Goal: Obtain resource: Download file/media

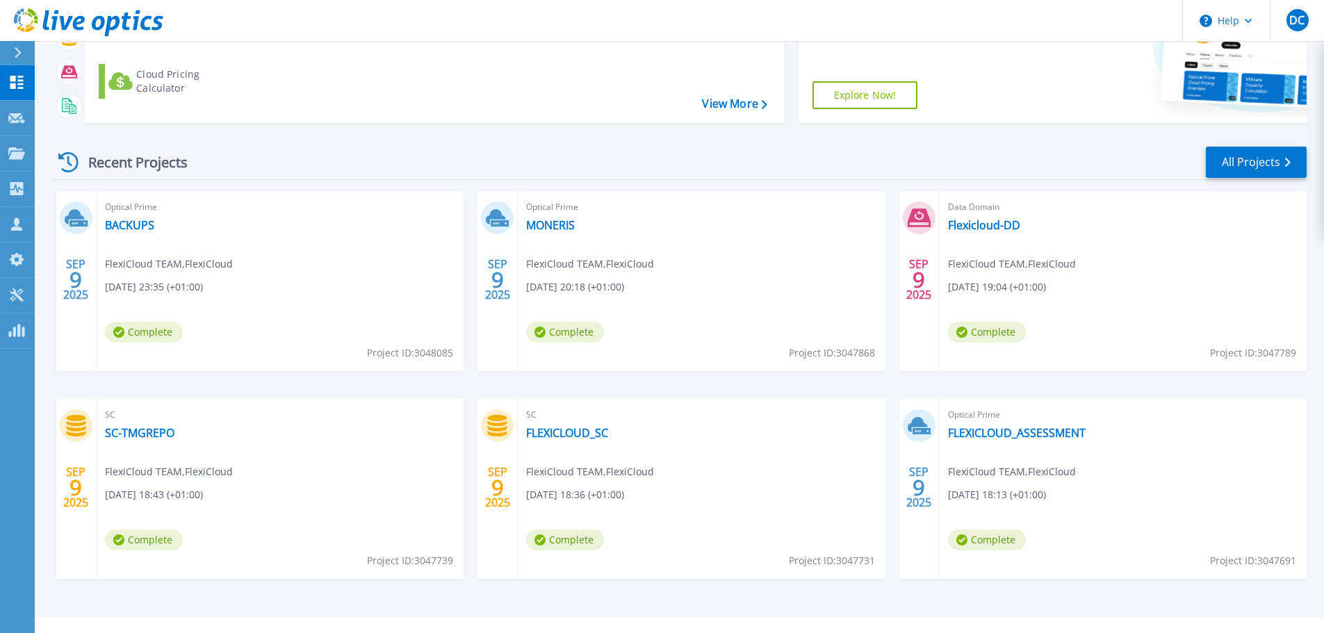
scroll to position [195, 0]
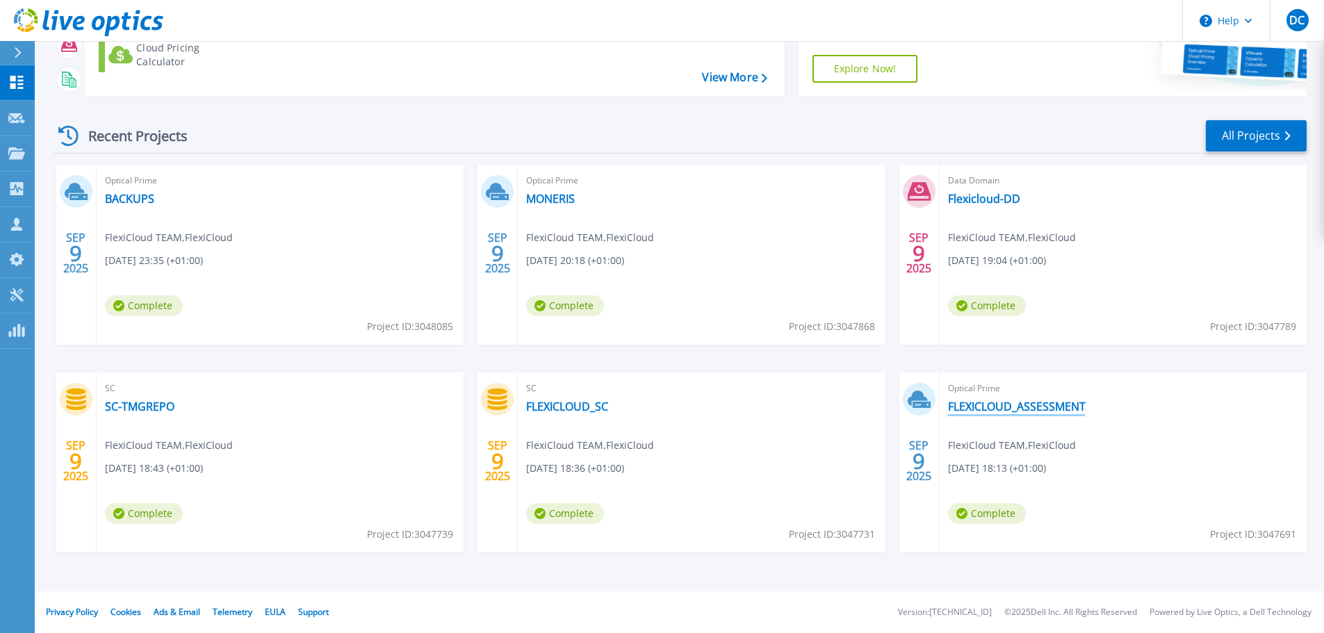
click at [1020, 404] on link "FLEXICLOUD_ASSESSMENT" at bounding box center [1017, 407] width 138 height 14
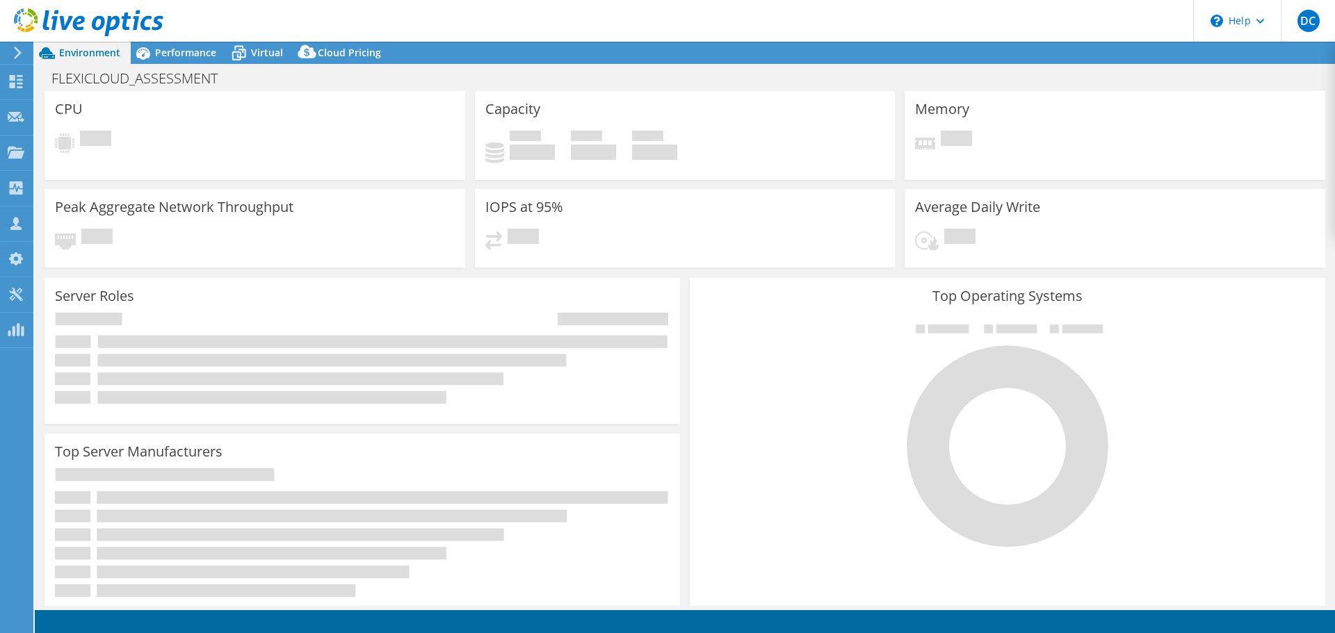
select select "USD"
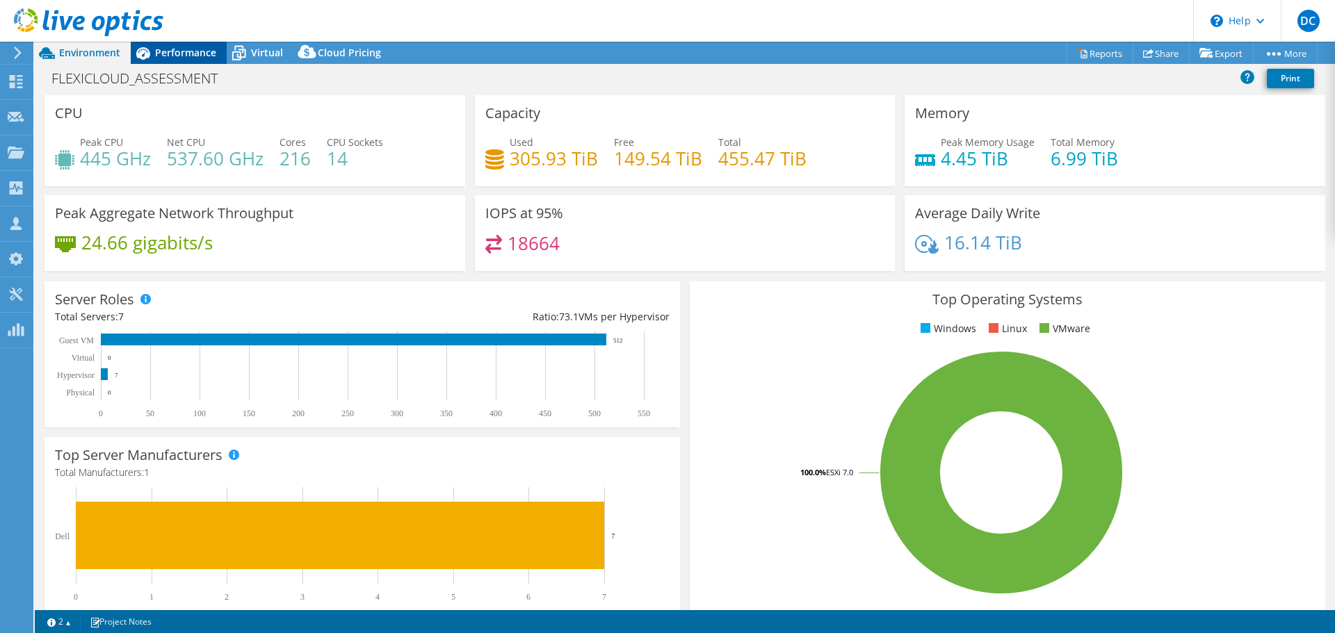
click at [171, 52] on span "Performance" at bounding box center [185, 52] width 61 height 13
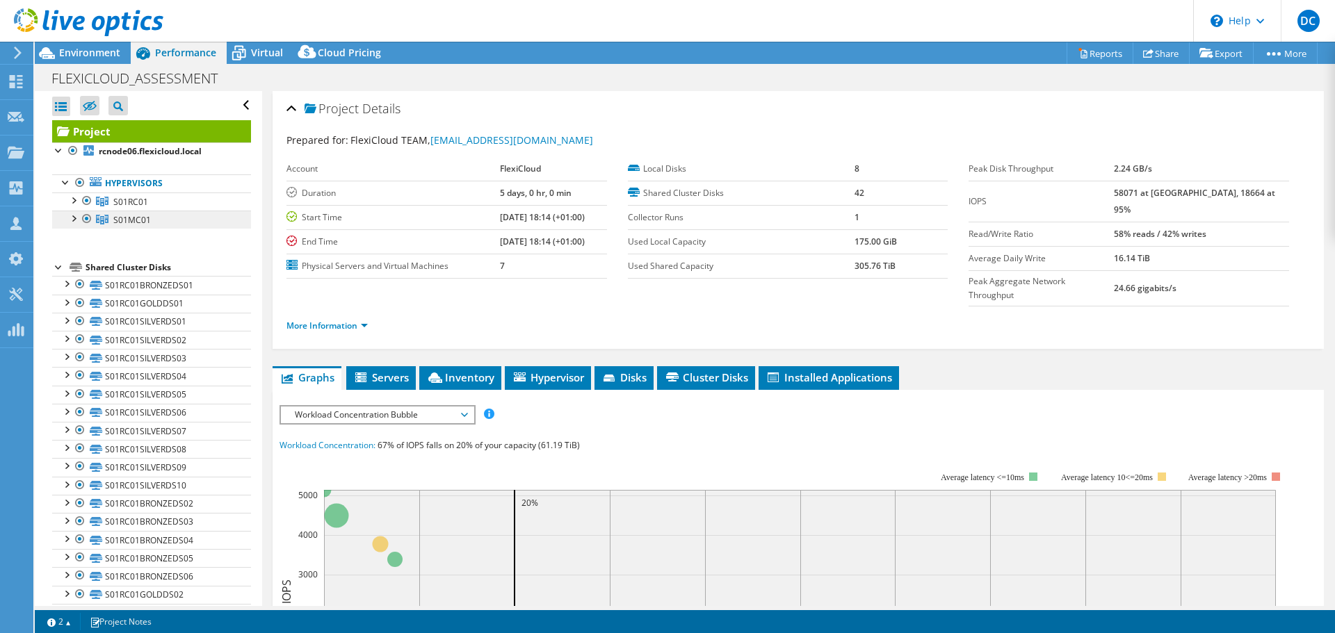
click at [107, 218] on icon at bounding box center [102, 220] width 13 height 10
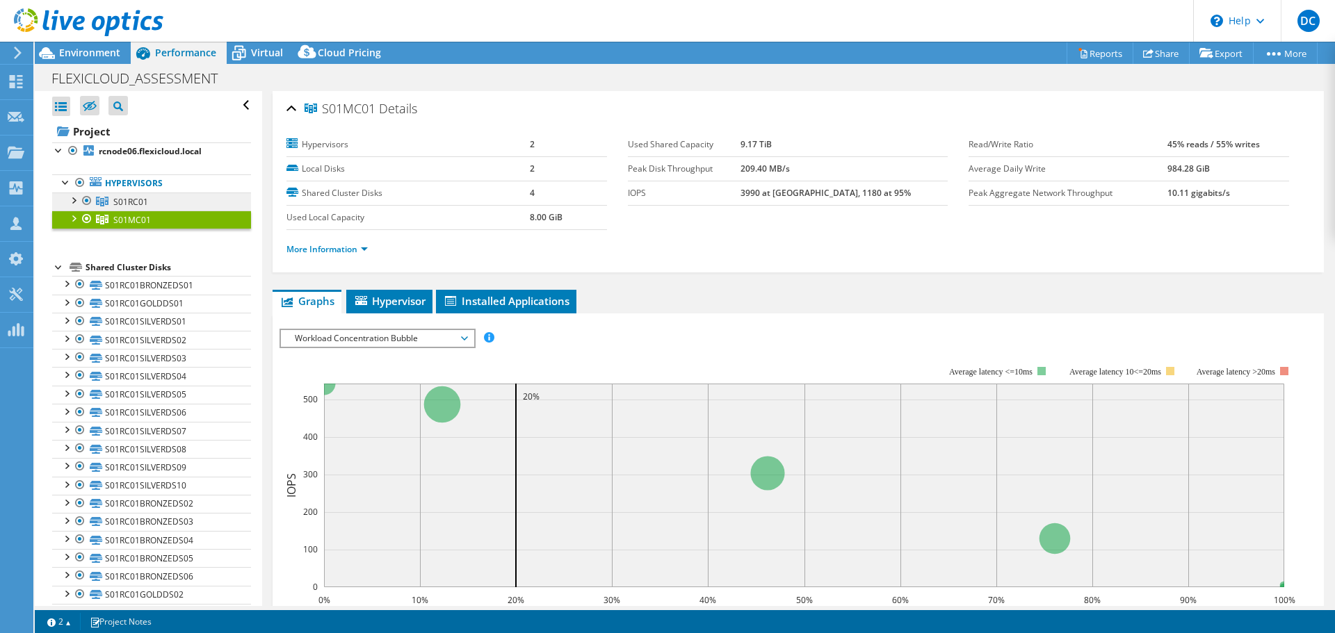
click at [143, 204] on span "S01RC01" at bounding box center [130, 202] width 35 height 12
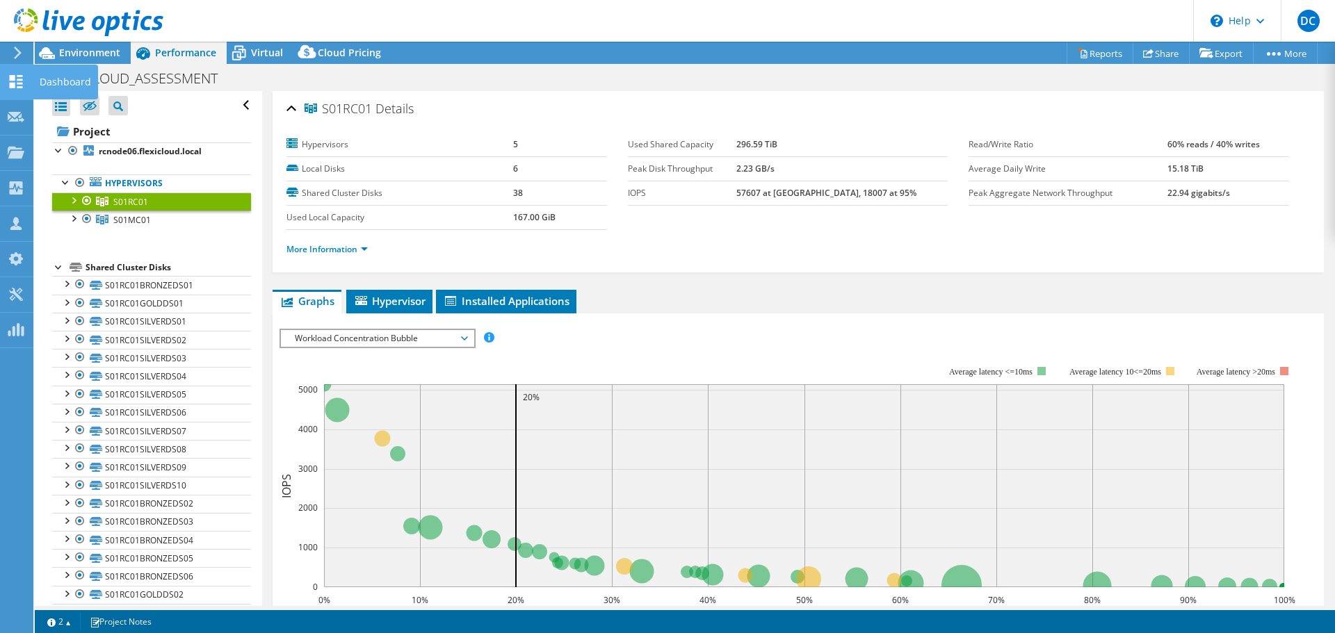
click at [13, 81] on icon at bounding box center [16, 81] width 17 height 13
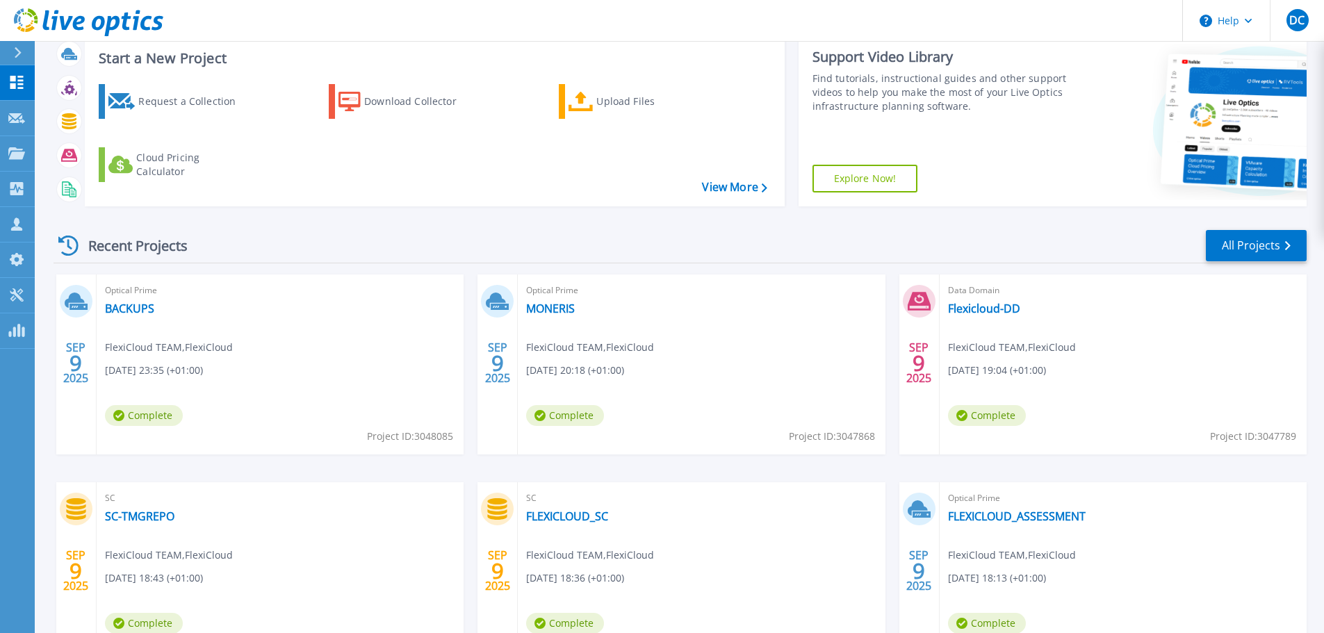
scroll to position [195, 0]
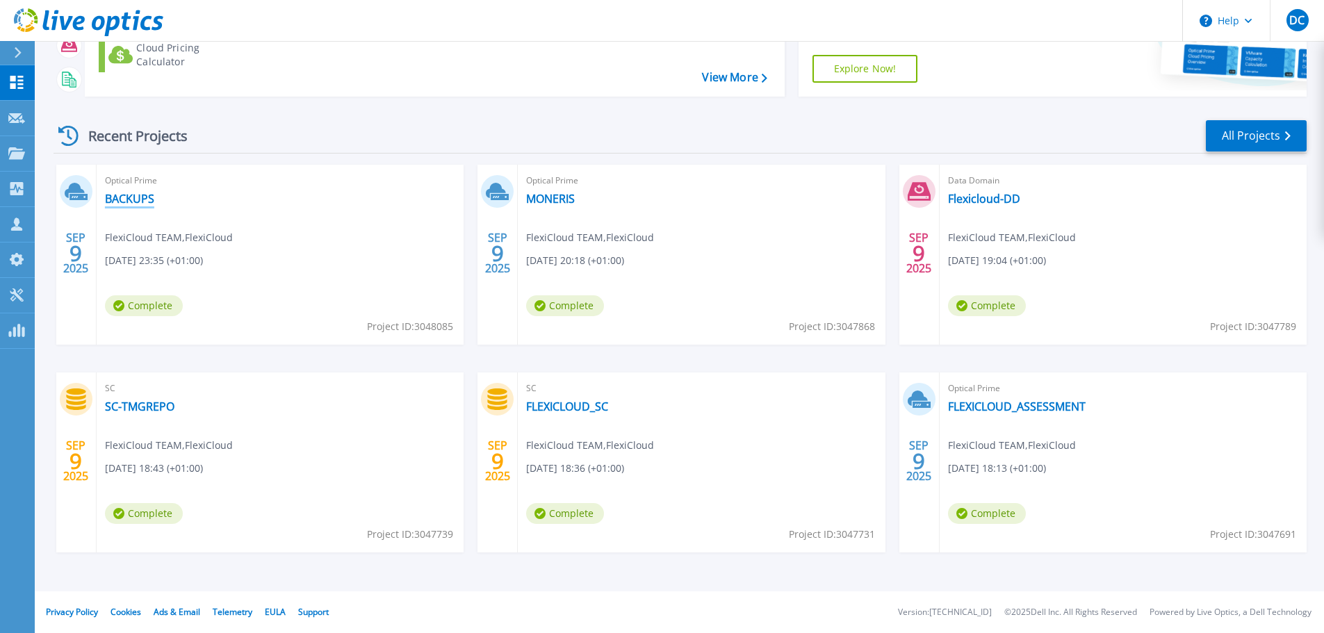
click at [145, 197] on link "BACKUPS" at bounding box center [129, 199] width 49 height 14
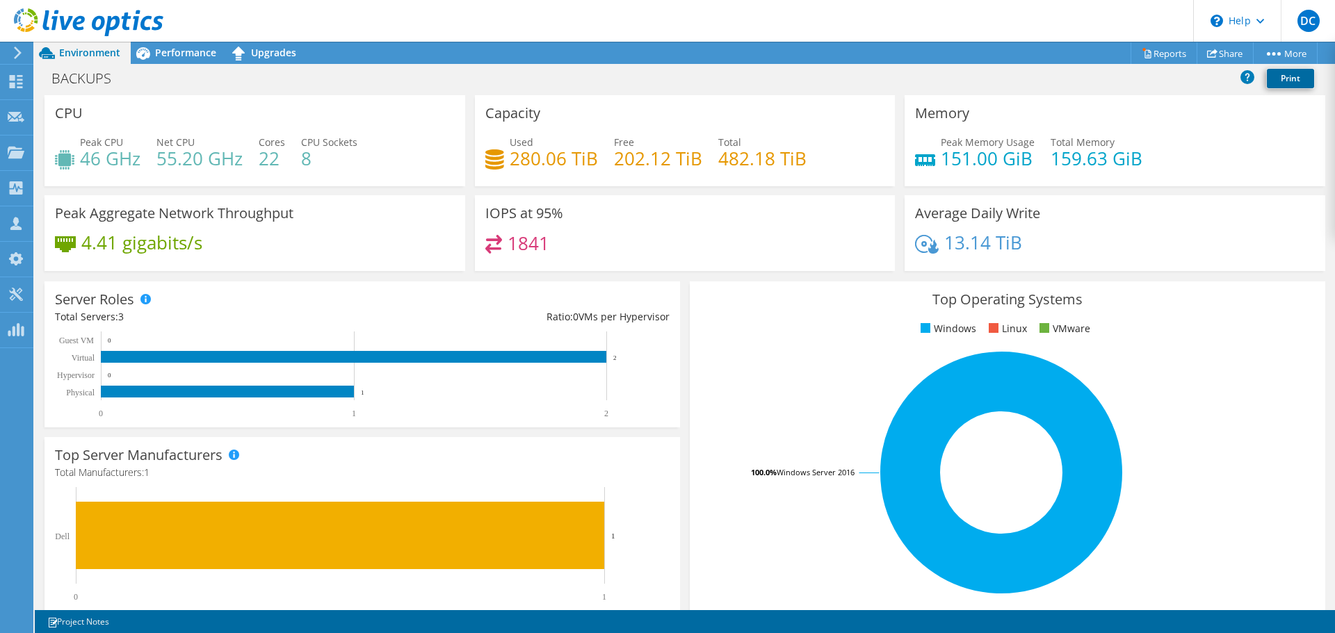
click at [1295, 83] on link "Print" at bounding box center [1290, 78] width 47 height 19
click at [1224, 57] on link "Share" at bounding box center [1224, 53] width 57 height 22
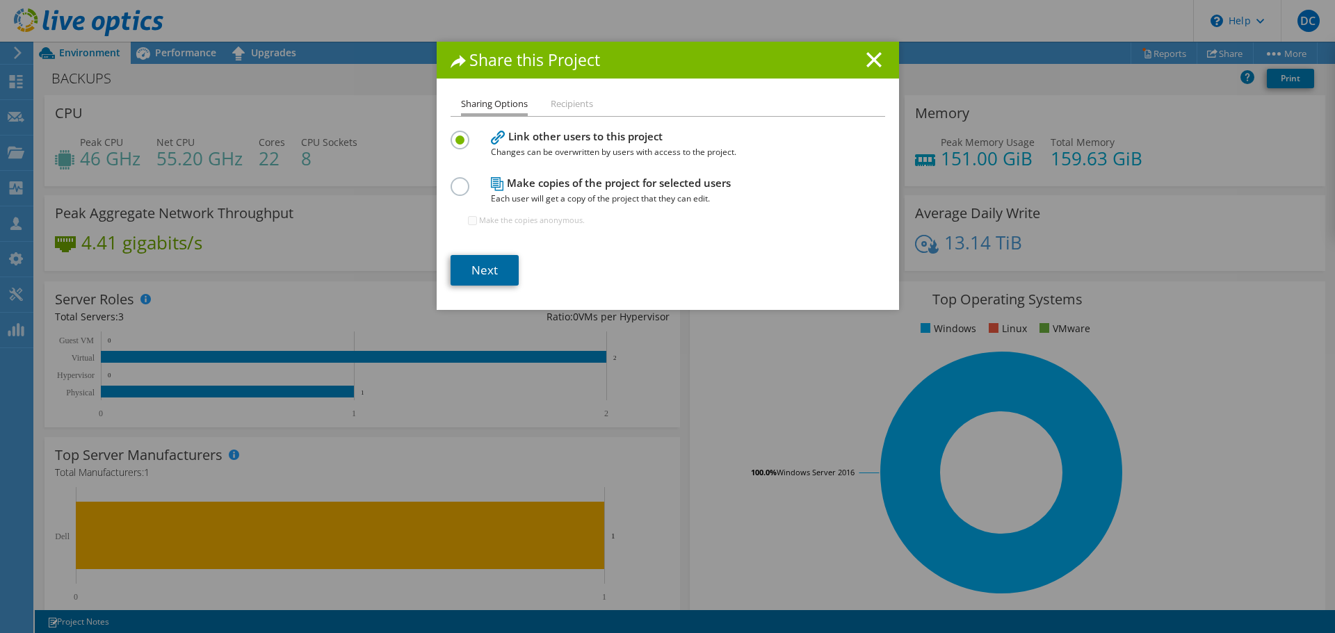
click at [482, 268] on link "Next" at bounding box center [485, 270] width 68 height 31
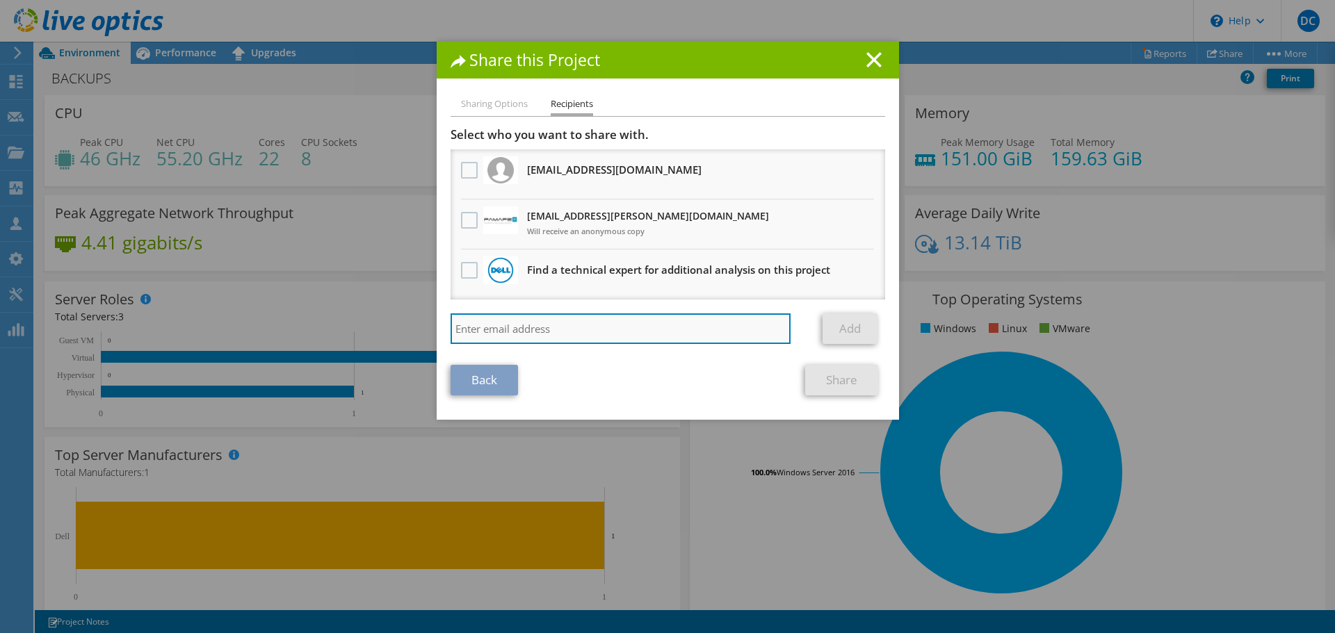
click at [491, 323] on input "search" at bounding box center [621, 329] width 341 height 31
type input "[PERSON_NAME][EMAIL_ADDRESS][PERSON_NAME][DOMAIN_NAME]"
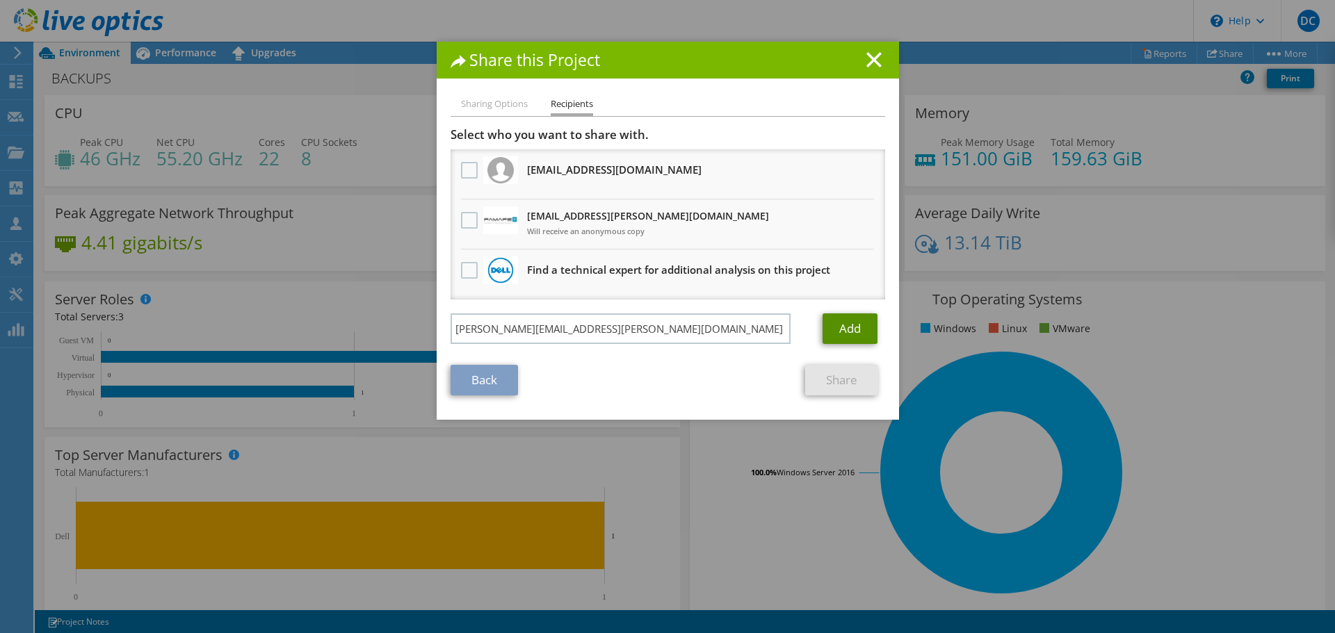
click at [840, 325] on link "Add" at bounding box center [849, 329] width 55 height 31
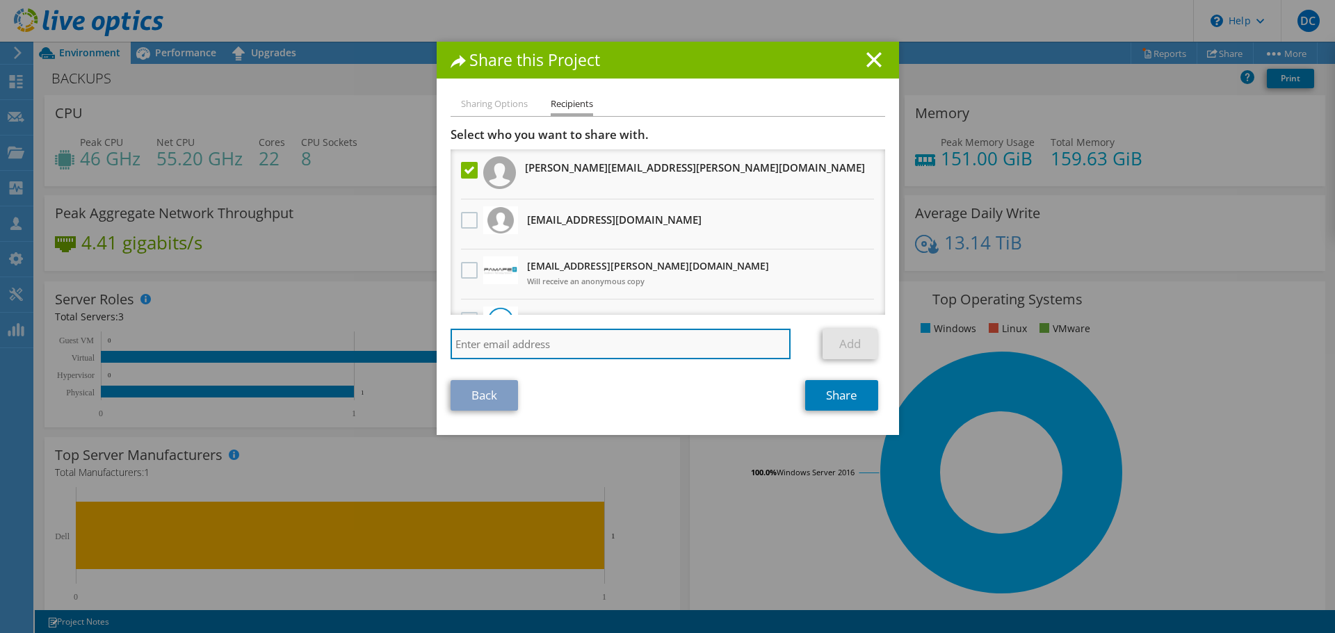
click at [590, 343] on input "search" at bounding box center [621, 344] width 341 height 31
type input "pedro.lomba@pamafe.pt"
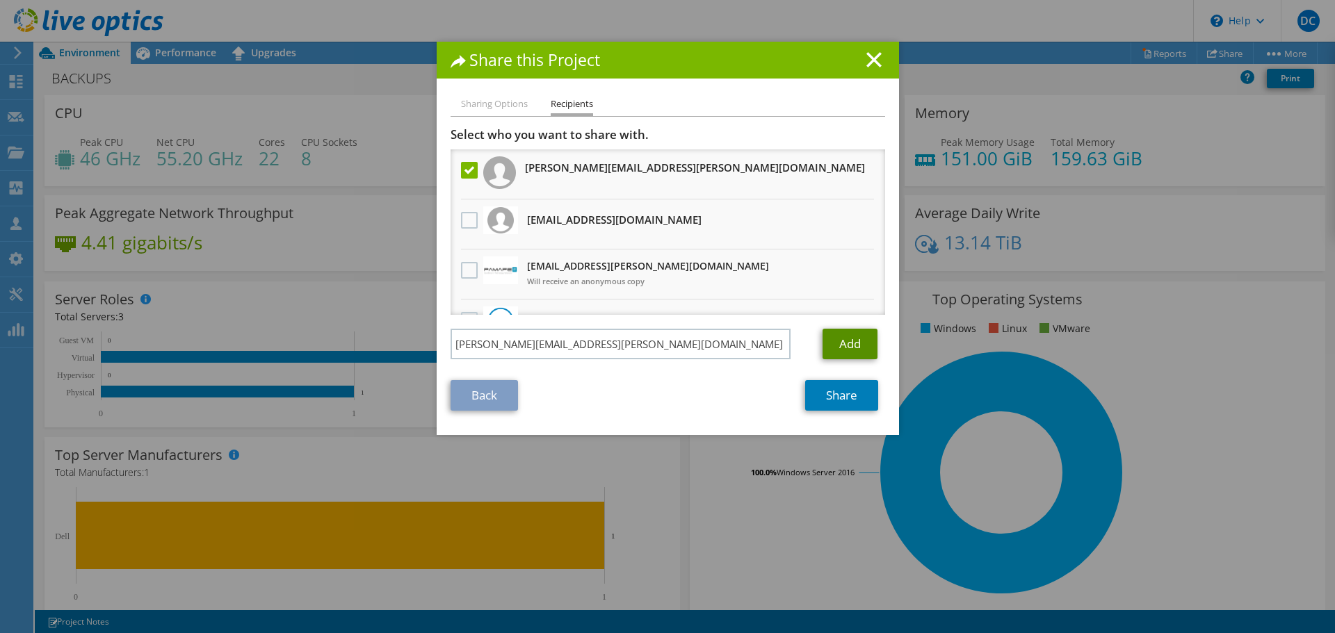
click at [855, 350] on link "Add" at bounding box center [849, 344] width 55 height 31
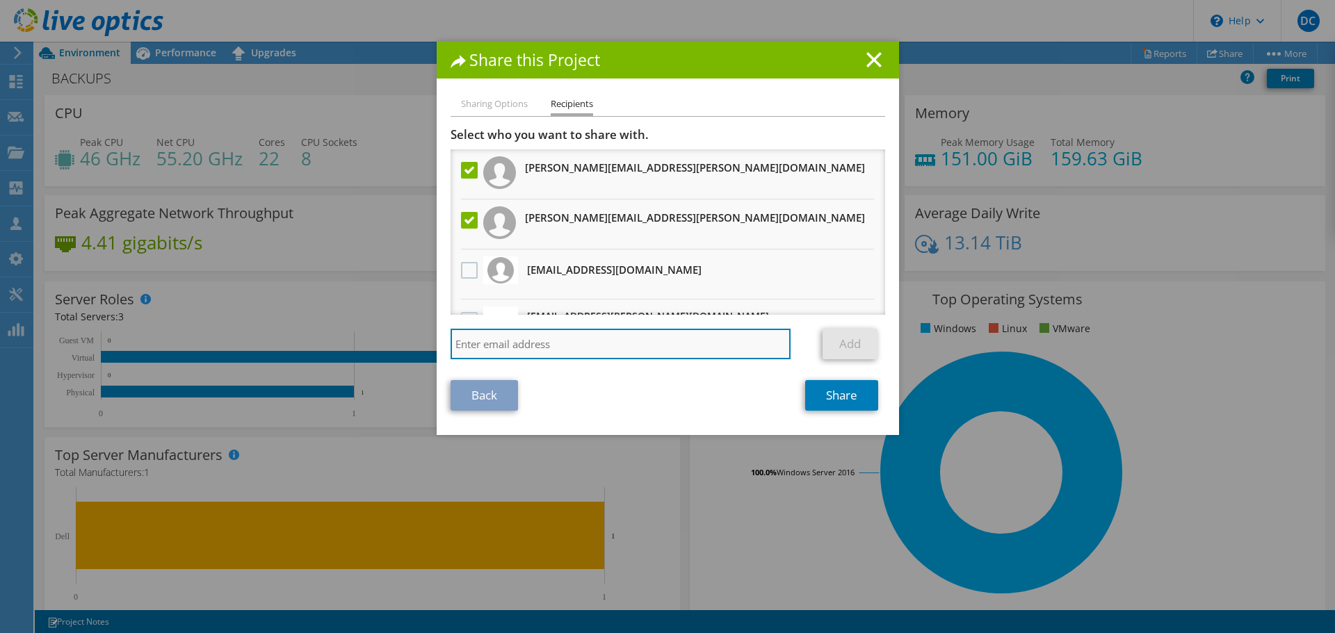
click at [679, 342] on input "search" at bounding box center [621, 344] width 341 height 31
type input "rui.real@pamafe.pt"
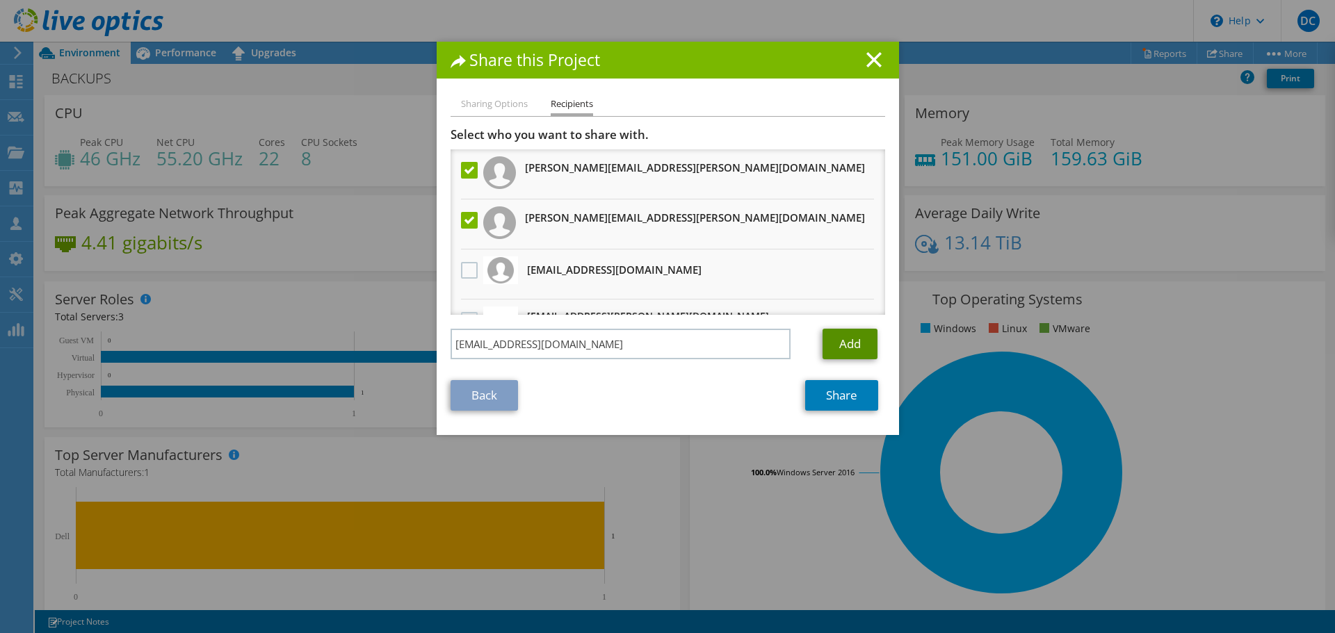
click at [854, 334] on link "Add" at bounding box center [849, 344] width 55 height 31
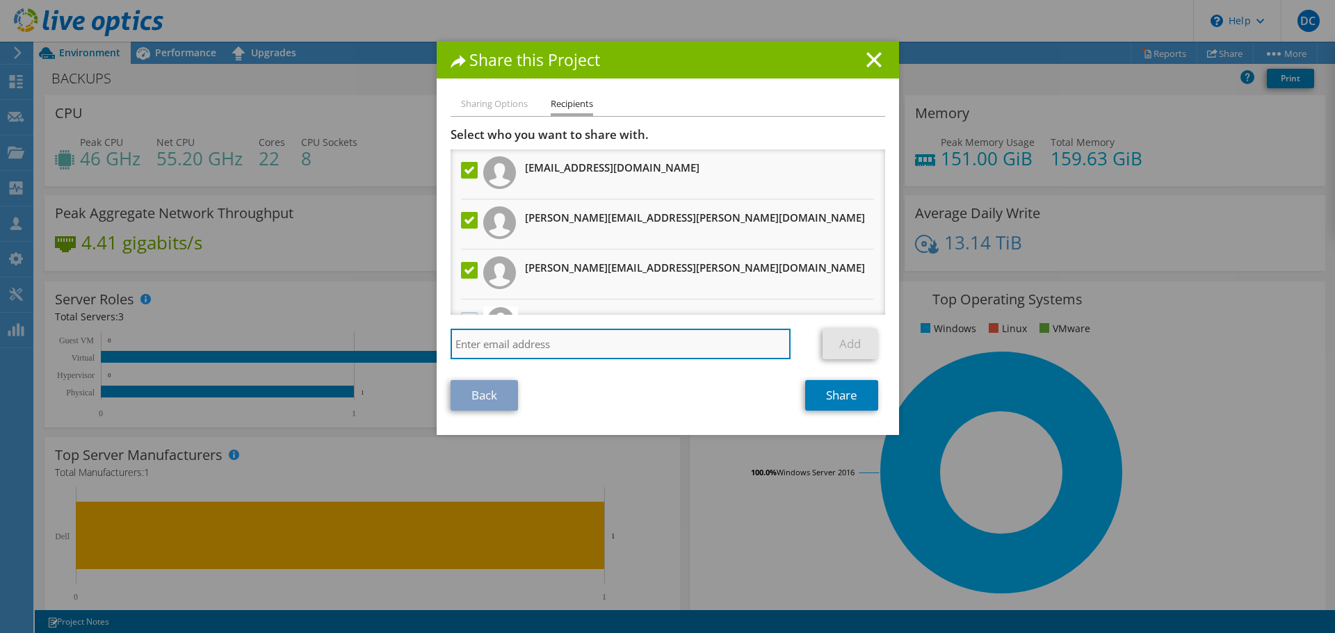
click at [681, 357] on input "search" at bounding box center [621, 344] width 341 height 31
type input "david.barroco@pamafe.pt"
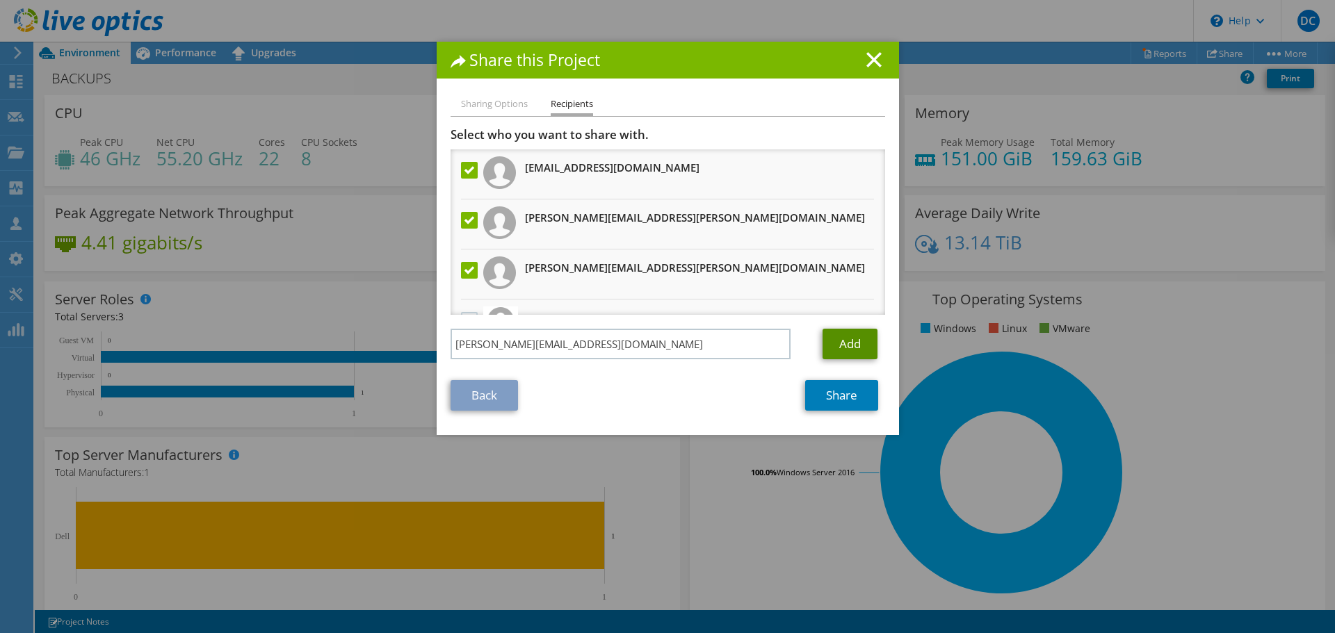
click at [861, 343] on link "Add" at bounding box center [849, 344] width 55 height 31
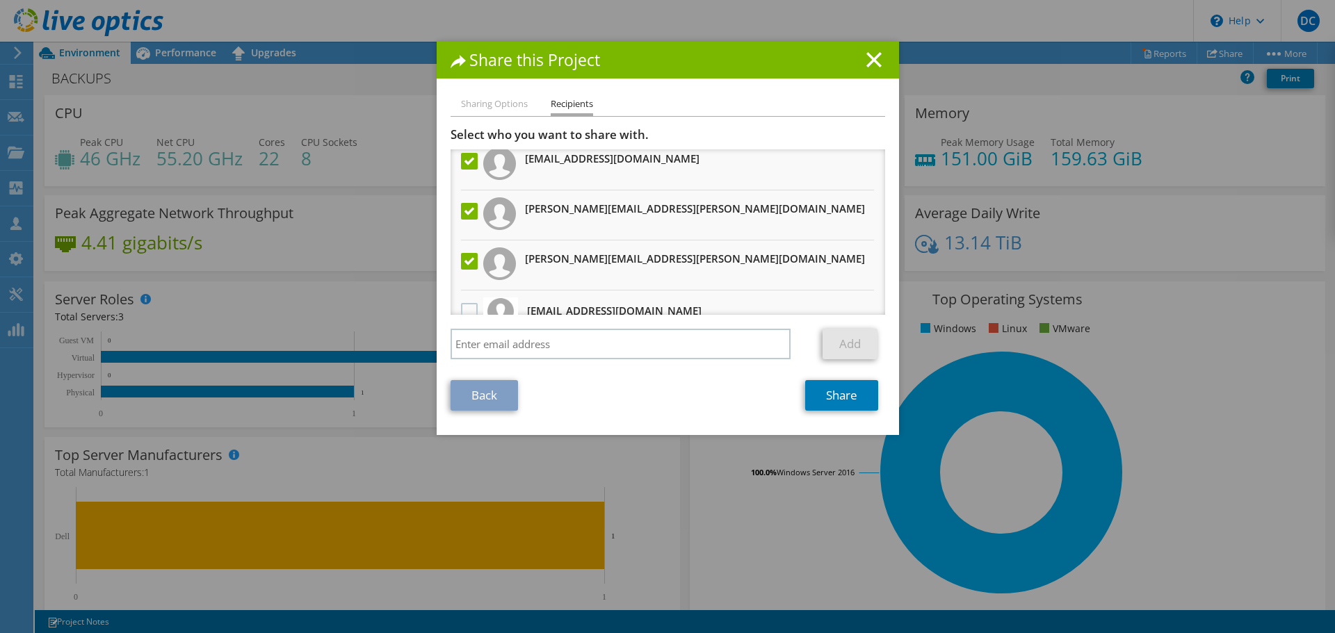
scroll to position [185, 0]
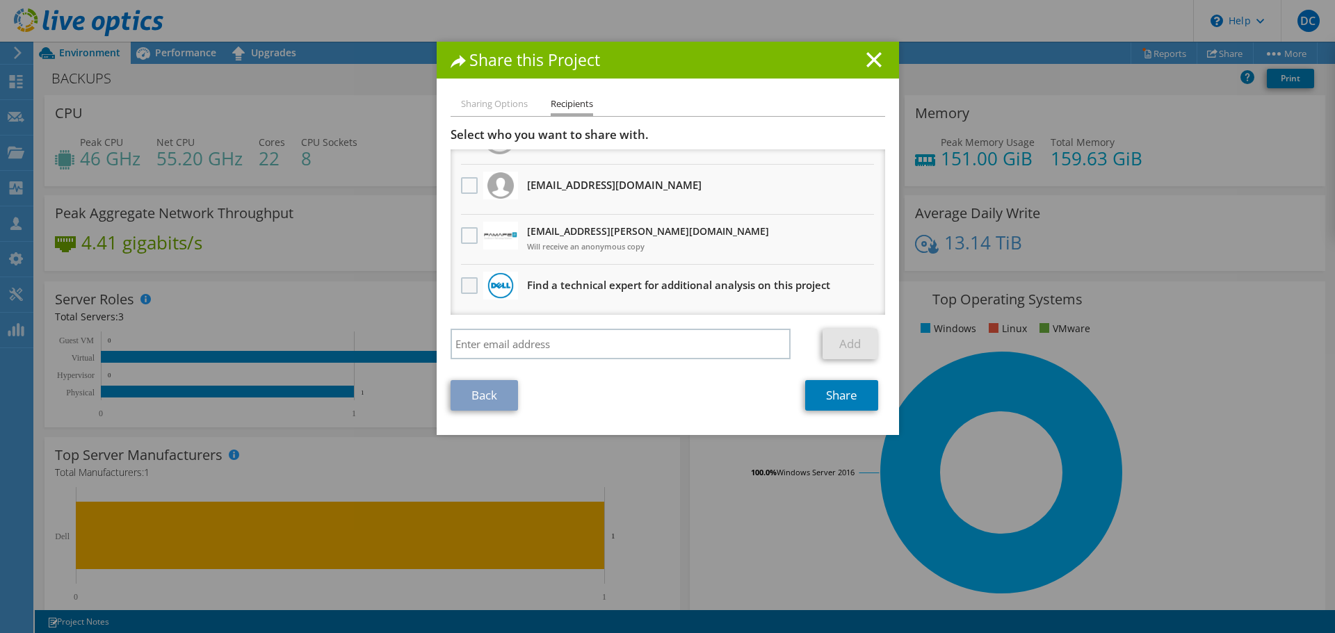
click at [474, 289] on label at bounding box center [471, 285] width 20 height 17
click at [0, 0] on input "checkbox" at bounding box center [0, 0] width 0 height 0
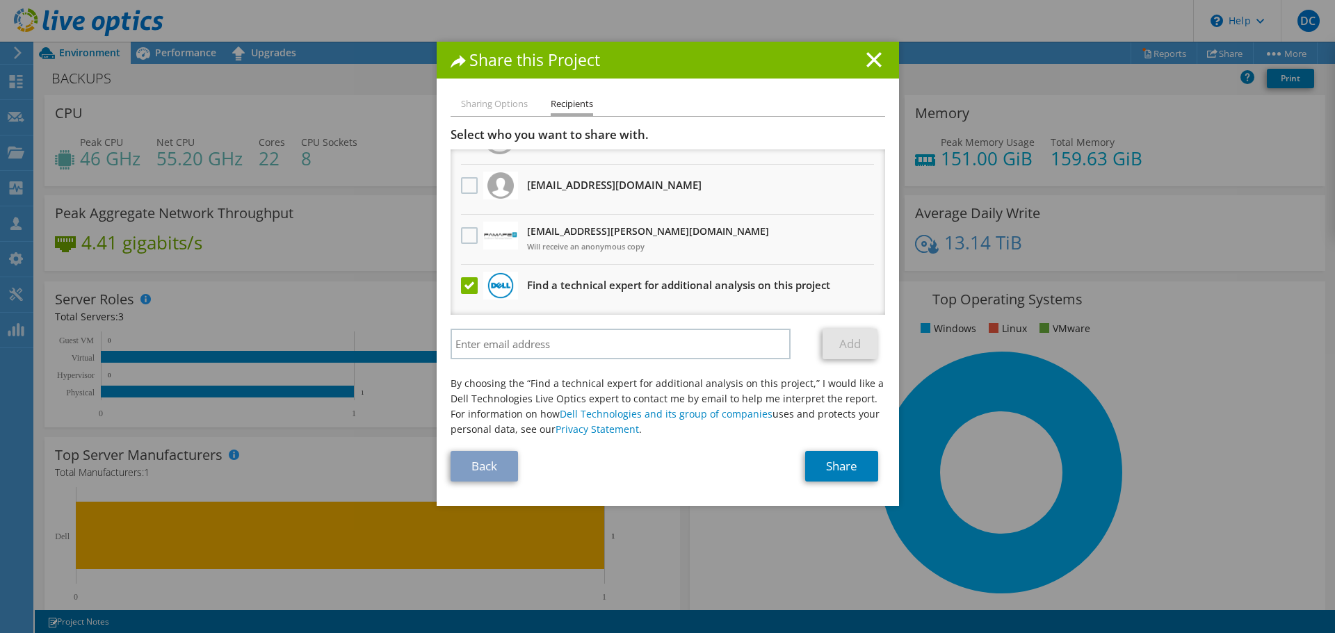
click at [473, 289] on label at bounding box center [471, 285] width 20 height 17
click at [0, 0] on input "checkbox" at bounding box center [0, 0] width 0 height 0
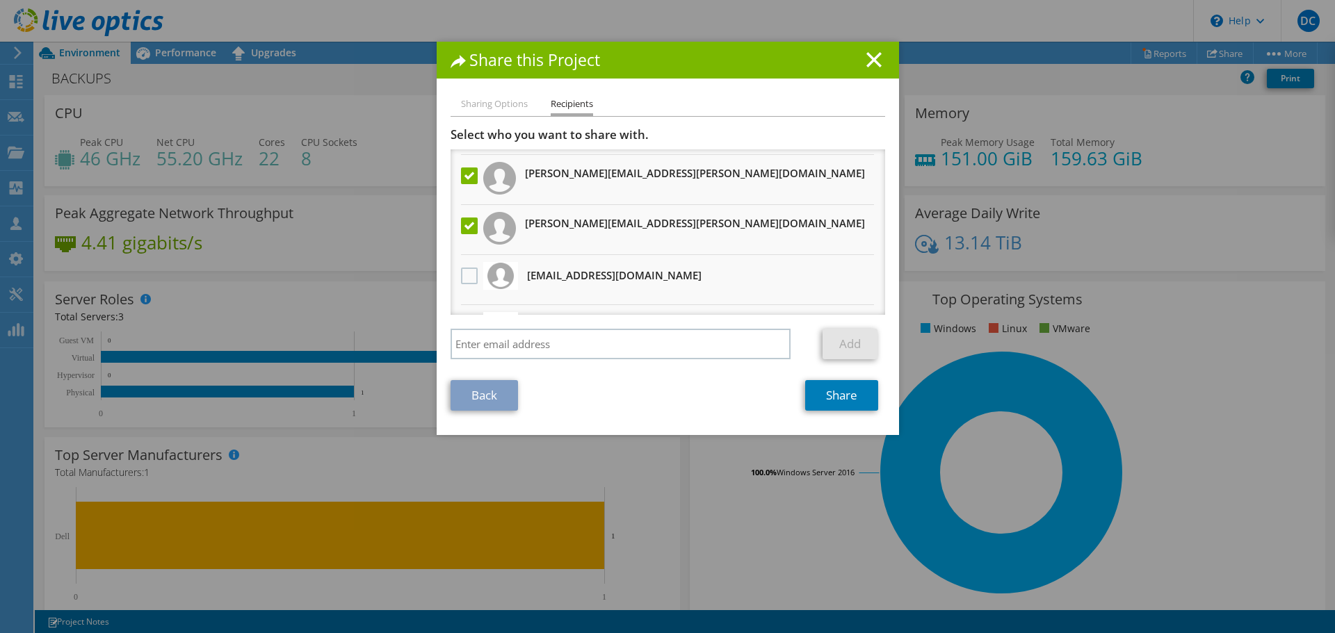
scroll to position [0, 0]
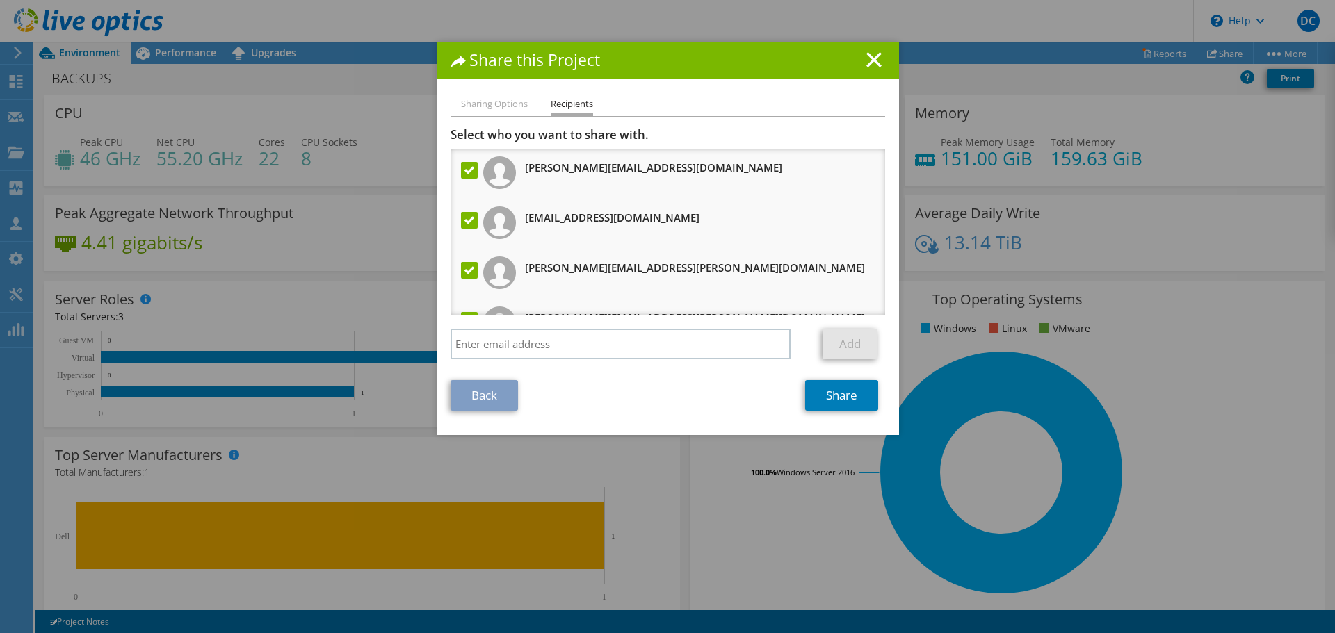
click at [508, 108] on li "Sharing Options" at bounding box center [494, 104] width 67 height 17
click at [508, 106] on li "Sharing Options" at bounding box center [494, 104] width 67 height 17
click at [811, 398] on link "Share" at bounding box center [841, 395] width 73 height 31
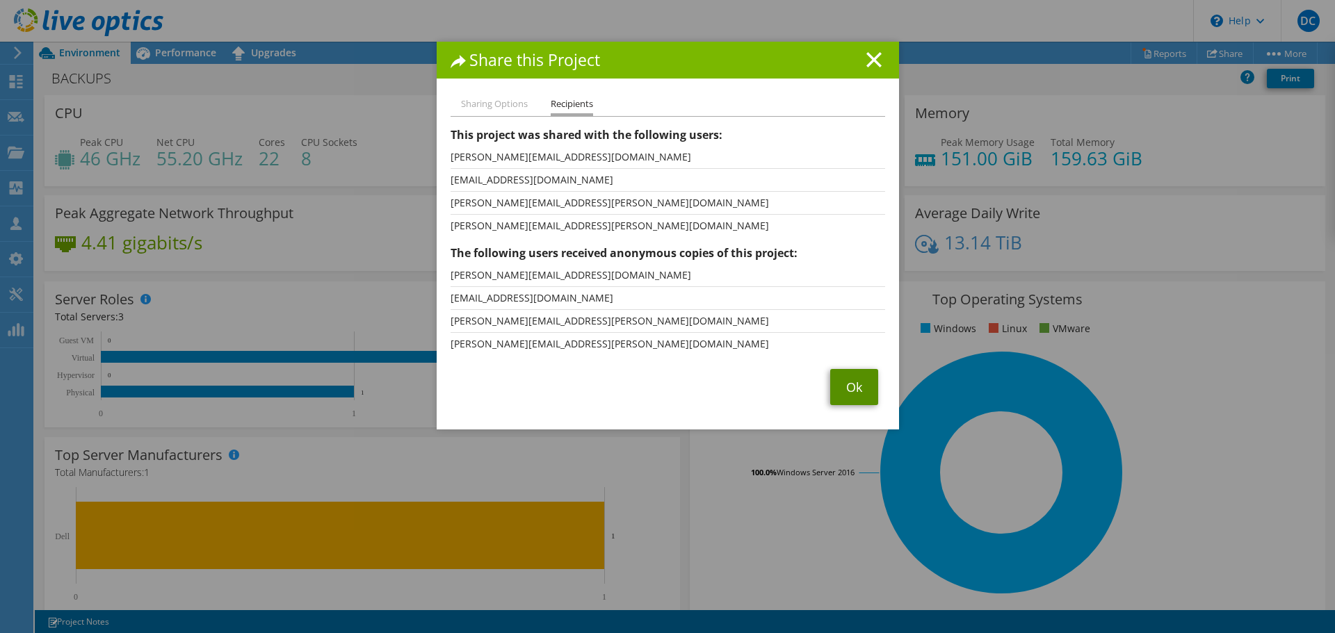
click at [855, 397] on link "Ok" at bounding box center [854, 387] width 48 height 36
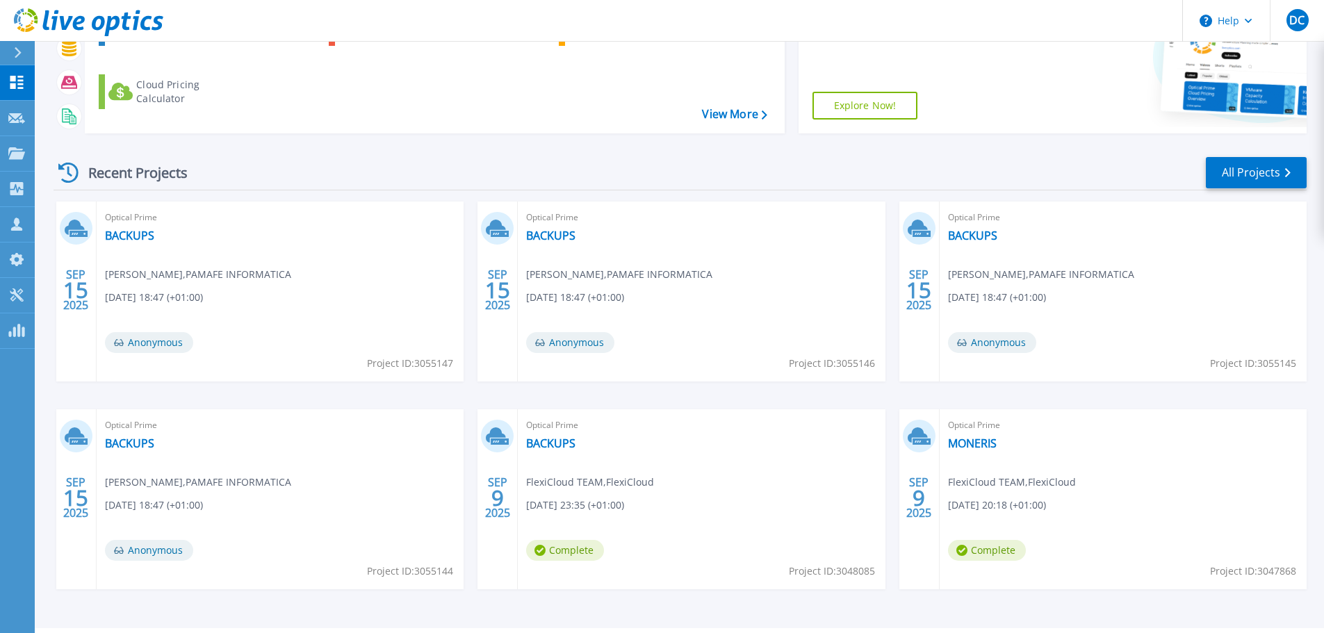
scroll to position [126, 0]
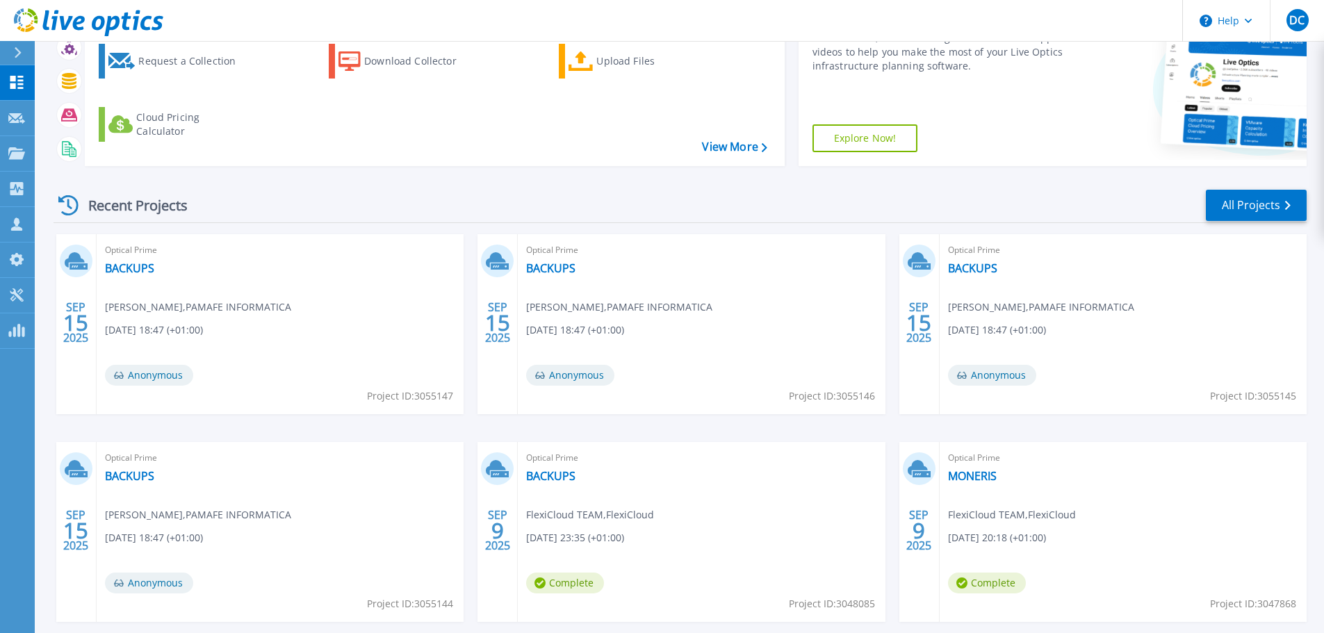
click at [17, 15] on icon at bounding box center [88, 22] width 149 height 29
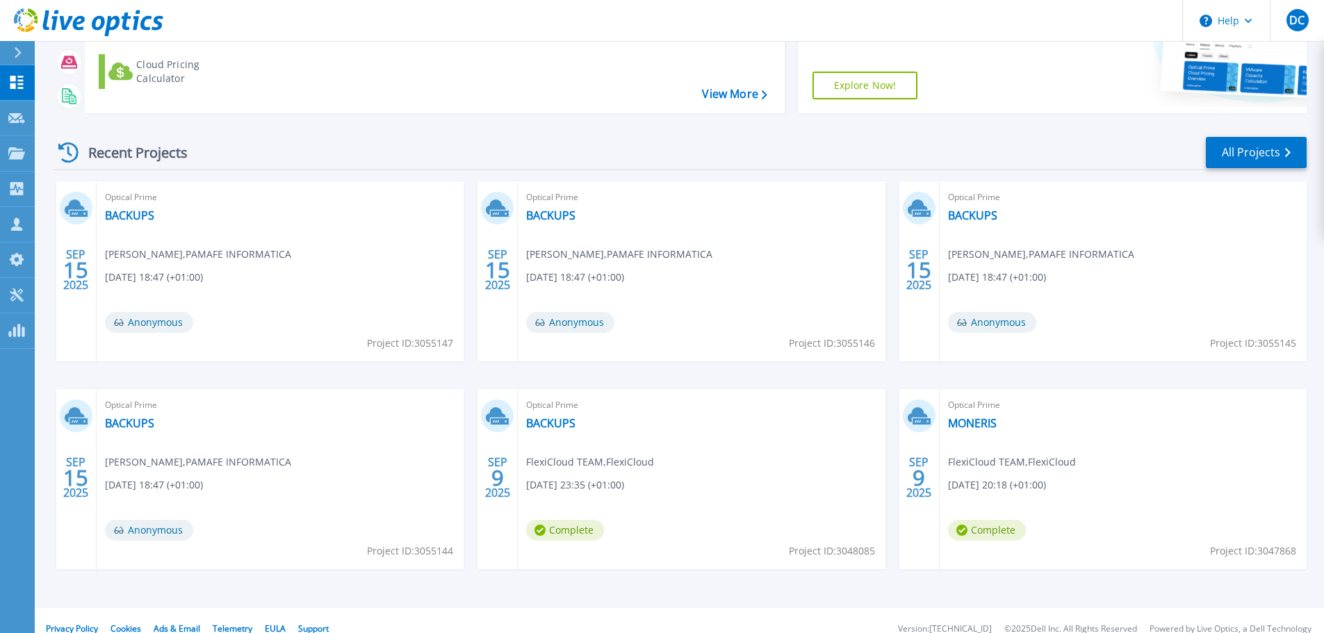
scroll to position [195, 0]
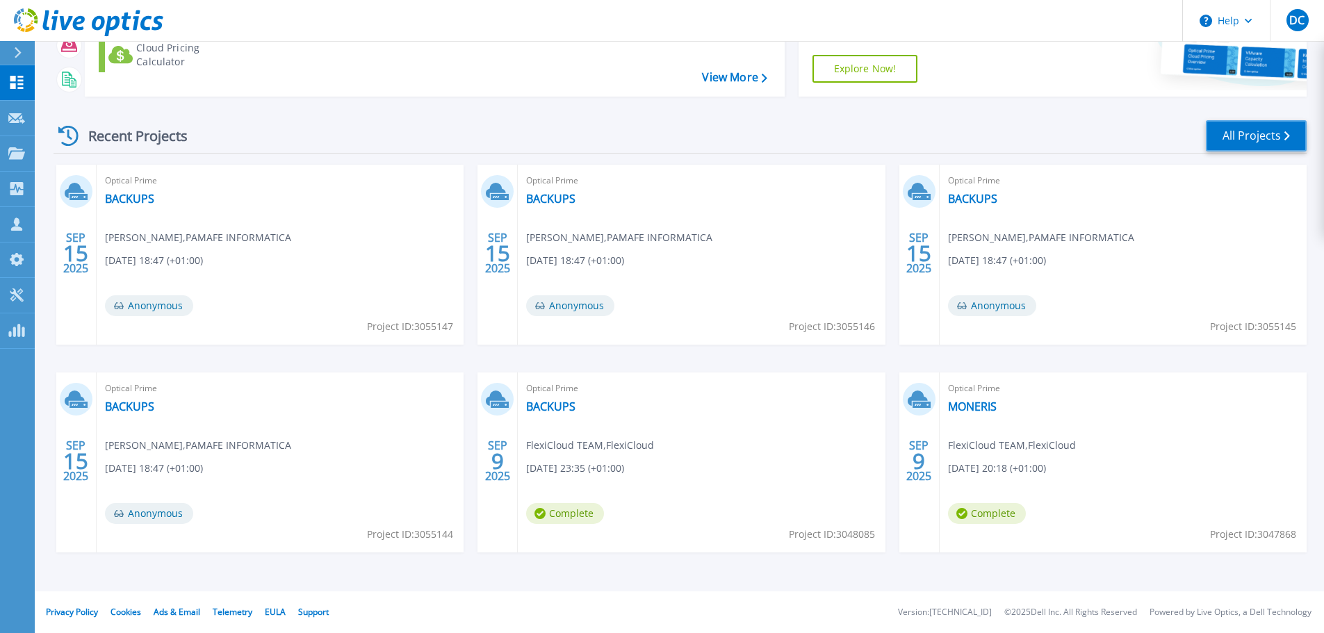
click at [1268, 127] on link "All Projects" at bounding box center [1256, 135] width 101 height 31
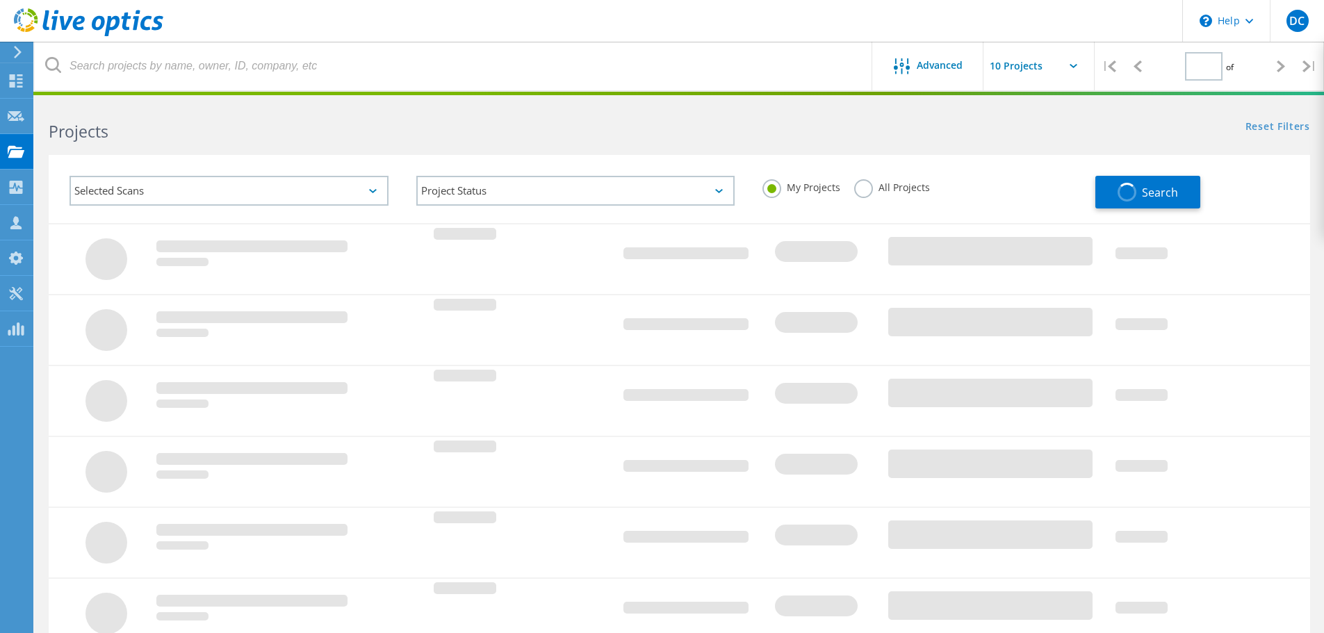
type input "1"
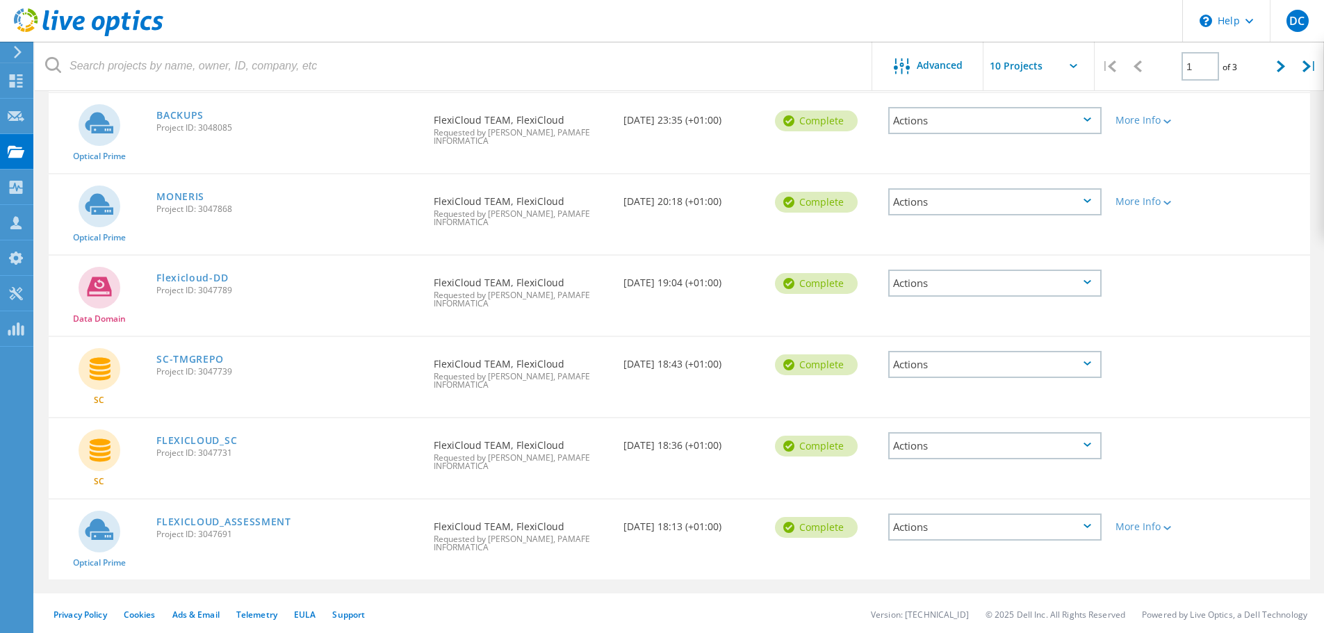
scroll to position [449, 0]
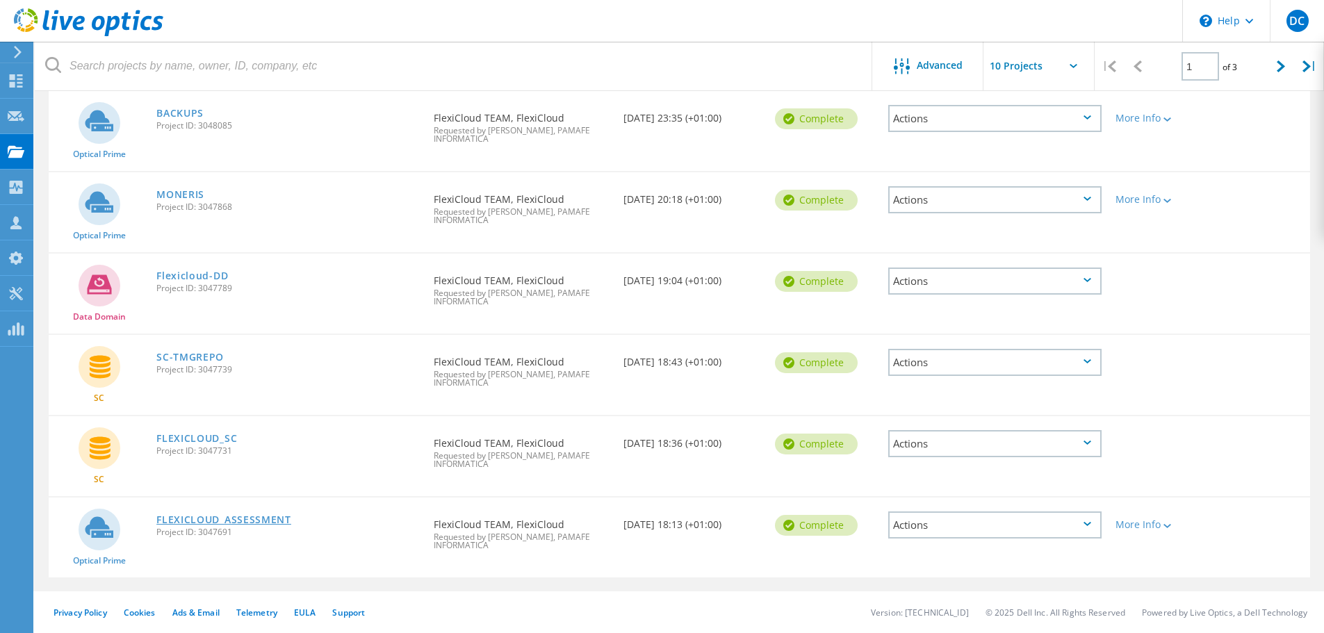
click at [268, 522] on link "FLEXICLOUD_ASSESSMENT" at bounding box center [223, 520] width 135 height 10
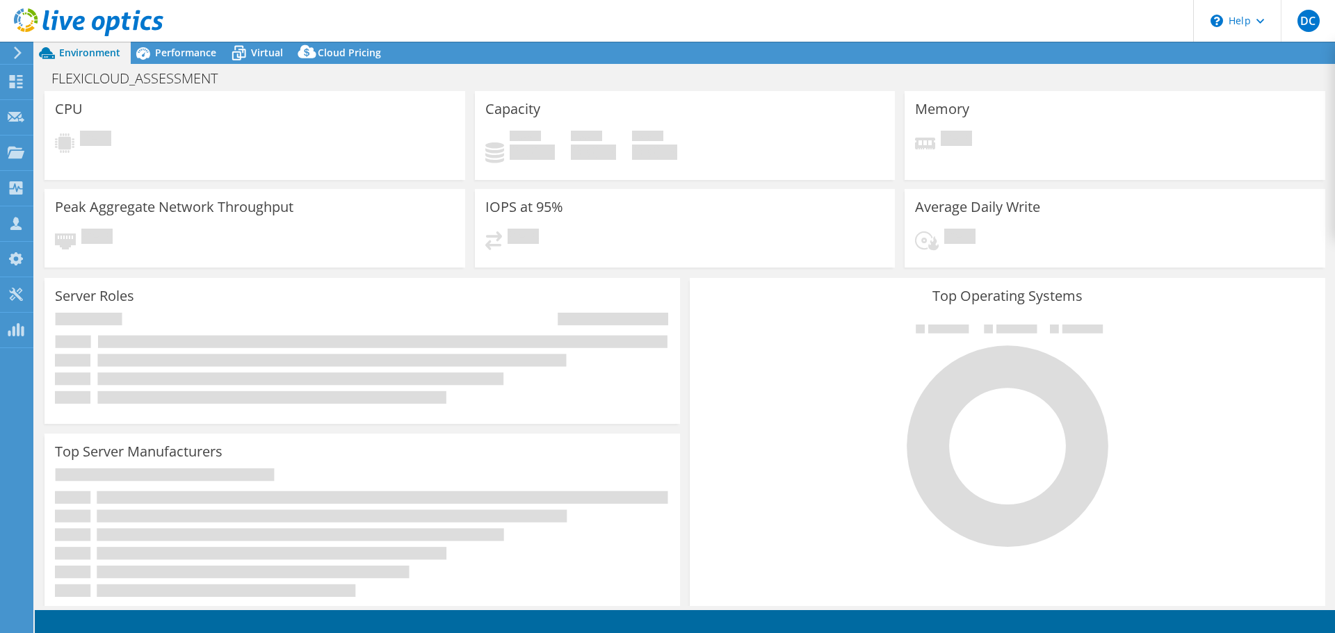
select select "USD"
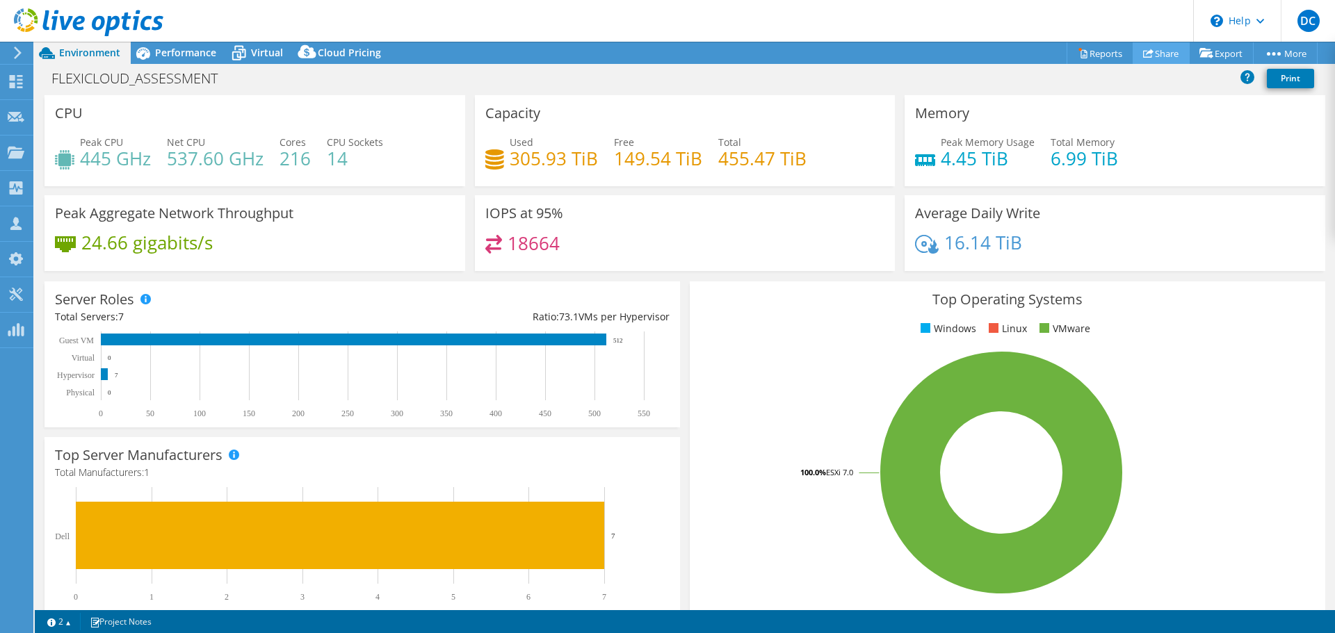
click at [1151, 50] on link "Share" at bounding box center [1161, 53] width 57 height 22
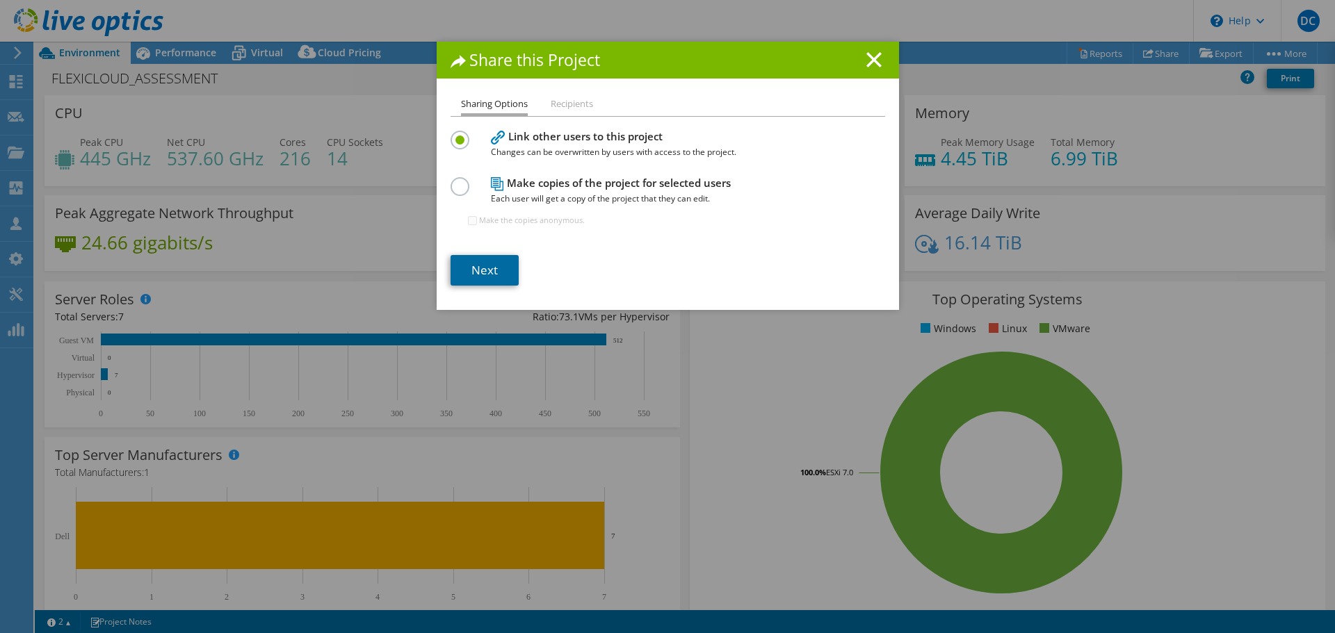
click at [492, 275] on link "Next" at bounding box center [485, 270] width 68 height 31
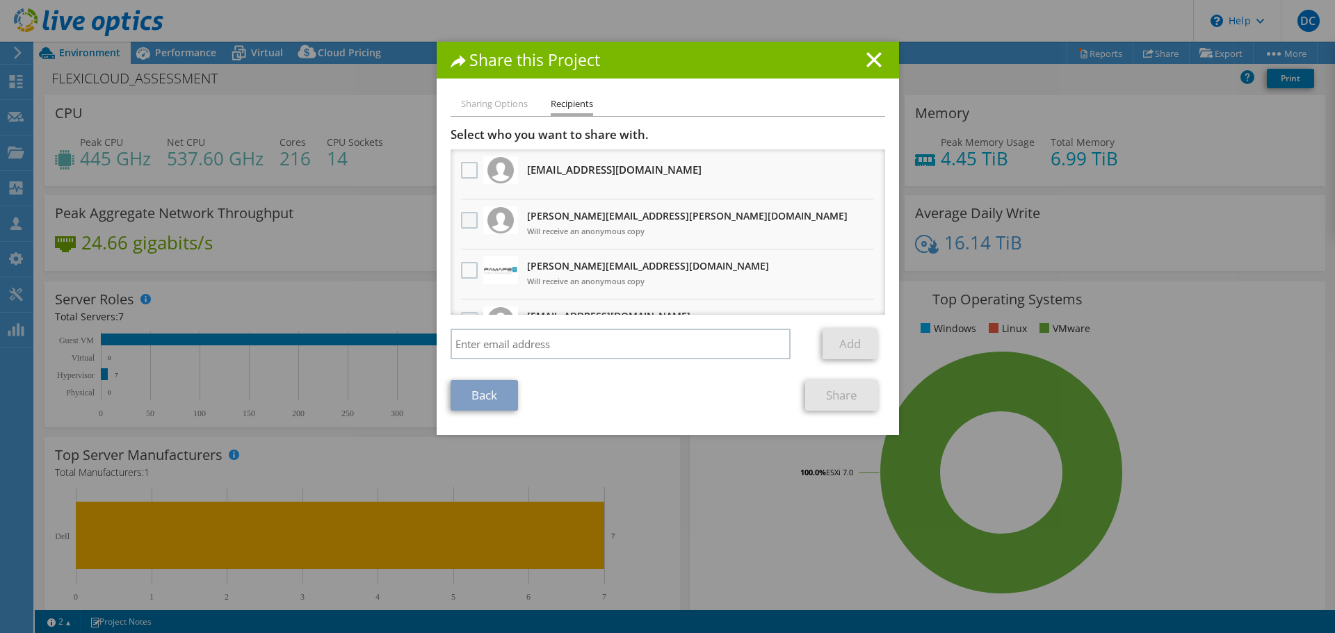
click at [464, 221] on label at bounding box center [471, 220] width 20 height 17
click at [0, 0] on input "checkbox" at bounding box center [0, 0] width 0 height 0
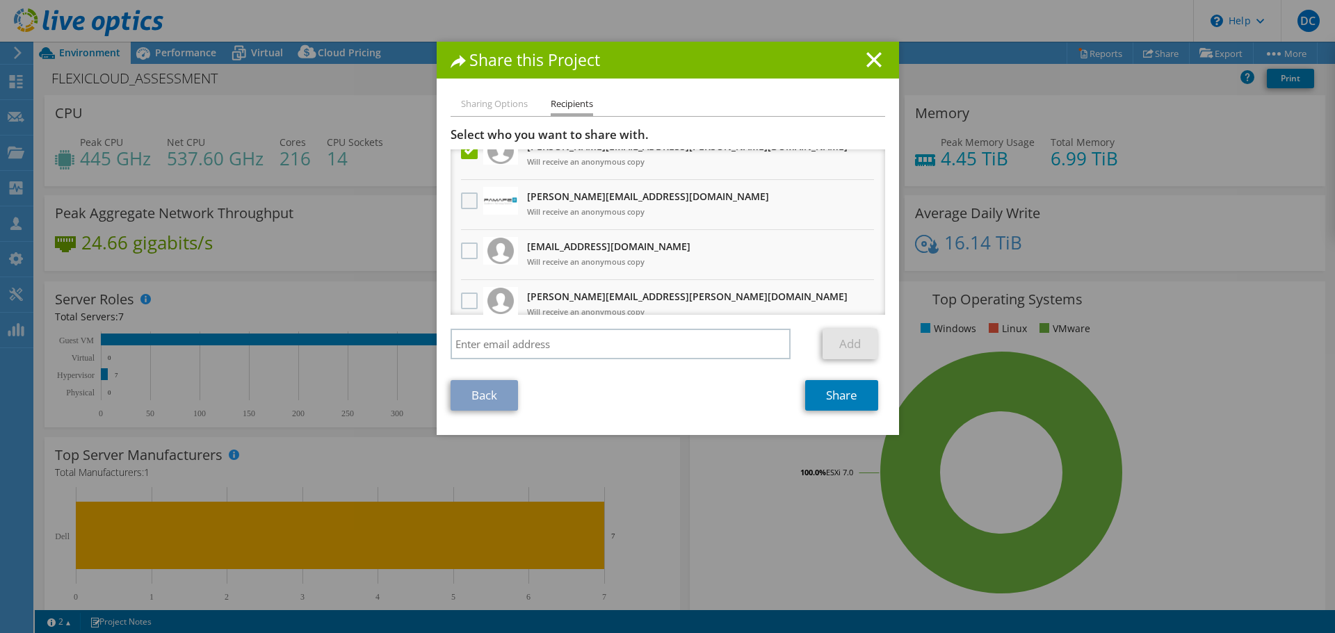
click at [467, 207] on label at bounding box center [471, 201] width 20 height 17
click at [0, 0] on input "checkbox" at bounding box center [0, 0] width 0 height 0
click at [483, 254] on div at bounding box center [500, 251] width 35 height 28
click at [464, 244] on label at bounding box center [471, 251] width 20 height 17
click at [0, 0] on input "checkbox" at bounding box center [0, 0] width 0 height 0
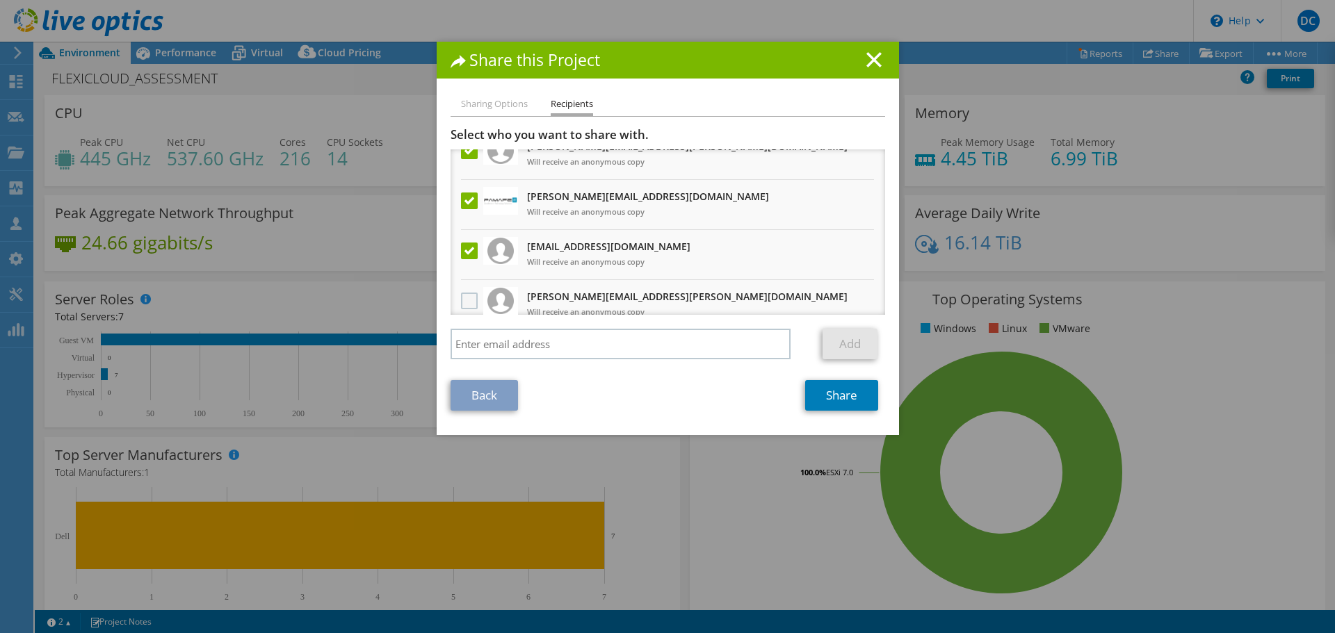
click at [461, 302] on label at bounding box center [471, 301] width 20 height 17
click at [0, 0] on input "checkbox" at bounding box center [0, 0] width 0 height 0
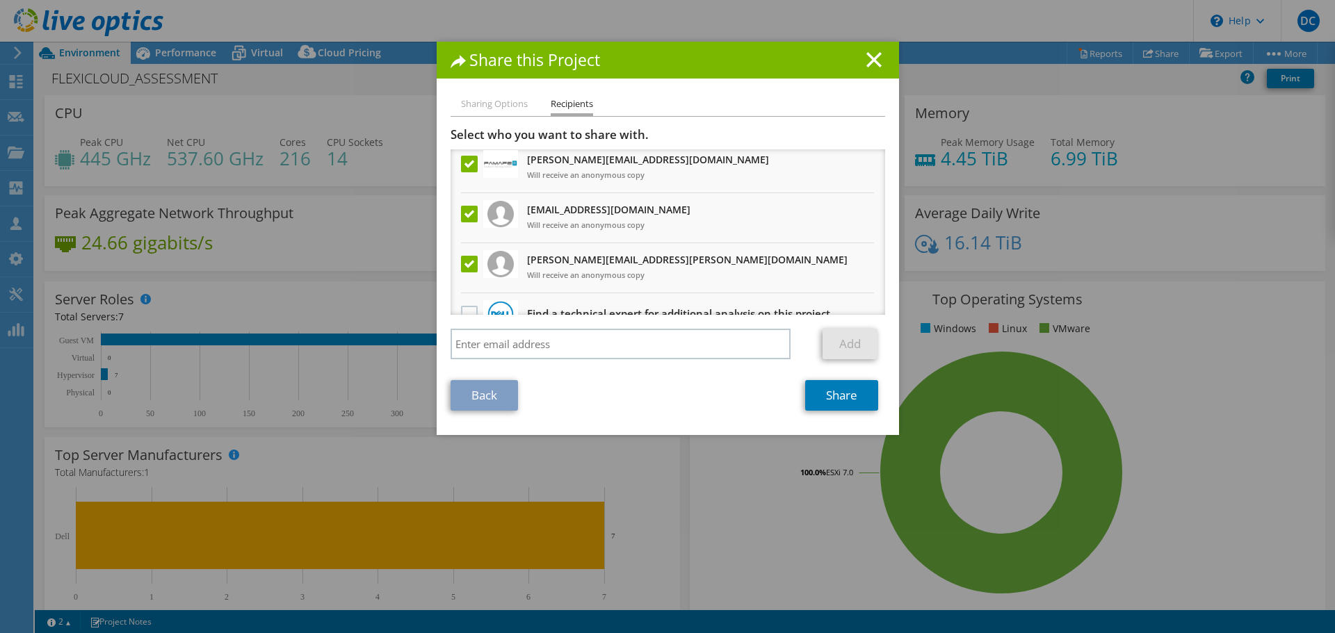
scroll to position [135, 0]
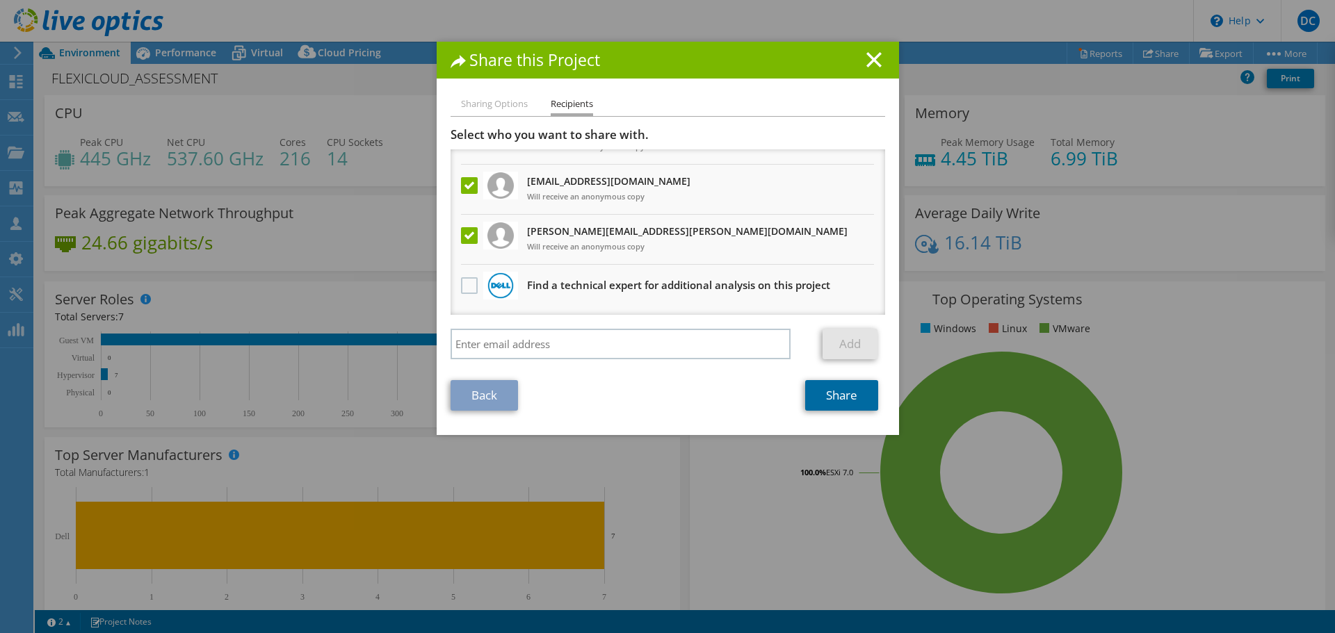
click at [837, 402] on link "Share" at bounding box center [841, 395] width 73 height 31
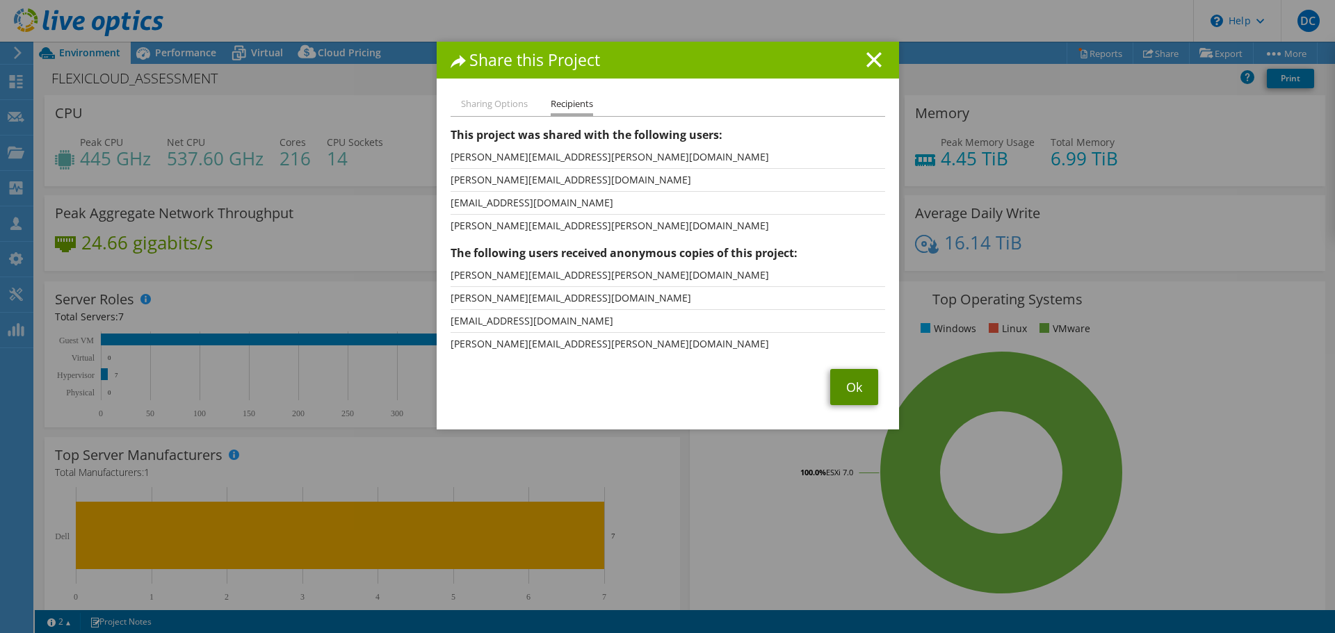
click at [847, 378] on link "Ok" at bounding box center [854, 387] width 48 height 36
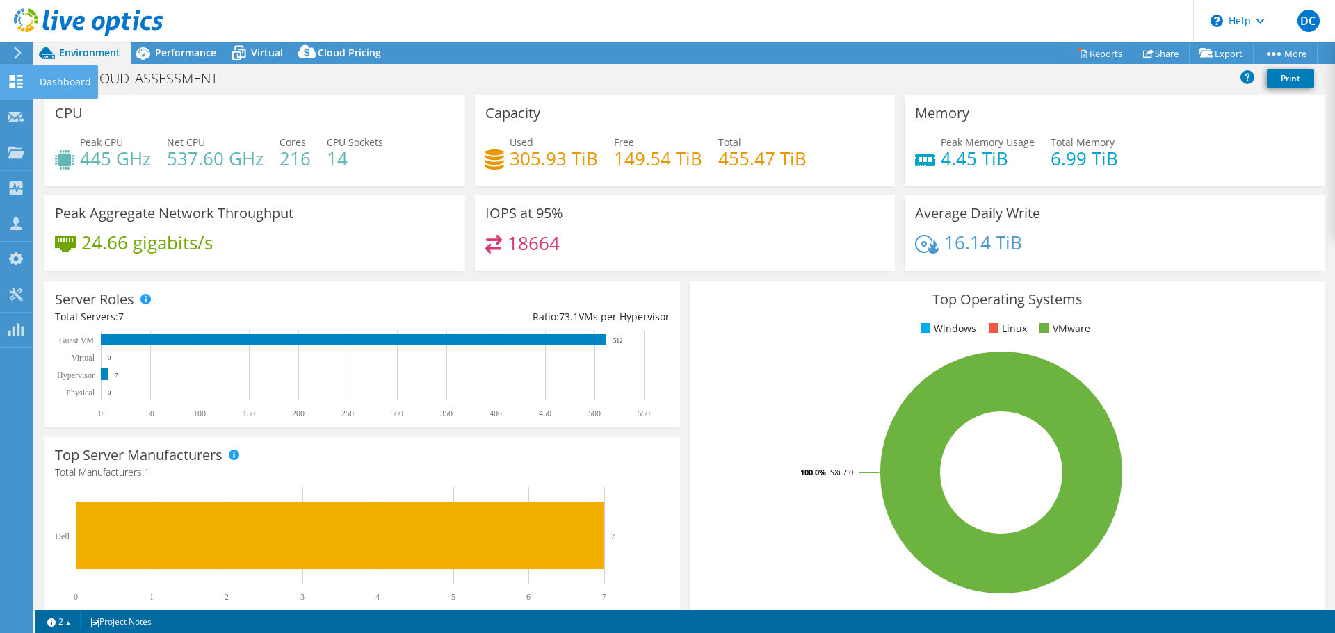
click at [18, 79] on use at bounding box center [16, 81] width 13 height 13
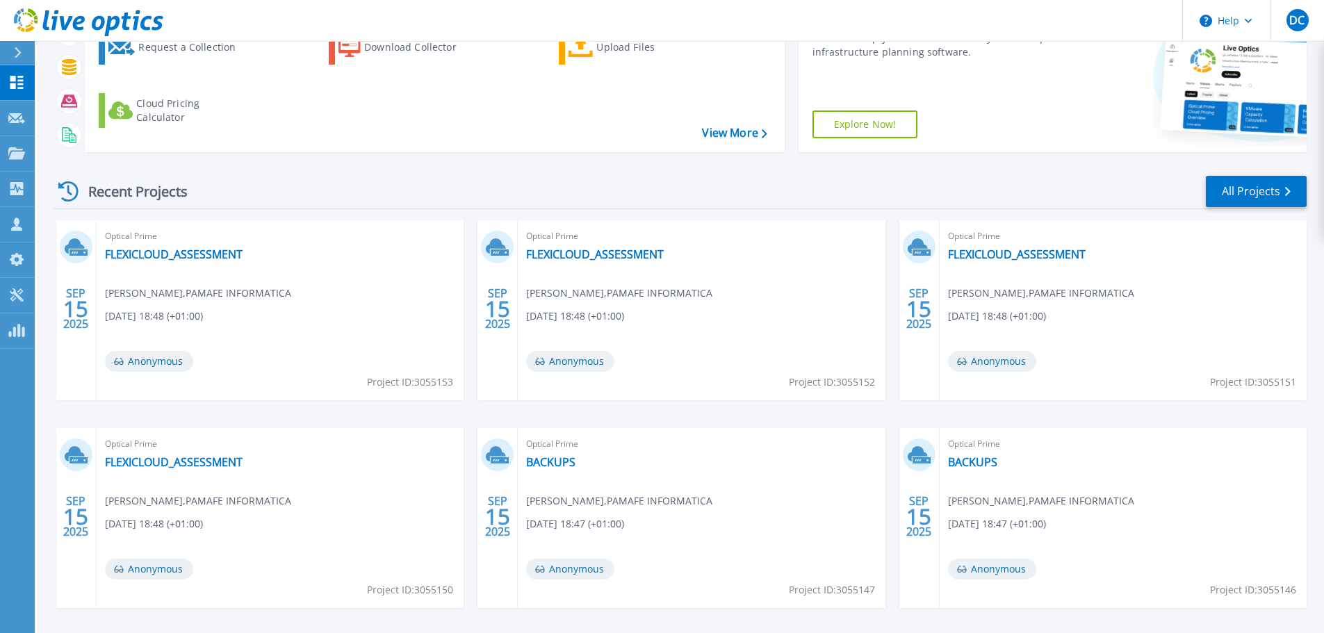
scroll to position [195, 0]
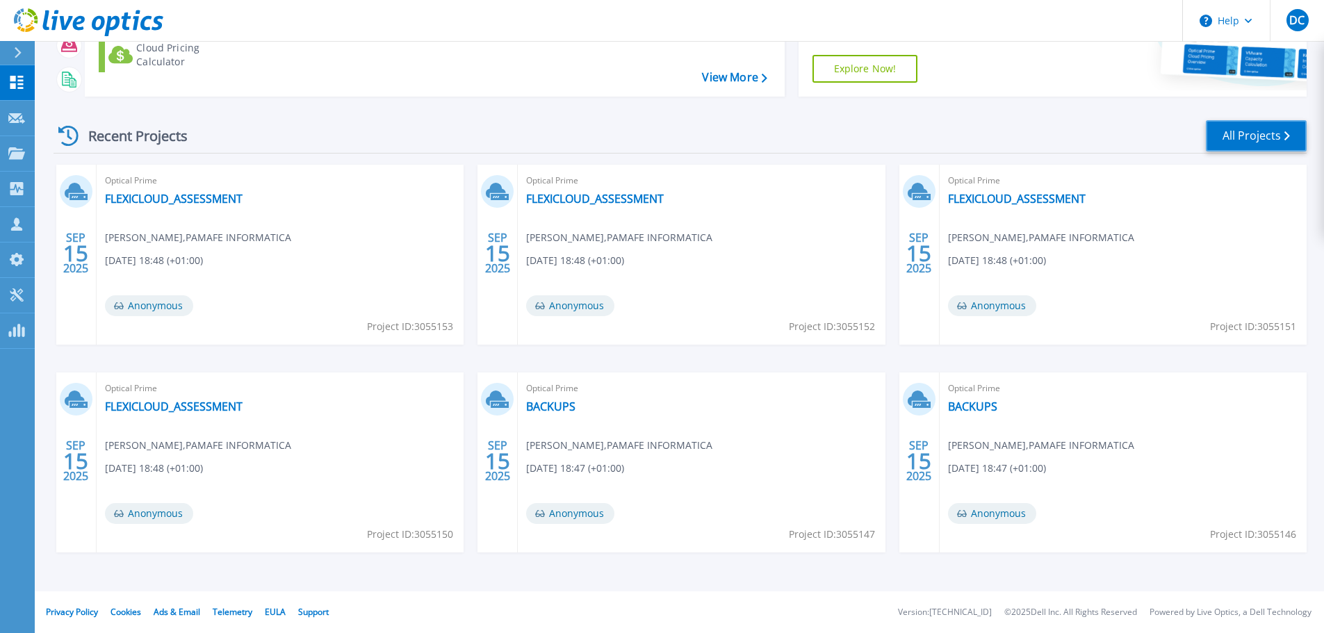
click at [1294, 131] on link "All Projects" at bounding box center [1256, 135] width 101 height 31
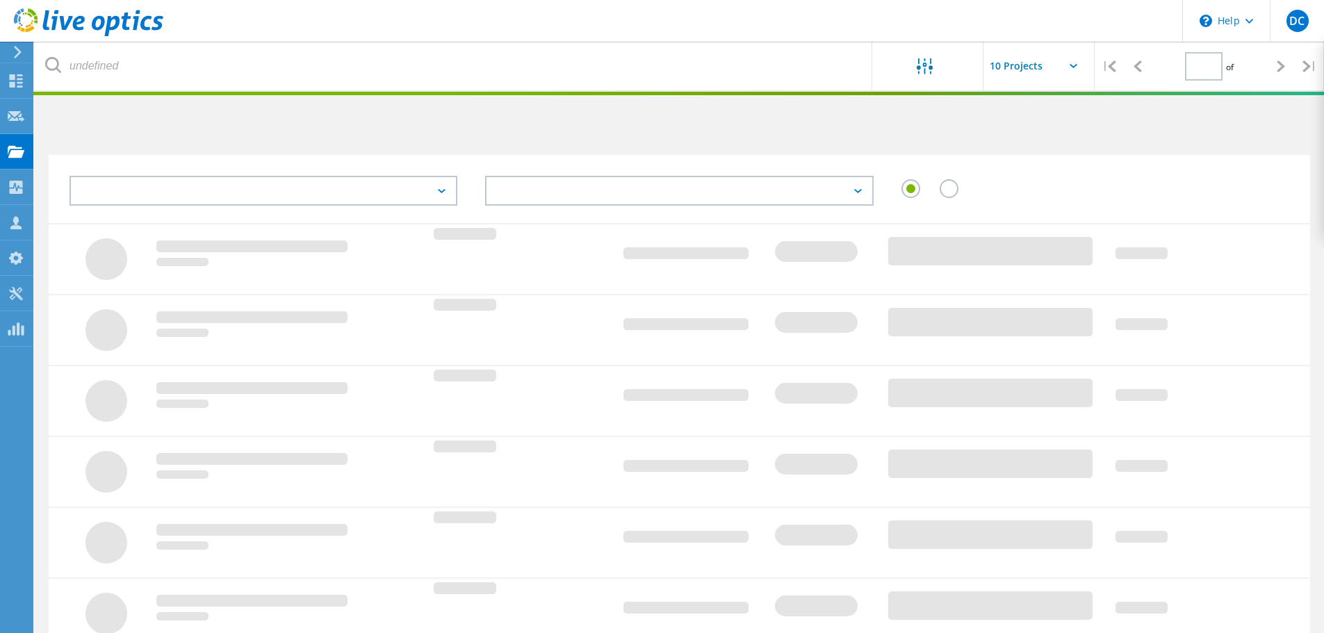
type input "1"
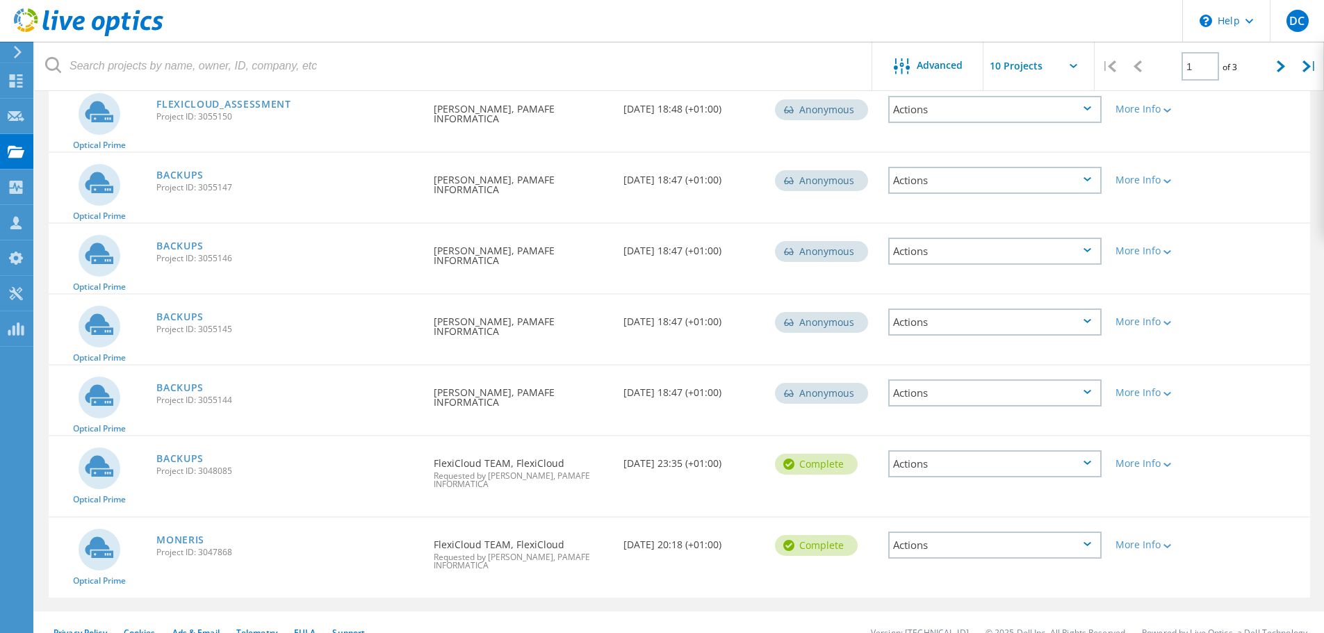
scroll to position [407, 0]
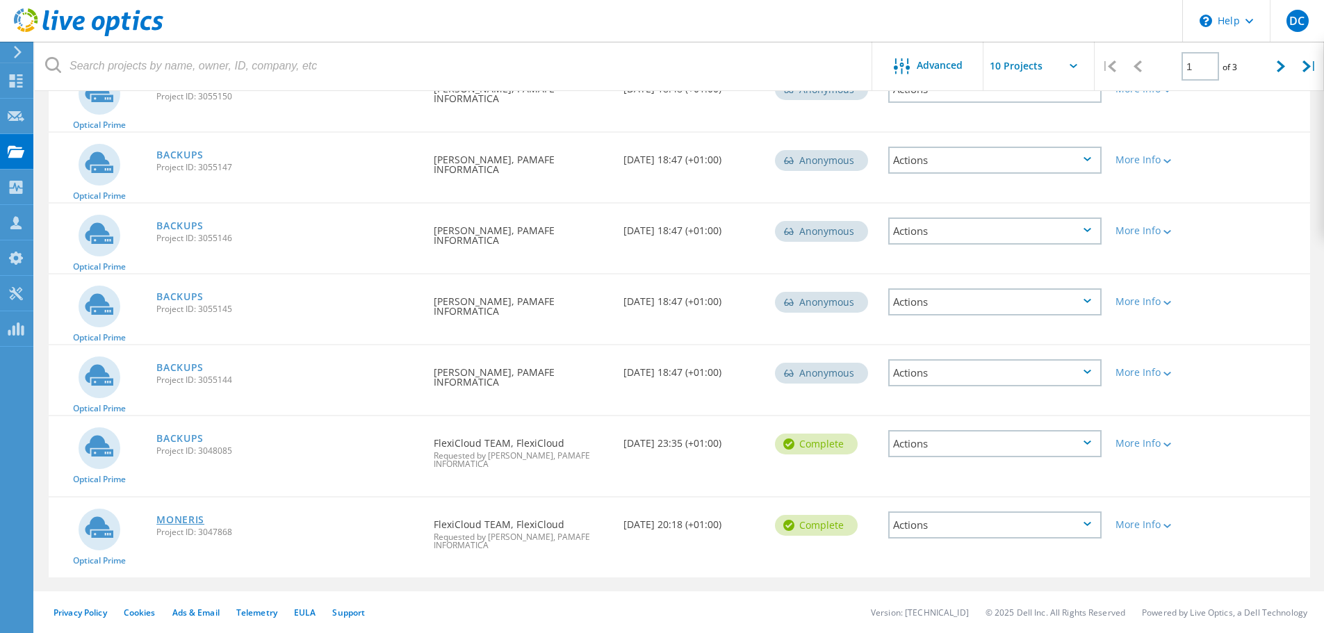
click at [197, 517] on link "MONERIS" at bounding box center [180, 520] width 48 height 10
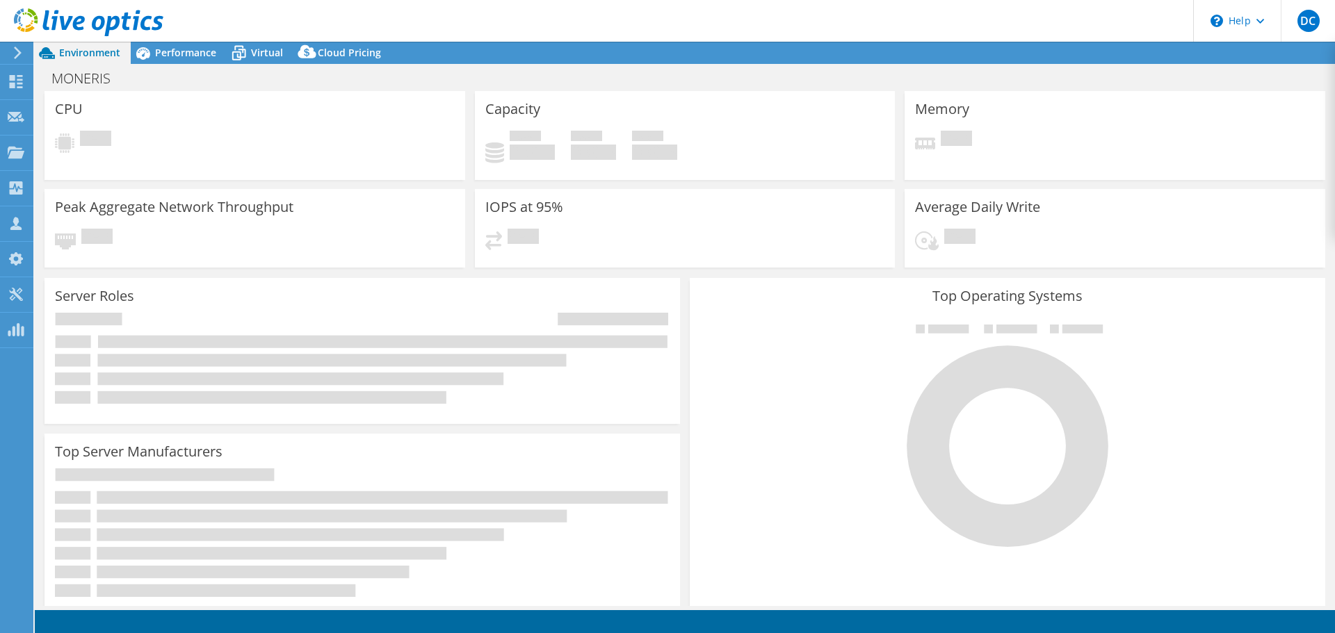
select select "USD"
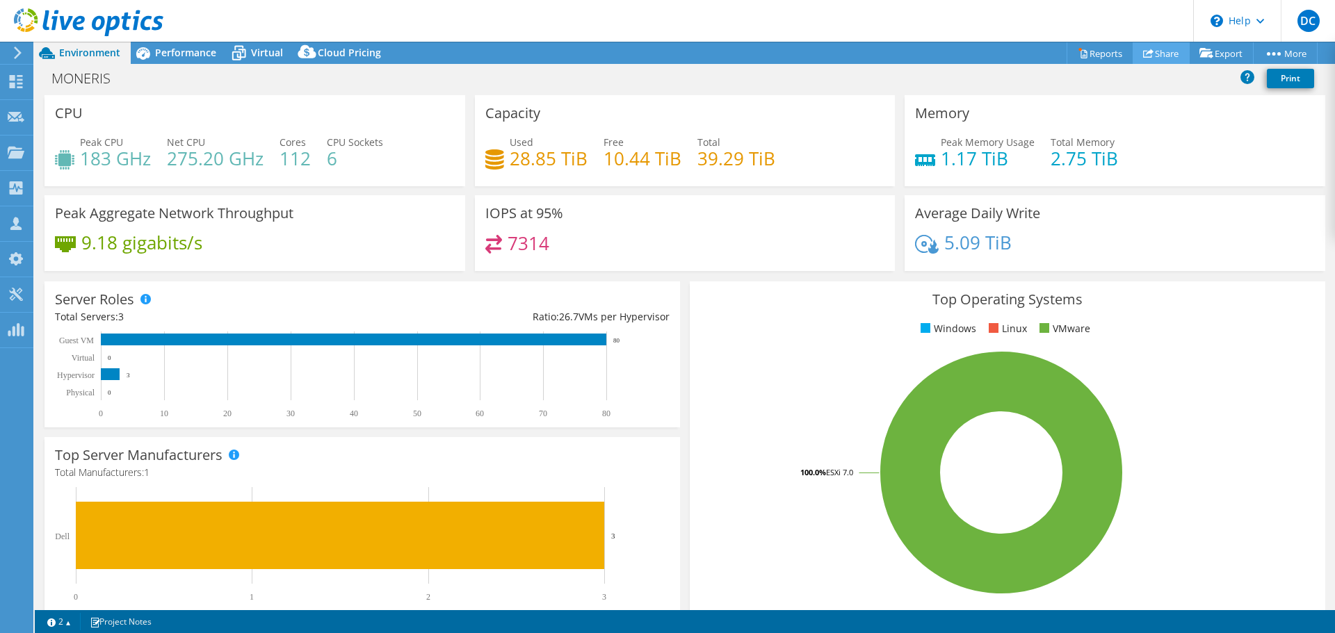
click at [1158, 54] on link "Share" at bounding box center [1161, 53] width 57 height 22
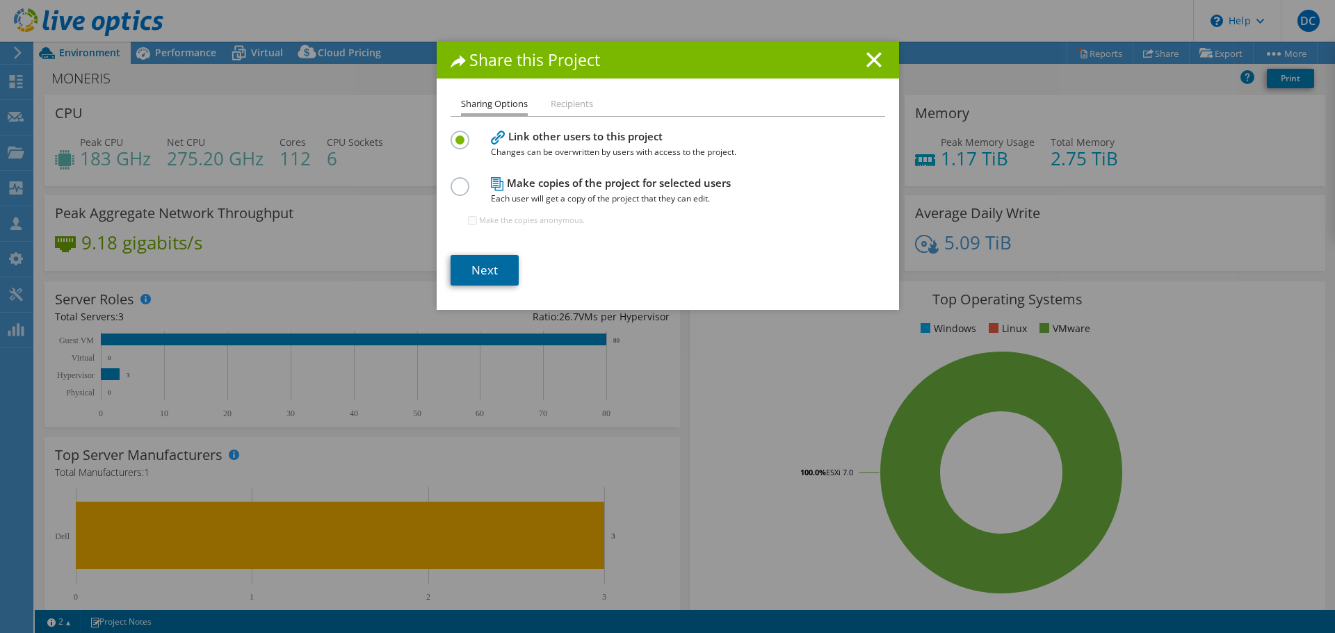
click at [480, 276] on link "Next" at bounding box center [485, 270] width 68 height 31
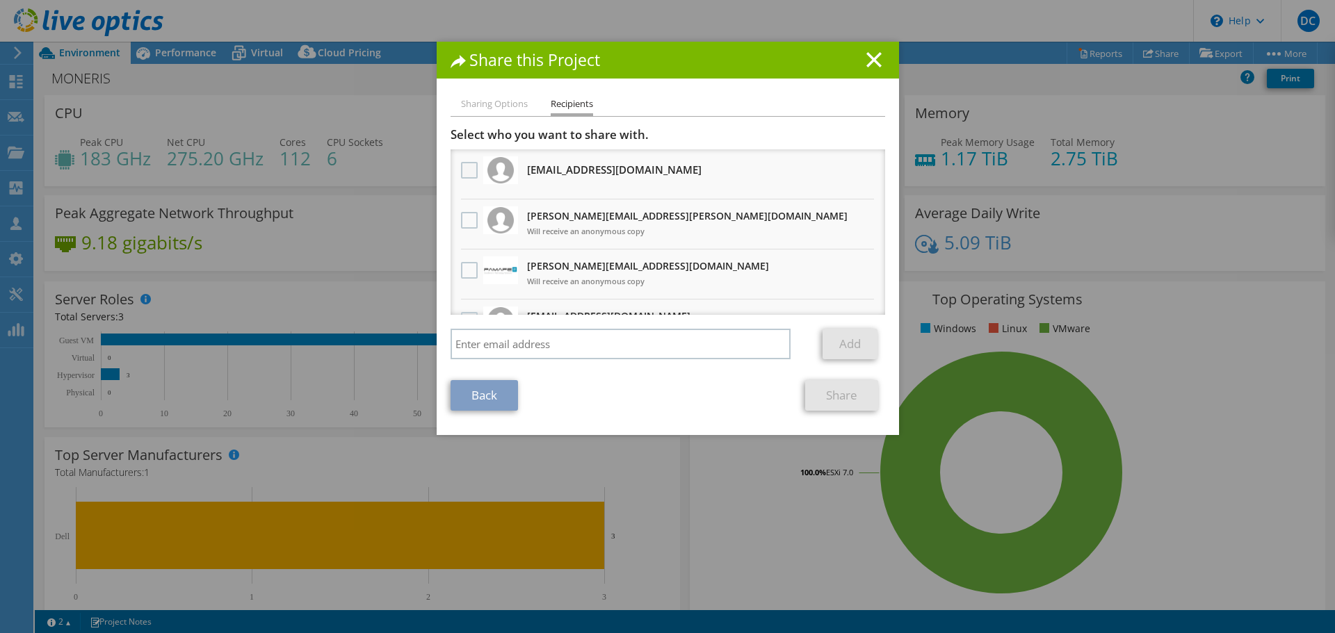
click at [461, 171] on label at bounding box center [471, 170] width 20 height 17
click at [0, 0] on input "checkbox" at bounding box center [0, 0] width 0 height 0
click at [466, 222] on label at bounding box center [471, 220] width 20 height 17
click at [0, 0] on input "checkbox" at bounding box center [0, 0] width 0 height 0
click at [461, 265] on label at bounding box center [471, 270] width 20 height 17
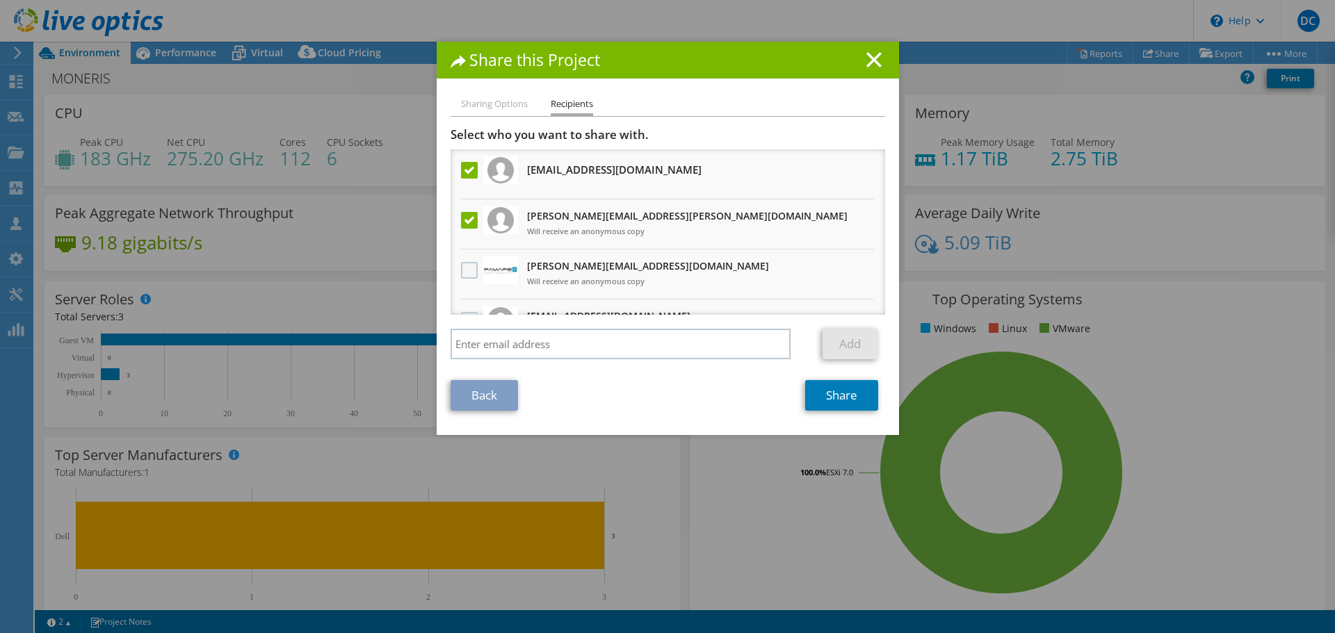
click at [0, 0] on input "checkbox" at bounding box center [0, 0] width 0 height 0
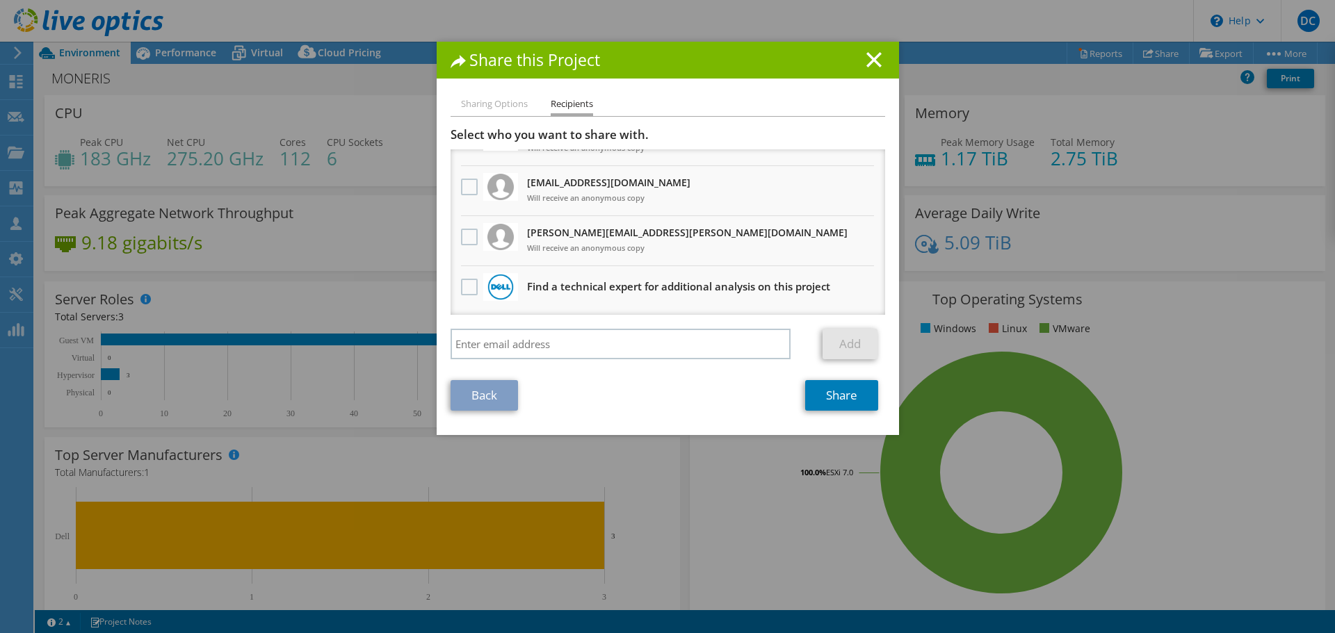
scroll to position [135, 0]
click at [469, 186] on label at bounding box center [471, 185] width 20 height 17
click at [0, 0] on input "checkbox" at bounding box center [0, 0] width 0 height 0
click at [464, 236] on label at bounding box center [471, 235] width 20 height 17
click at [0, 0] on input "checkbox" at bounding box center [0, 0] width 0 height 0
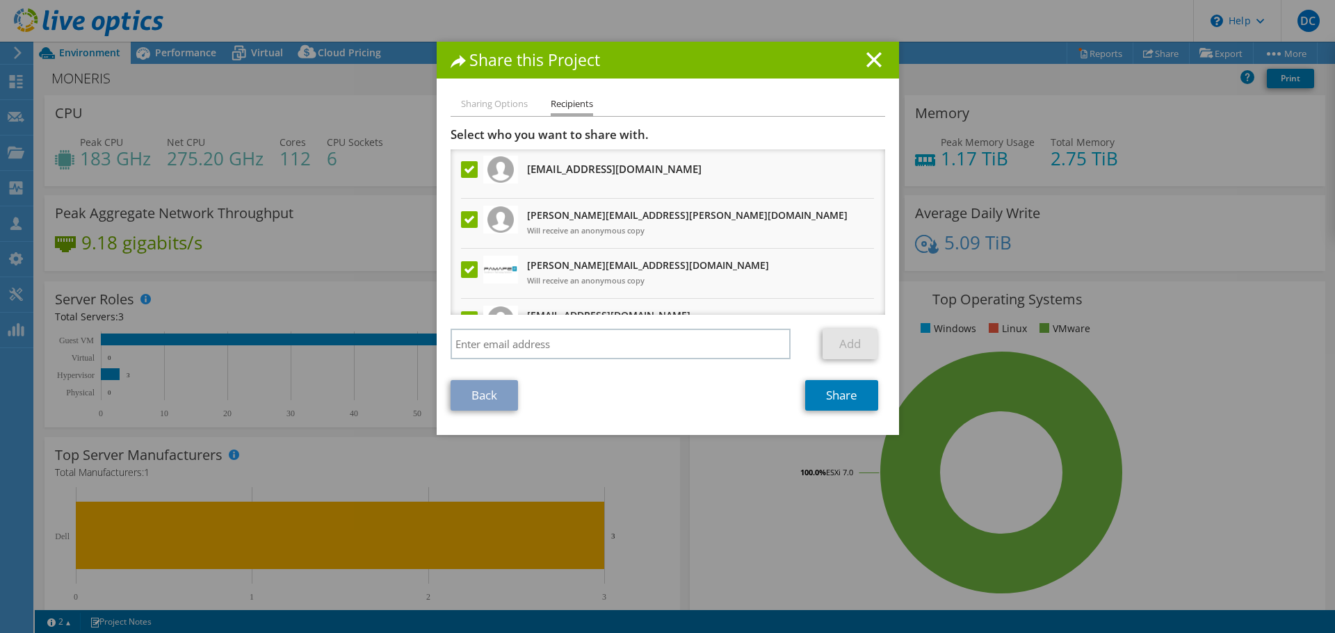
scroll to position [0, 0]
click at [461, 173] on label at bounding box center [471, 170] width 20 height 17
click at [0, 0] on input "checkbox" at bounding box center [0, 0] width 0 height 0
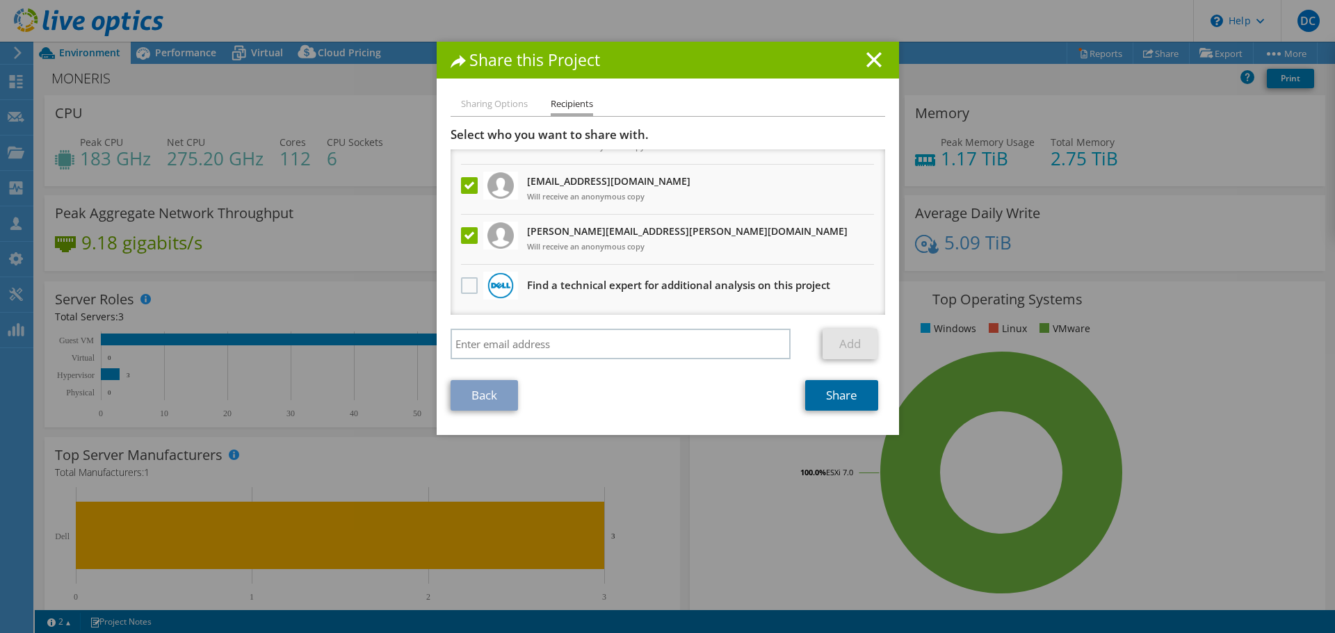
click at [850, 394] on link "Share" at bounding box center [841, 395] width 73 height 31
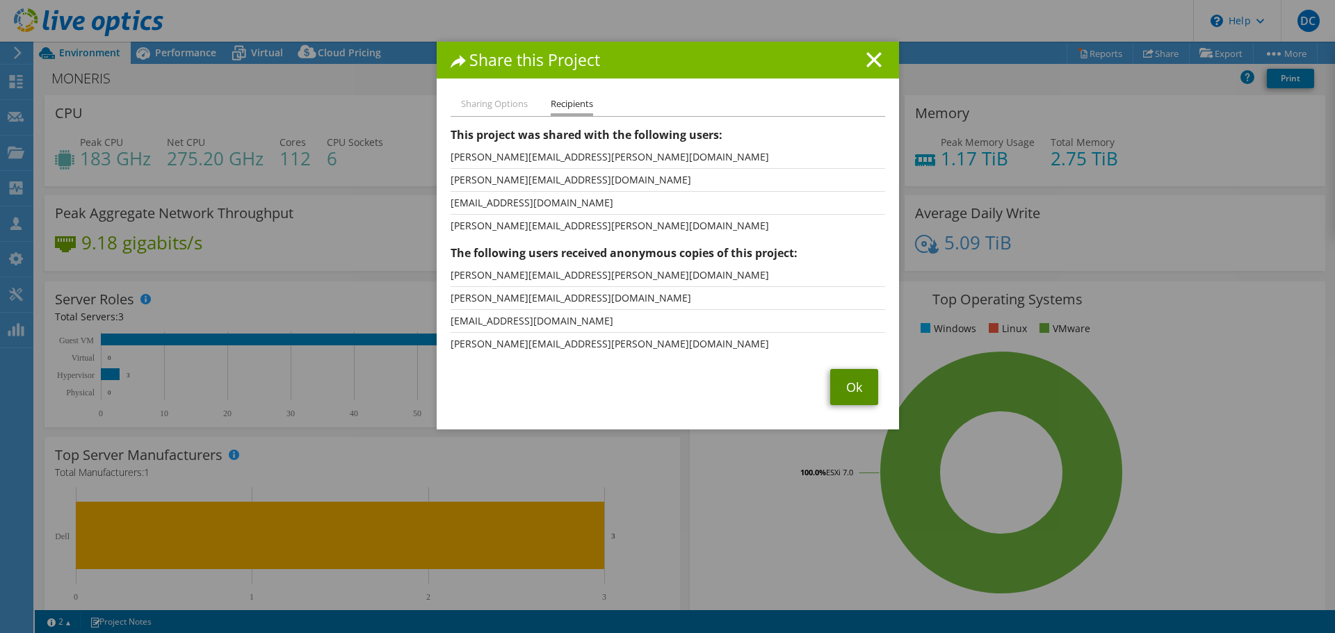
click at [854, 386] on link "Ok" at bounding box center [854, 387] width 48 height 36
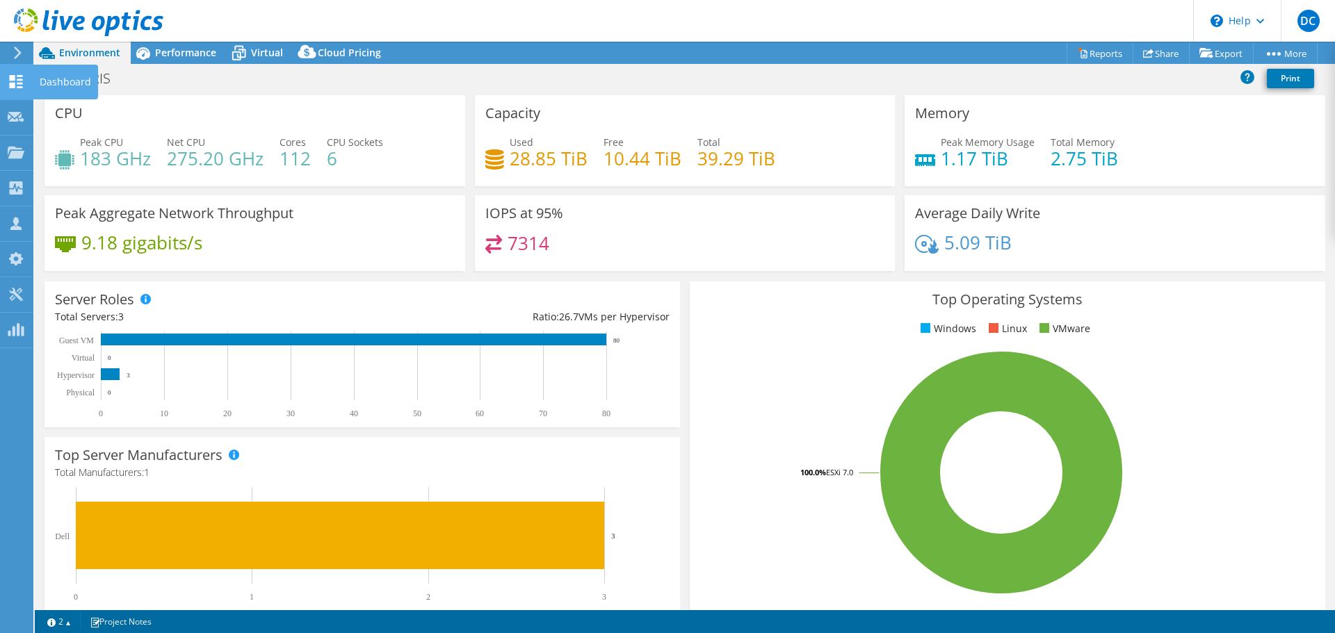
click at [21, 87] on use at bounding box center [16, 81] width 13 height 13
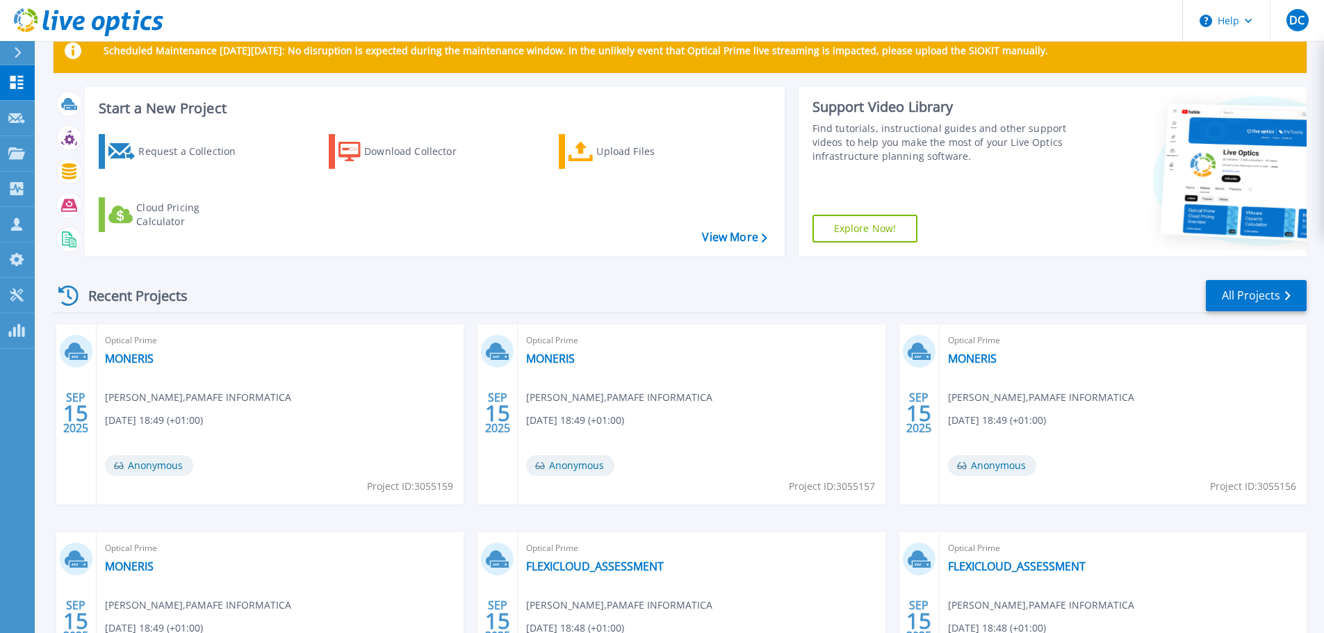
scroll to position [70, 0]
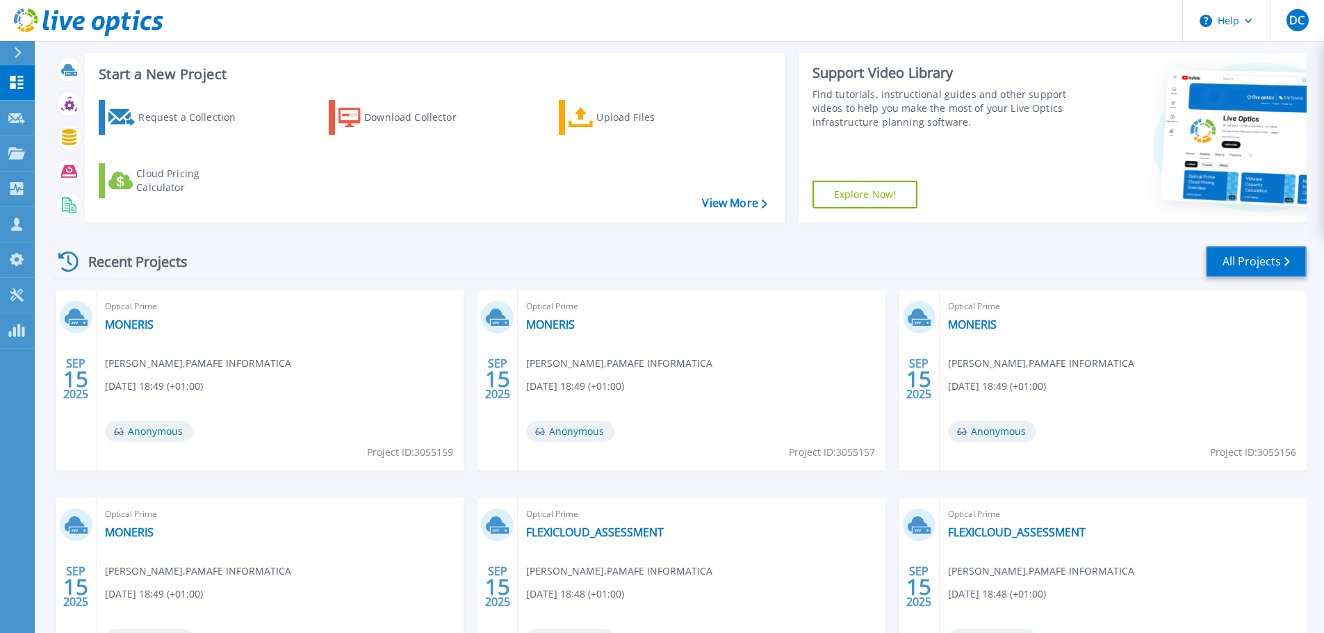
click at [1265, 257] on link "All Projects" at bounding box center [1256, 261] width 101 height 31
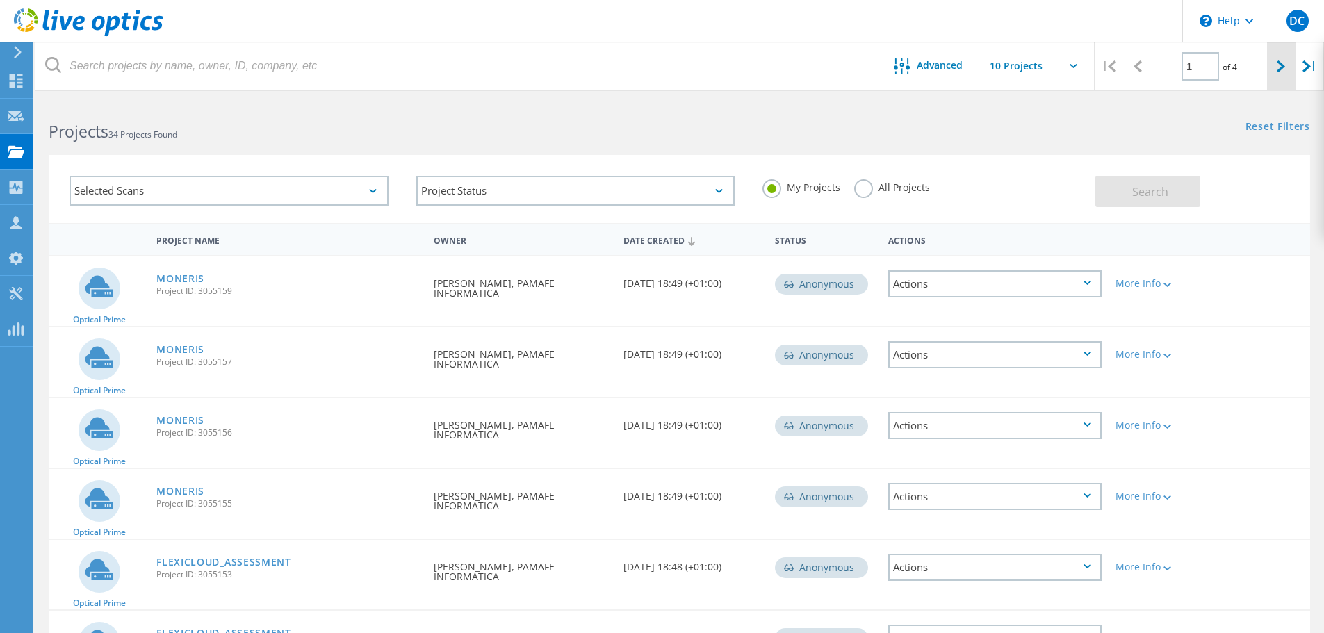
click at [1274, 68] on div at bounding box center [1281, 66] width 29 height 49
type input "2"
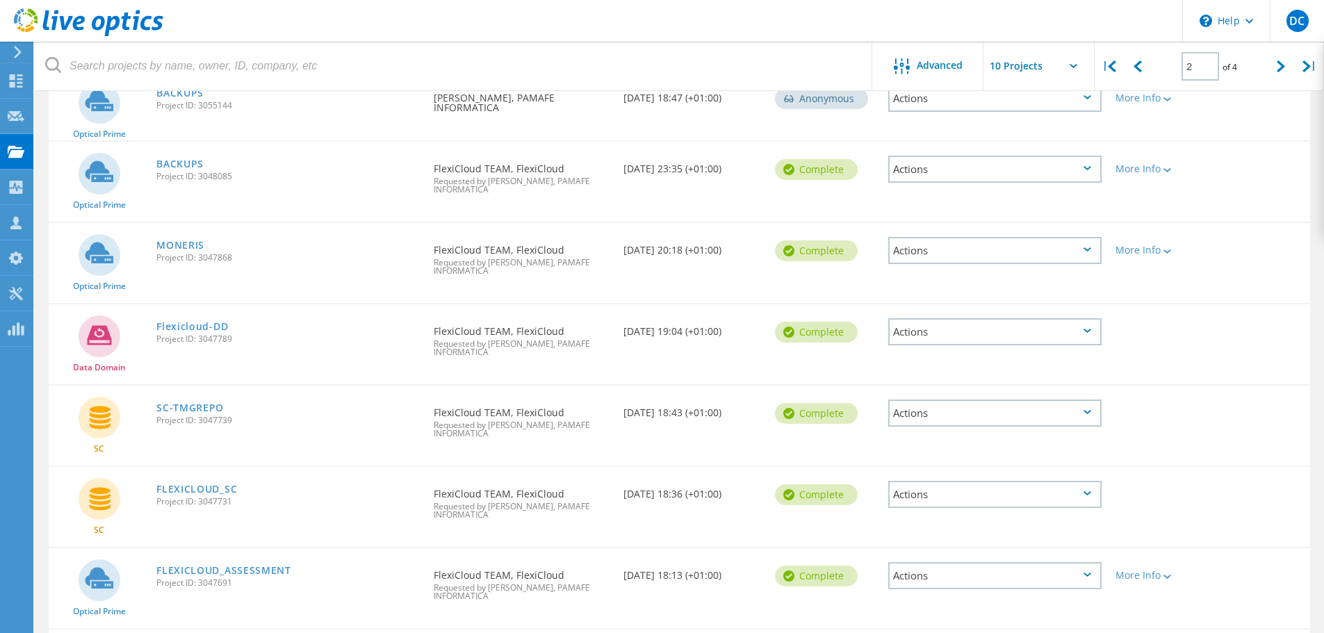
scroll to position [348, 0]
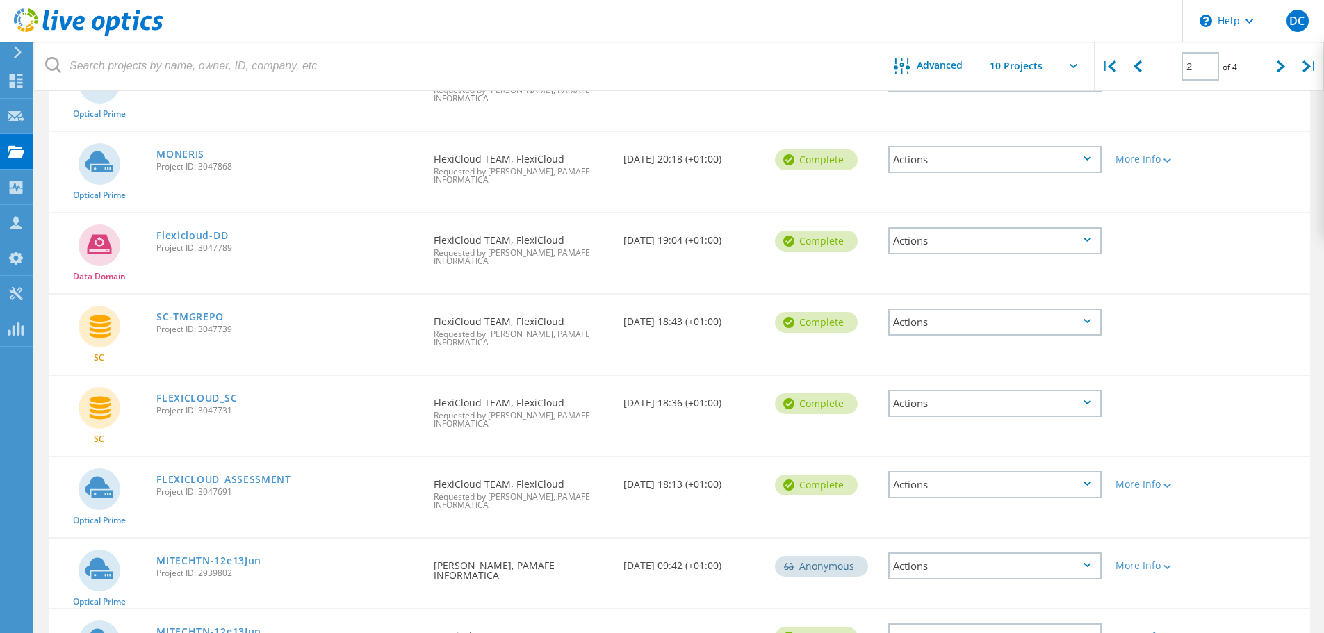
click at [1032, 239] on div "Actions" at bounding box center [994, 240] width 213 height 27
click at [1003, 266] on div "Share" at bounding box center [995, 263] width 211 height 22
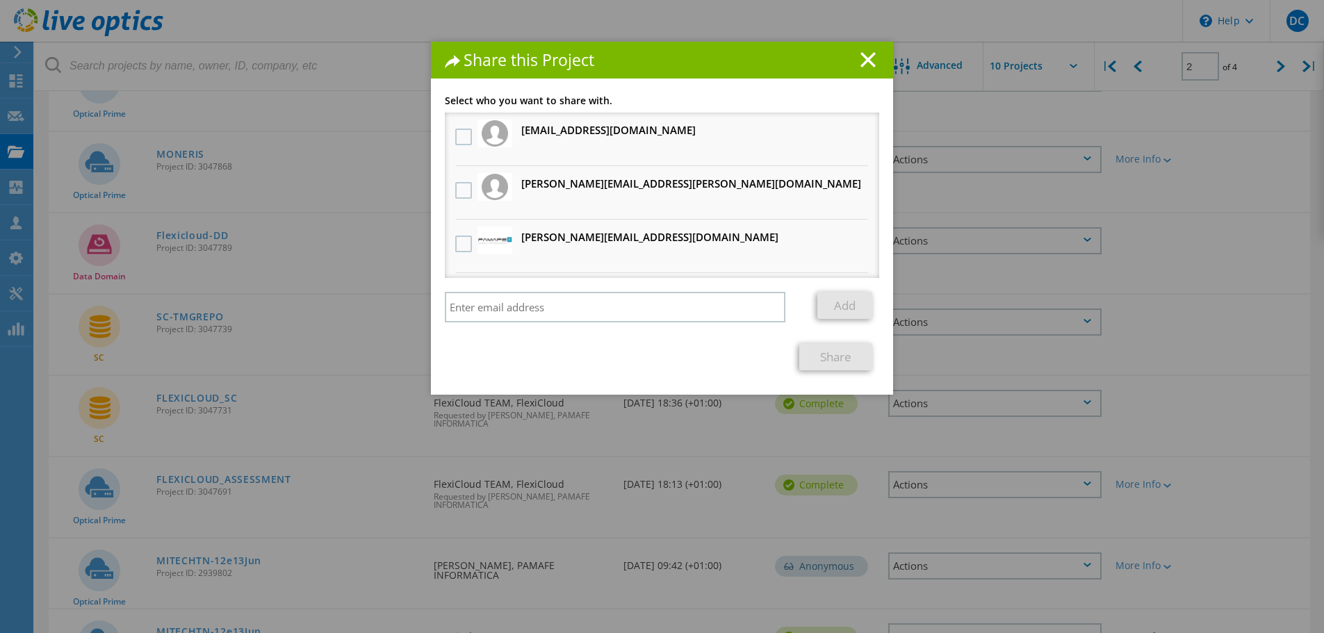
click at [462, 200] on div at bounding box center [464, 191] width 24 height 29
click at [463, 195] on label at bounding box center [465, 190] width 20 height 17
click at [0, 0] on input "checkbox" at bounding box center [0, 0] width 0 height 0
click at [460, 250] on label at bounding box center [465, 244] width 20 height 17
click at [0, 0] on input "checkbox" at bounding box center [0, 0] width 0 height 0
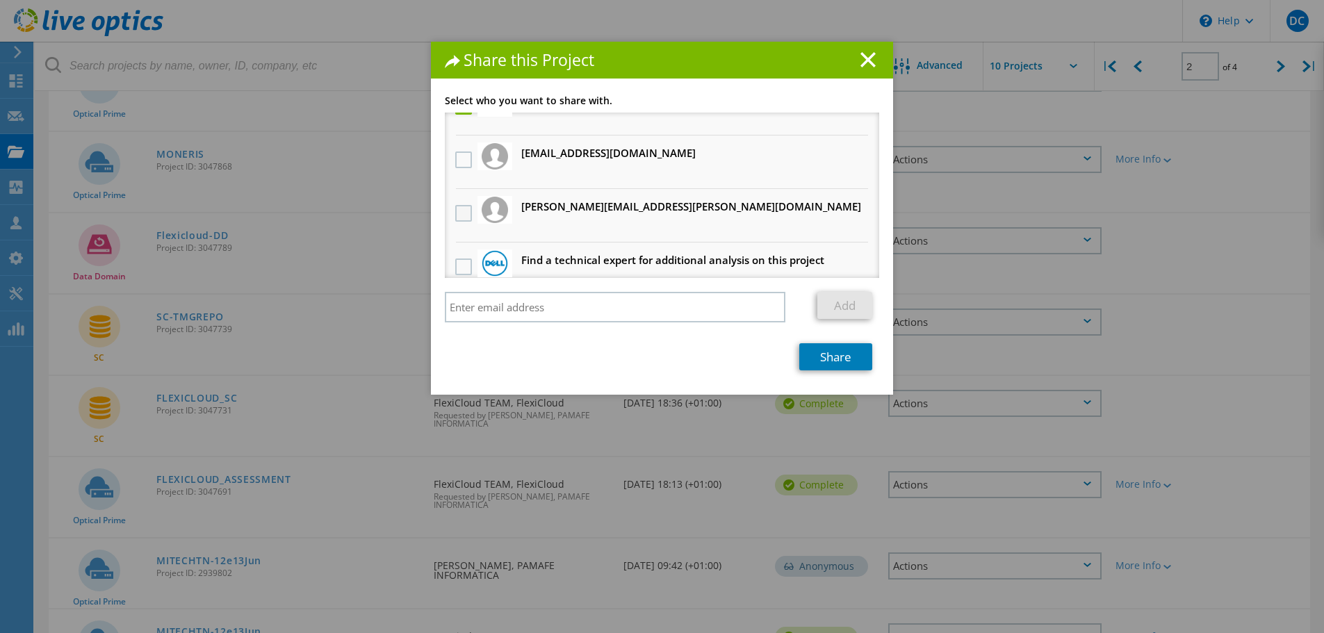
scroll to position [139, 0]
click at [455, 159] on label at bounding box center [465, 158] width 20 height 17
click at [0, 0] on input "checkbox" at bounding box center [0, 0] width 0 height 0
click at [464, 204] on div at bounding box center [464, 212] width 24 height 29
click at [459, 216] on label at bounding box center [465, 212] width 20 height 17
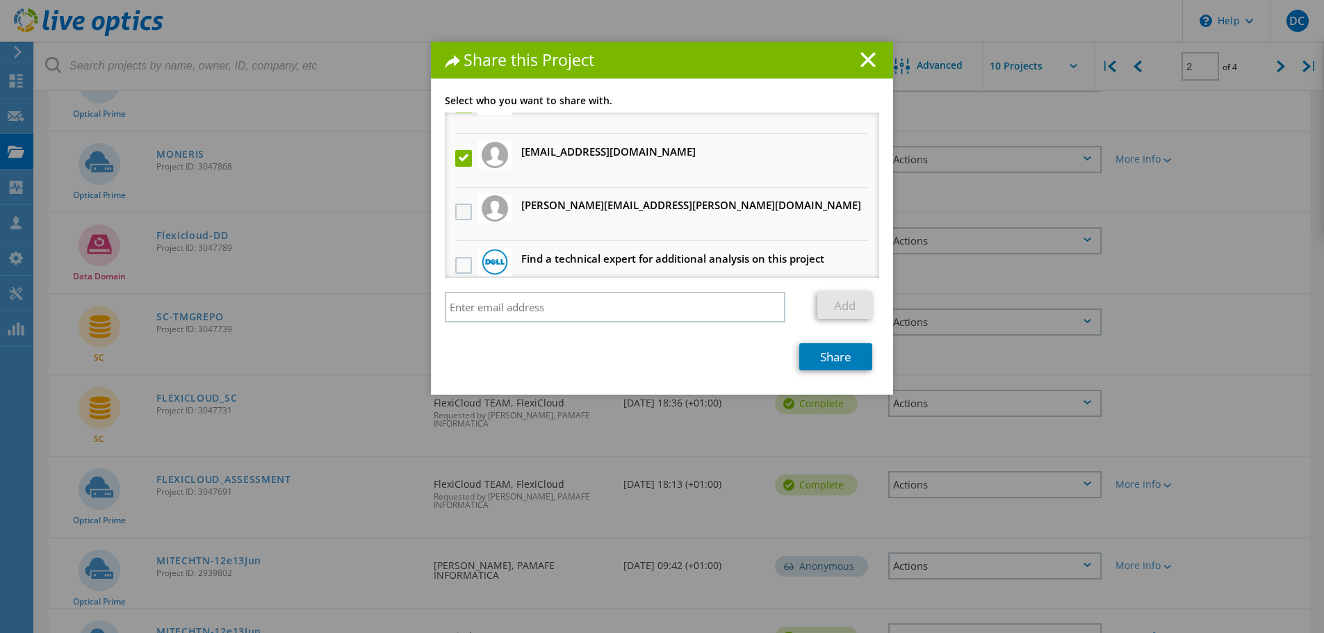
click at [0, 0] on input "checkbox" at bounding box center [0, 0] width 0 height 0
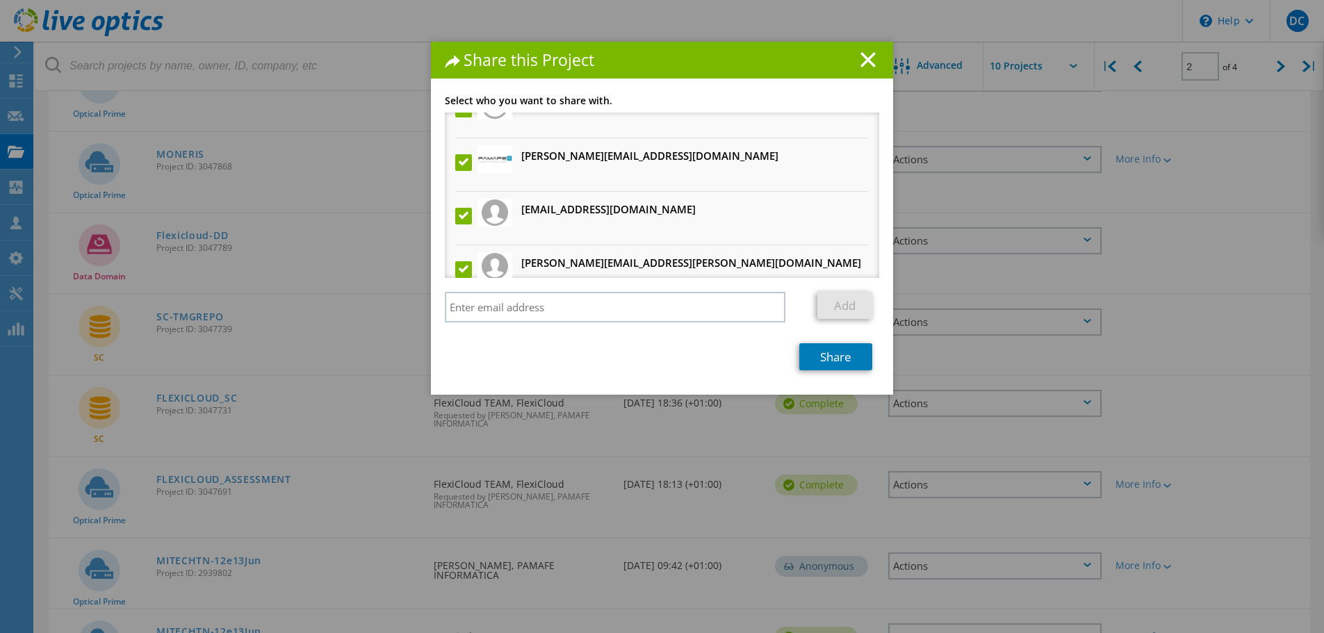
scroll to position [156, 0]
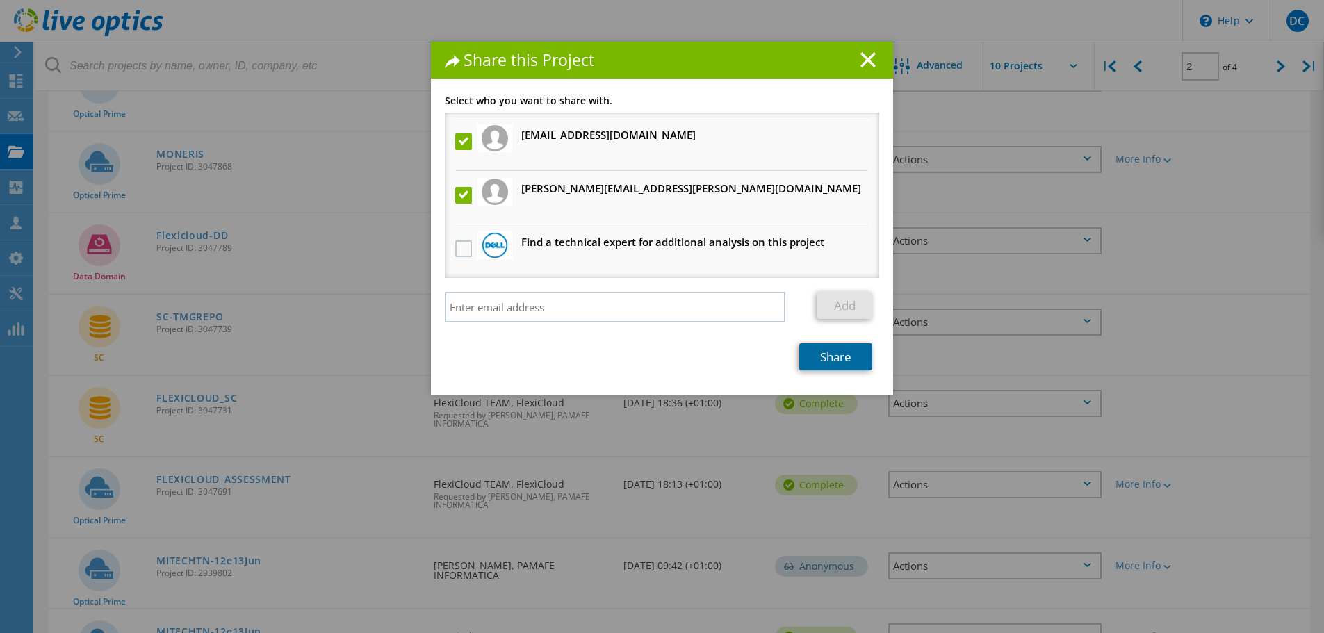
click at [827, 364] on link "Share" at bounding box center [835, 356] width 73 height 27
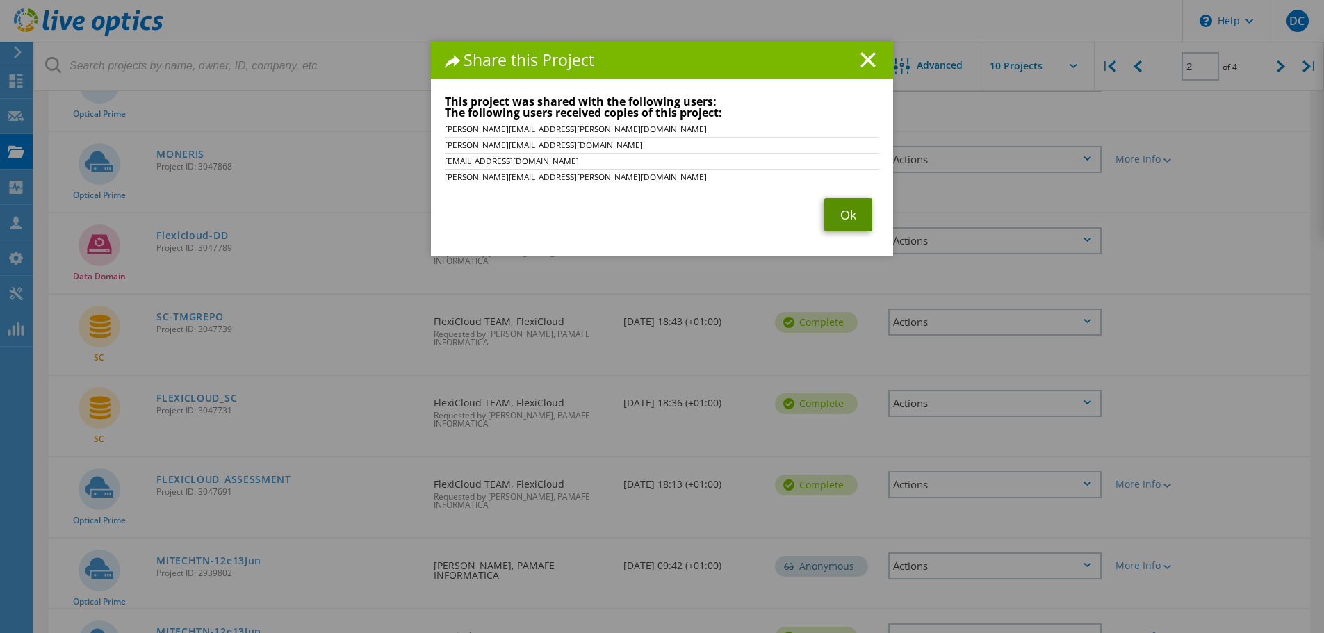
click at [825, 213] on link "Ok" at bounding box center [849, 214] width 48 height 33
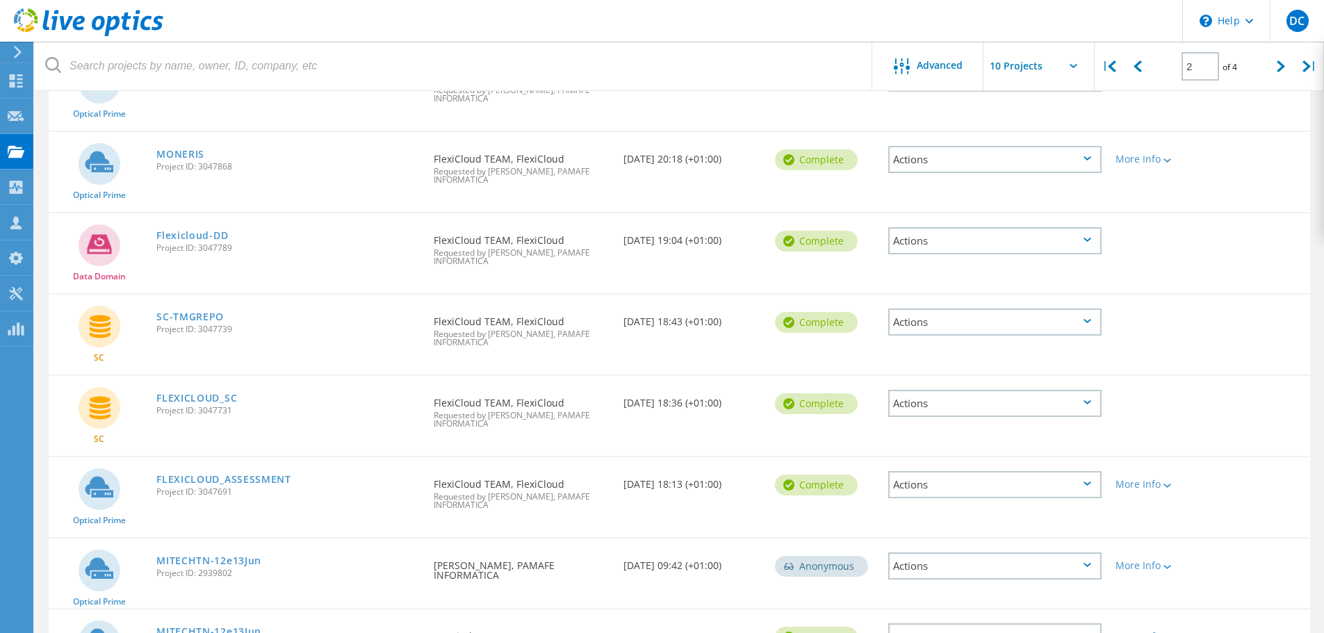
click at [1030, 407] on div "Actions" at bounding box center [994, 403] width 213 height 27
click at [966, 400] on div "Share" at bounding box center [995, 404] width 211 height 22
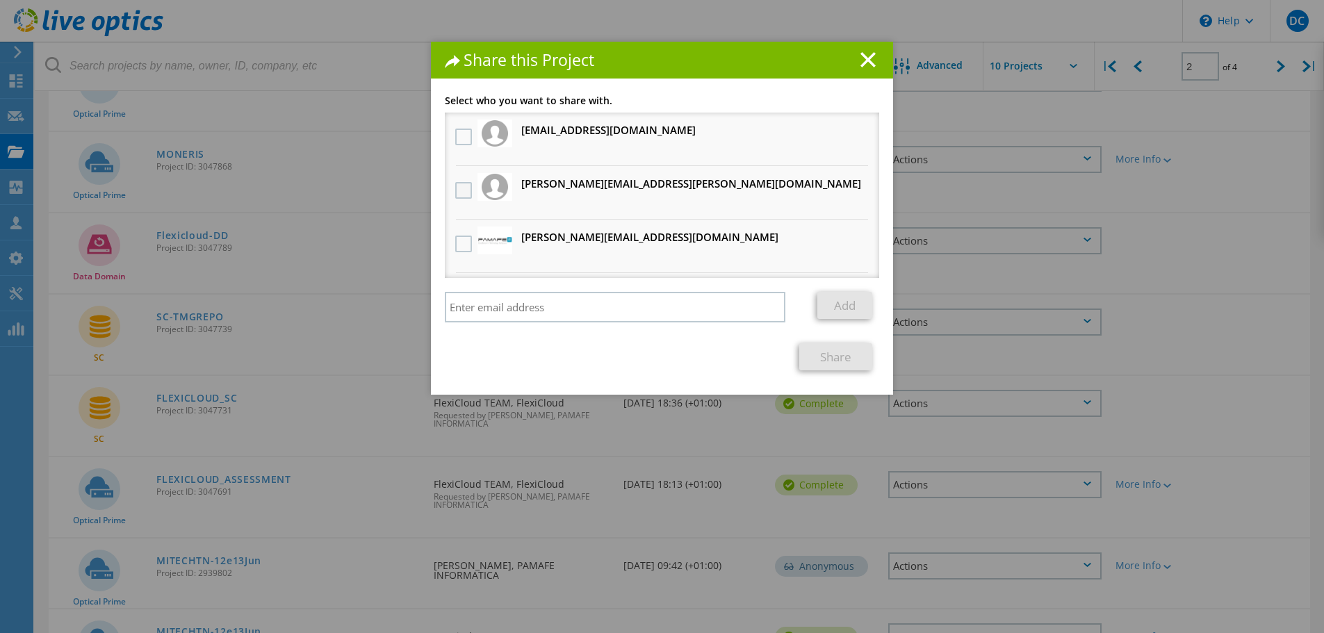
click at [463, 183] on label at bounding box center [465, 190] width 20 height 17
click at [0, 0] on input "checkbox" at bounding box center [0, 0] width 0 height 0
click at [453, 253] on div at bounding box center [464, 244] width 24 height 29
click at [456, 248] on label at bounding box center [465, 244] width 20 height 17
click at [0, 0] on input "checkbox" at bounding box center [0, 0] width 0 height 0
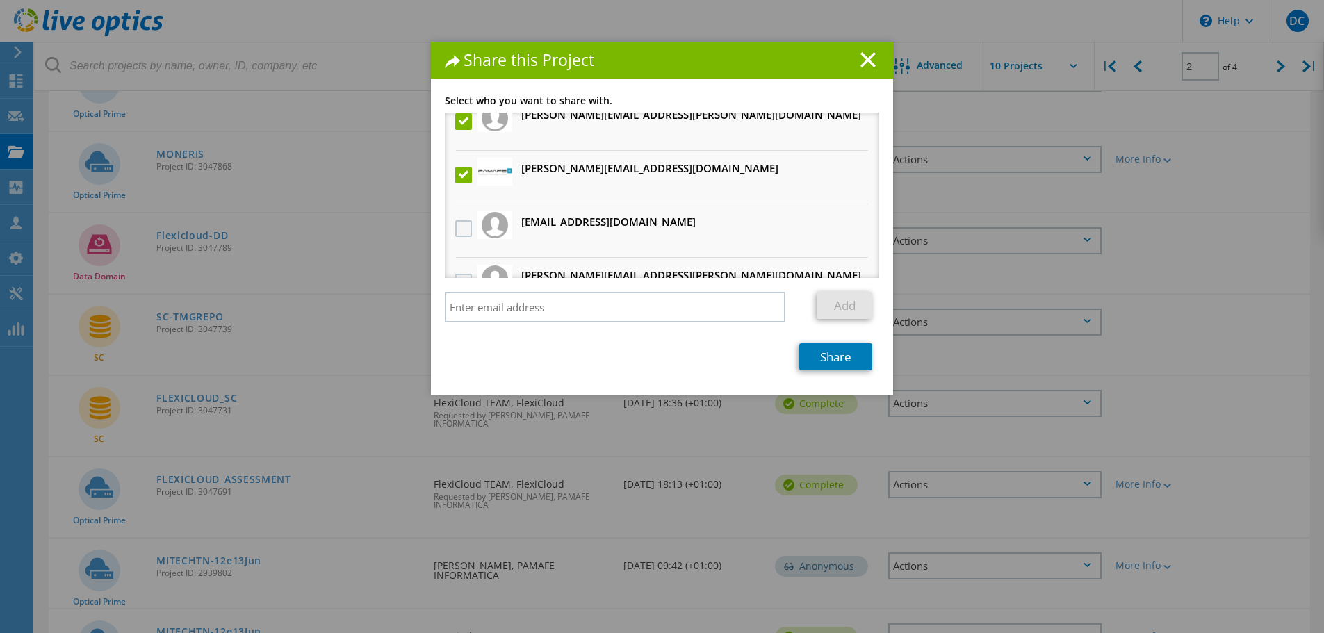
scroll to position [70, 0]
click at [452, 233] on div at bounding box center [464, 228] width 24 height 29
click at [456, 232] on label at bounding box center [465, 228] width 20 height 17
click at [0, 0] on input "checkbox" at bounding box center [0, 0] width 0 height 0
click at [464, 274] on label at bounding box center [465, 281] width 20 height 17
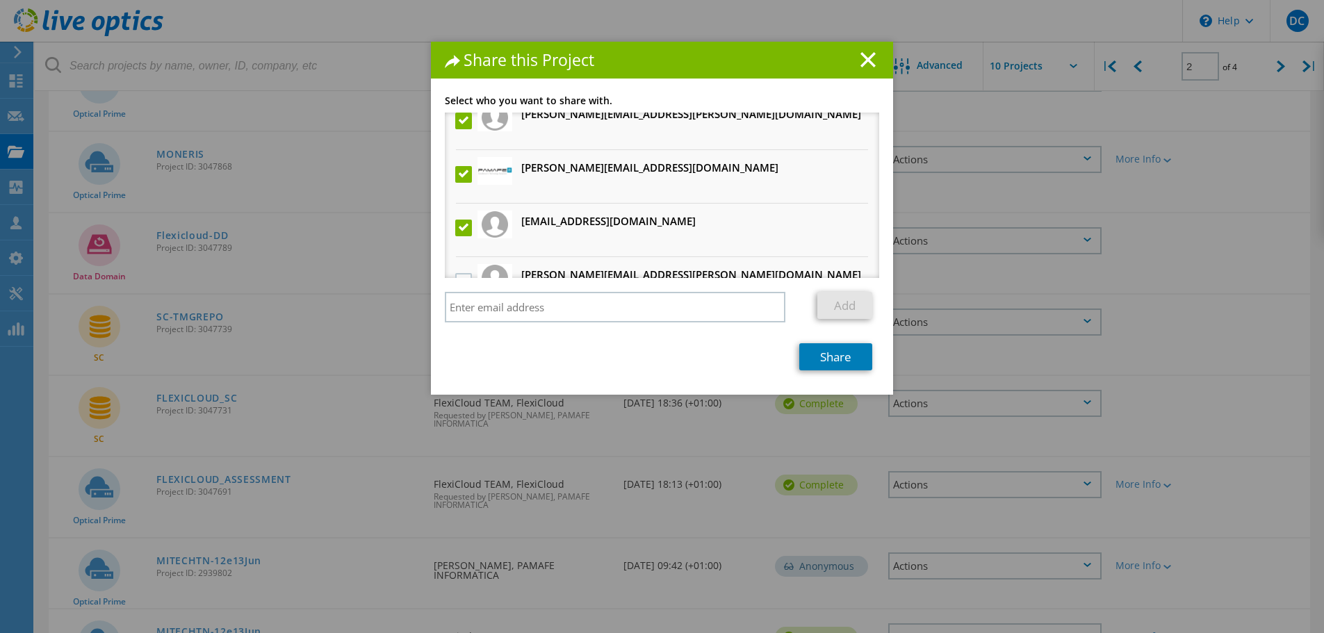
click at [0, 0] on input "checkbox" at bounding box center [0, 0] width 0 height 0
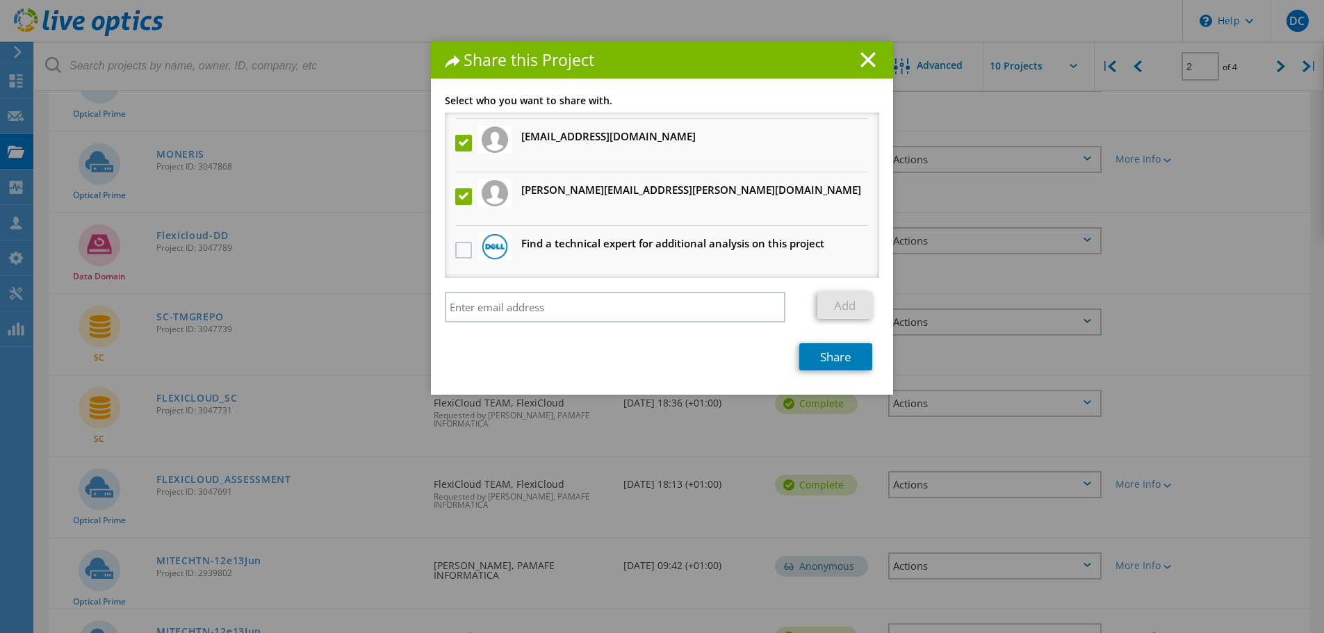
scroll to position [156, 0]
click at [838, 352] on link "Share" at bounding box center [835, 356] width 73 height 27
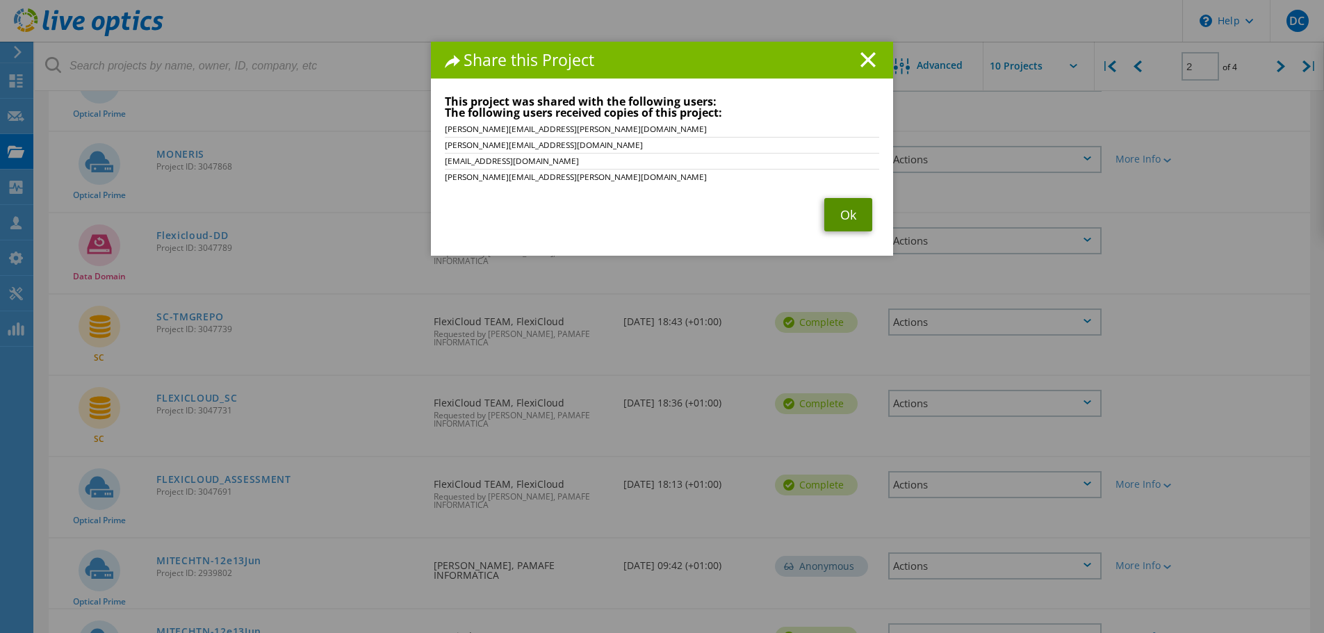
click at [854, 213] on link "Ok" at bounding box center [849, 214] width 48 height 33
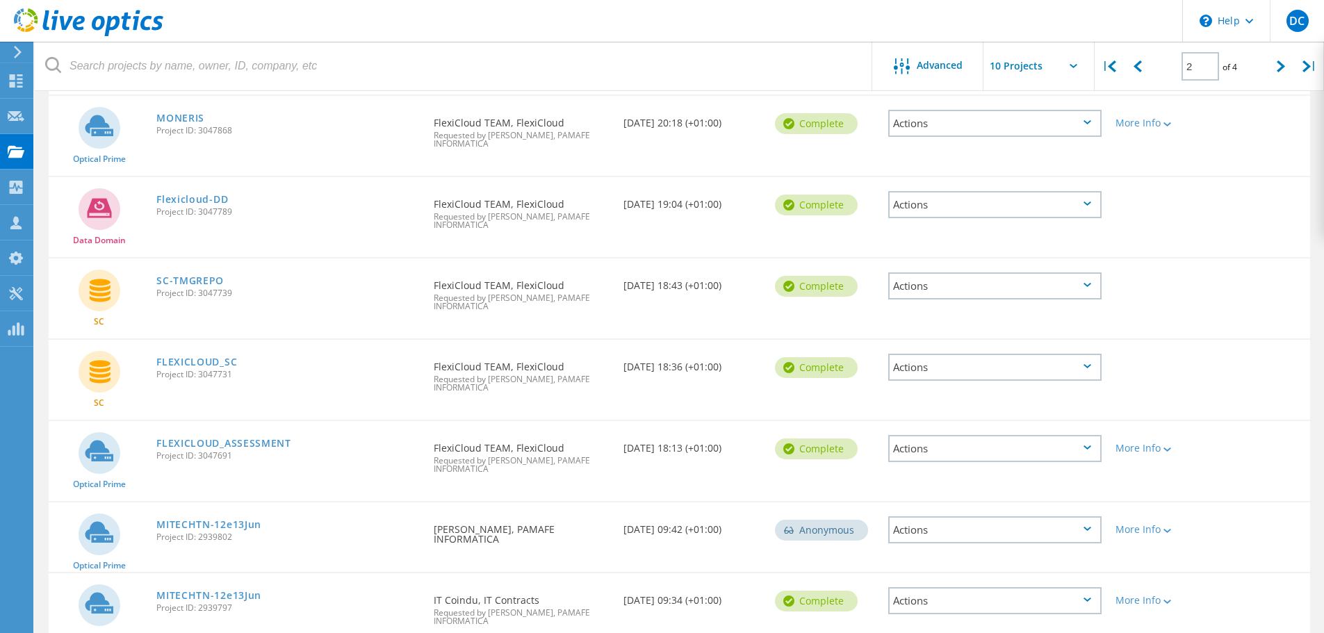
scroll to position [417, 0]
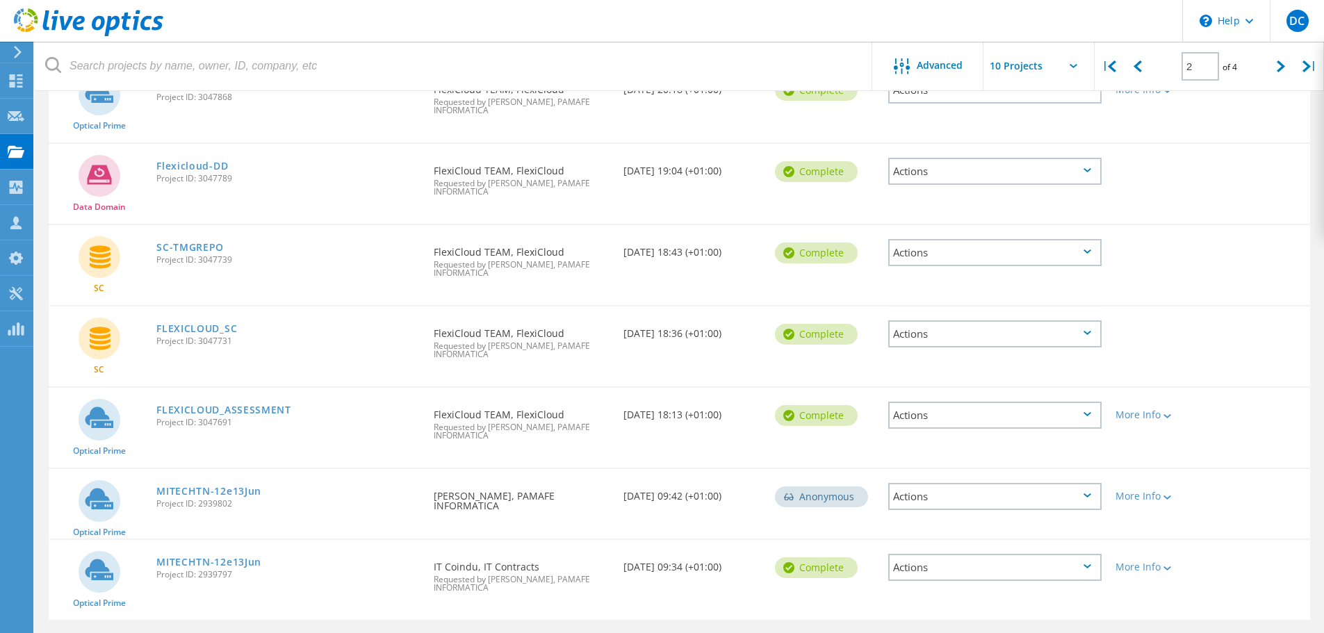
click at [925, 247] on div "Actions" at bounding box center [994, 252] width 213 height 27
click at [947, 253] on div "Share" at bounding box center [995, 253] width 211 height 22
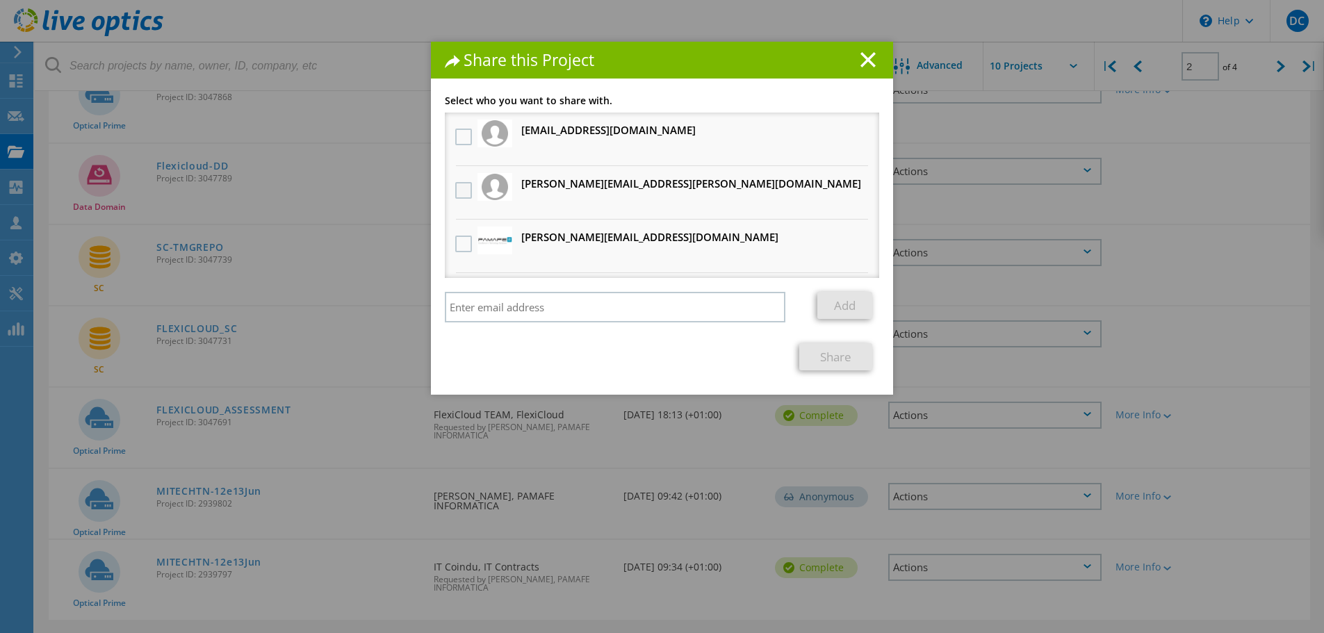
click at [455, 185] on label at bounding box center [465, 190] width 20 height 17
click at [0, 0] on input "checkbox" at bounding box center [0, 0] width 0 height 0
click at [456, 247] on label at bounding box center [465, 244] width 20 height 17
click at [0, 0] on input "checkbox" at bounding box center [0, 0] width 0 height 0
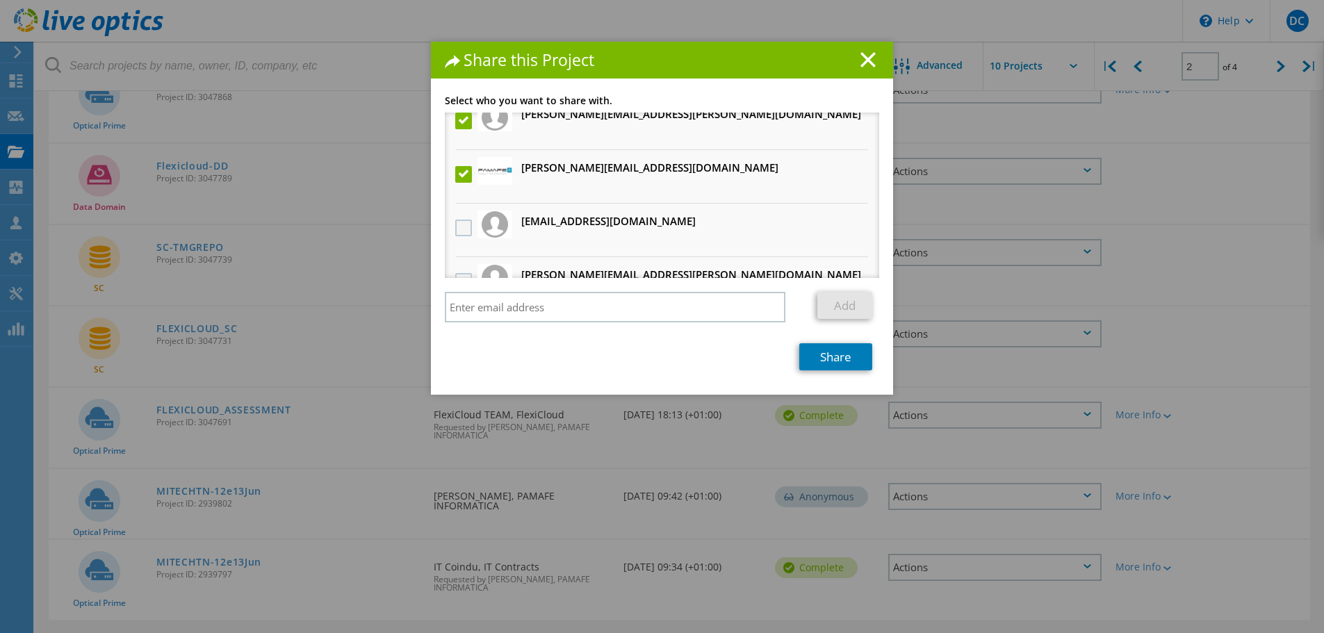
click at [457, 220] on div at bounding box center [464, 228] width 24 height 29
click at [464, 229] on label at bounding box center [465, 228] width 20 height 17
click at [0, 0] on input "checkbox" at bounding box center [0, 0] width 0 height 0
click at [455, 275] on label at bounding box center [465, 281] width 20 height 17
click at [0, 0] on input "checkbox" at bounding box center [0, 0] width 0 height 0
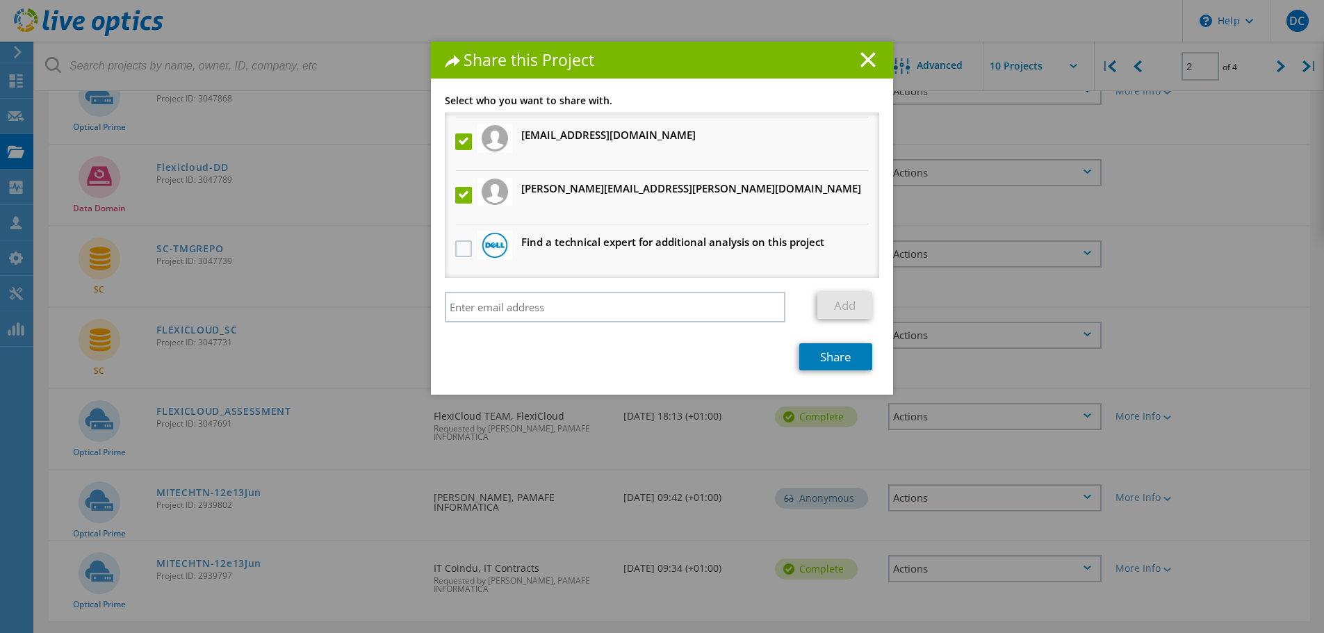
scroll to position [417, 0]
click at [858, 354] on link "Share" at bounding box center [835, 356] width 73 height 27
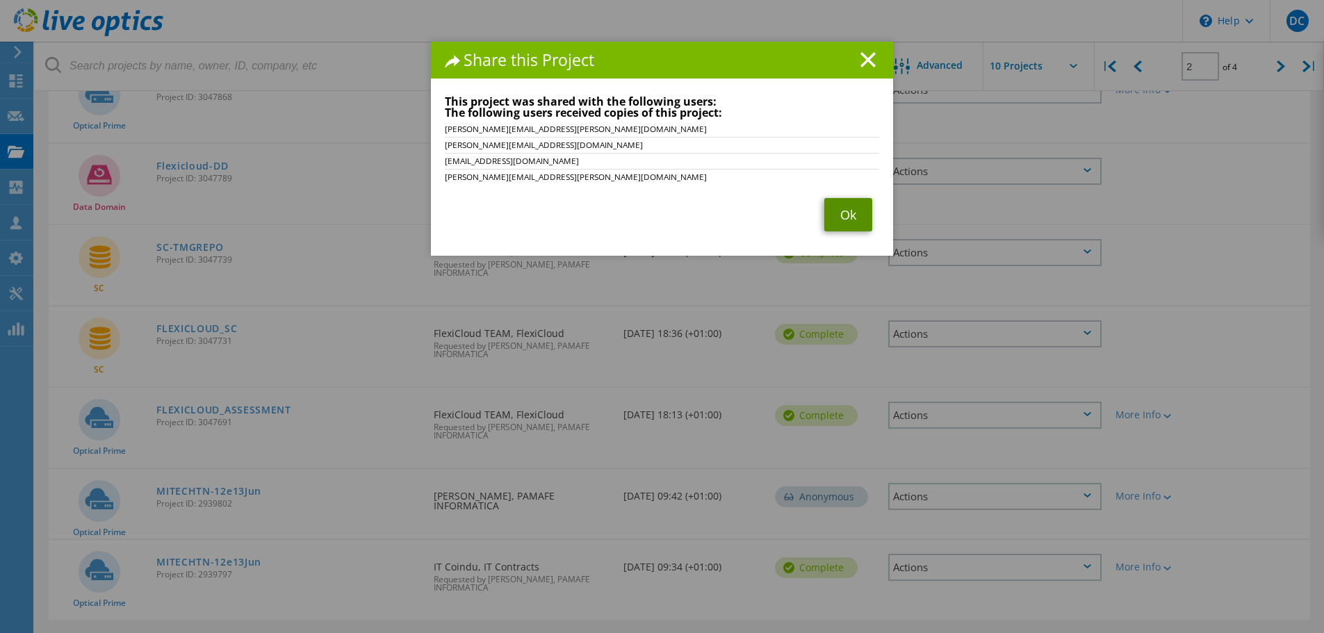
click at [845, 212] on link "Ok" at bounding box center [849, 214] width 48 height 33
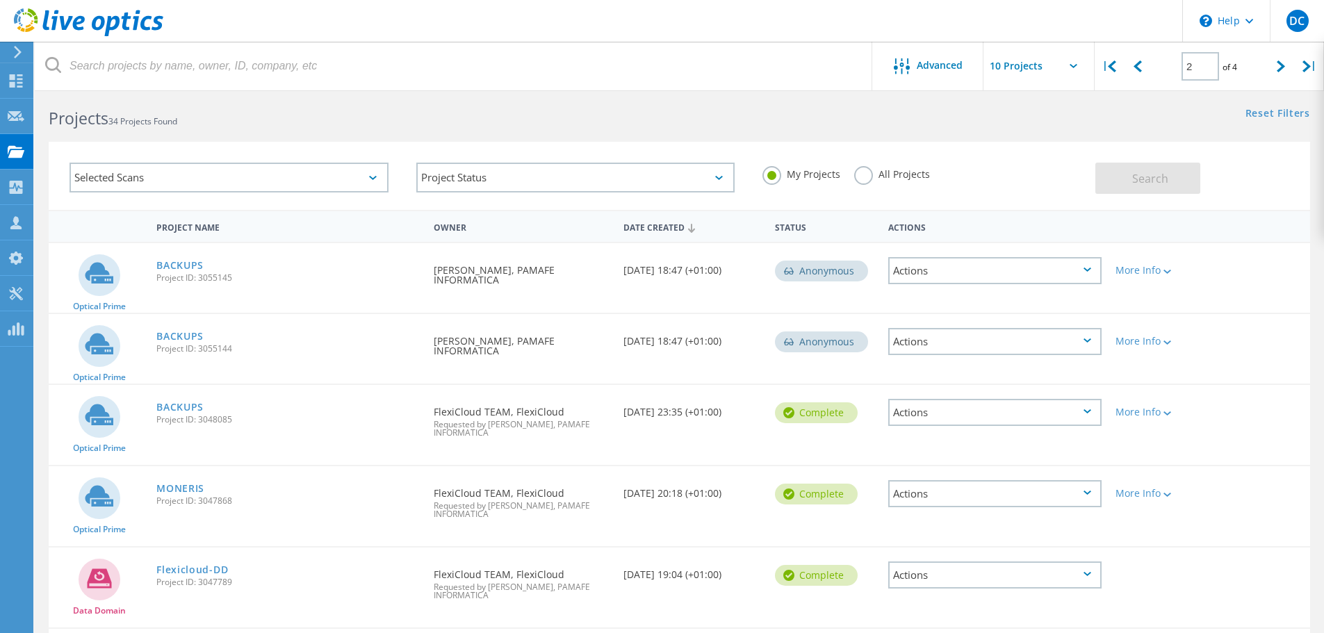
scroll to position [0, 0]
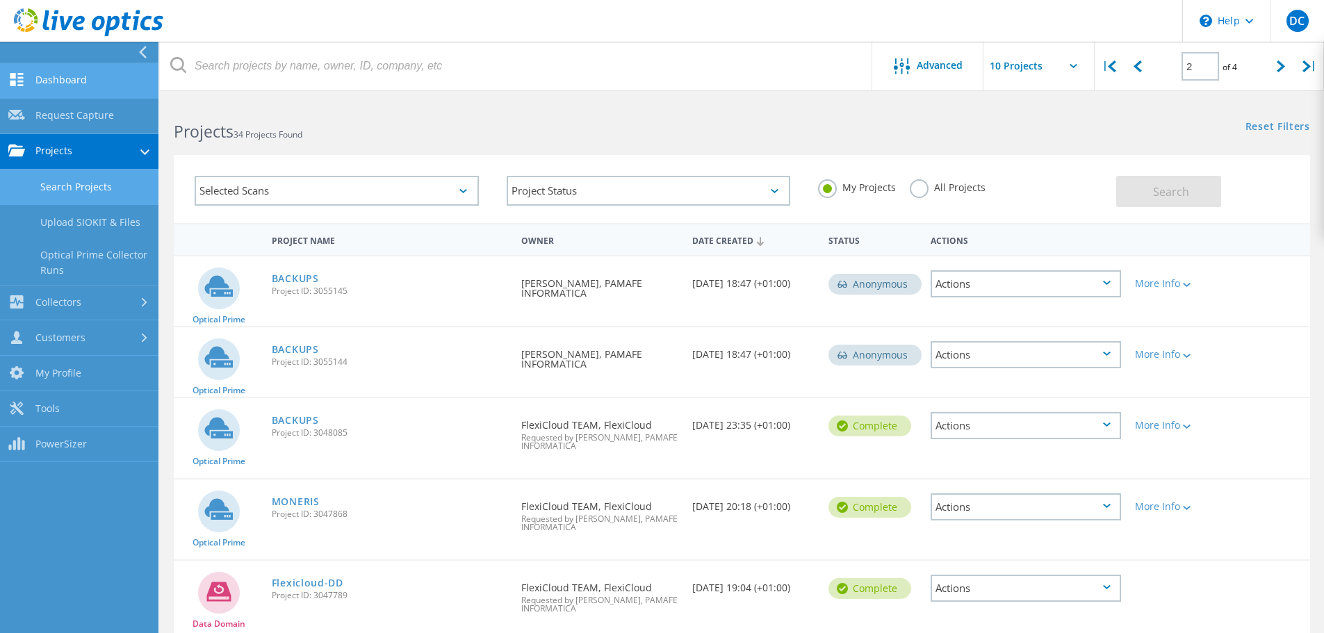
click at [74, 79] on link "Dashboard" at bounding box center [79, 80] width 159 height 35
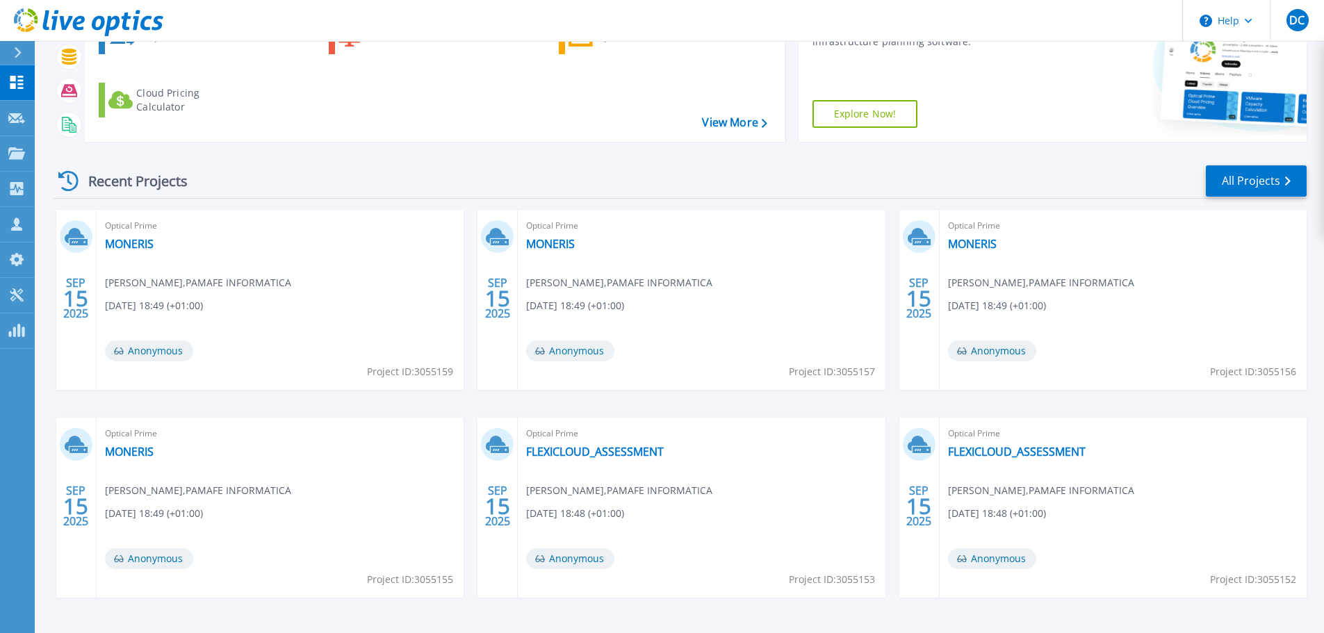
scroll to position [195, 0]
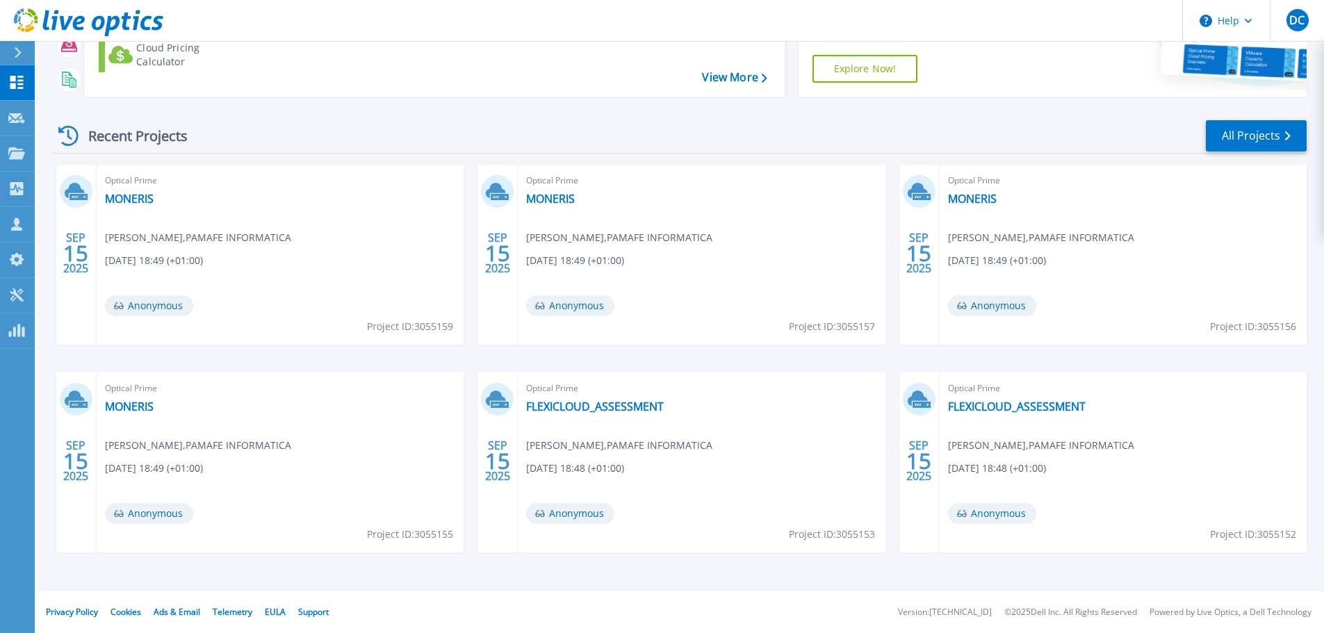
click at [1270, 111] on div "Recent Projects All Projects [DATE] Optical Prime MONERIS [PERSON_NAME] , PAMAF…" at bounding box center [680, 350] width 1253 height 484
click at [1271, 129] on link "All Projects" at bounding box center [1256, 135] width 101 height 31
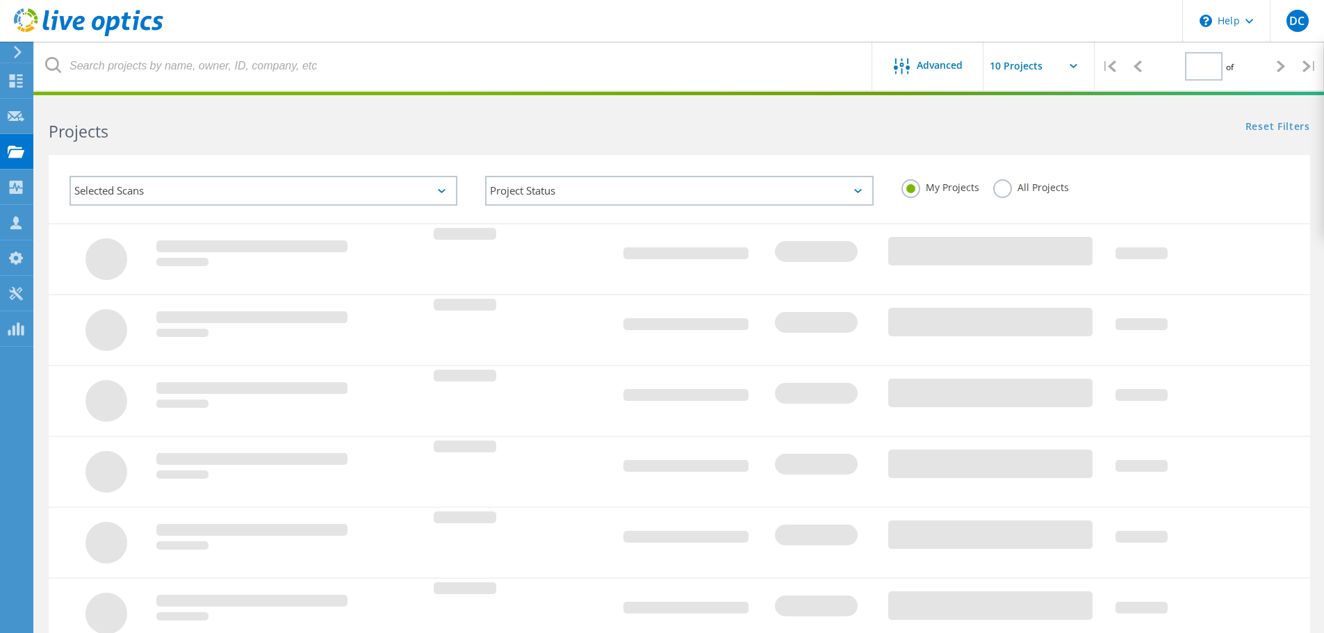
type input "2"
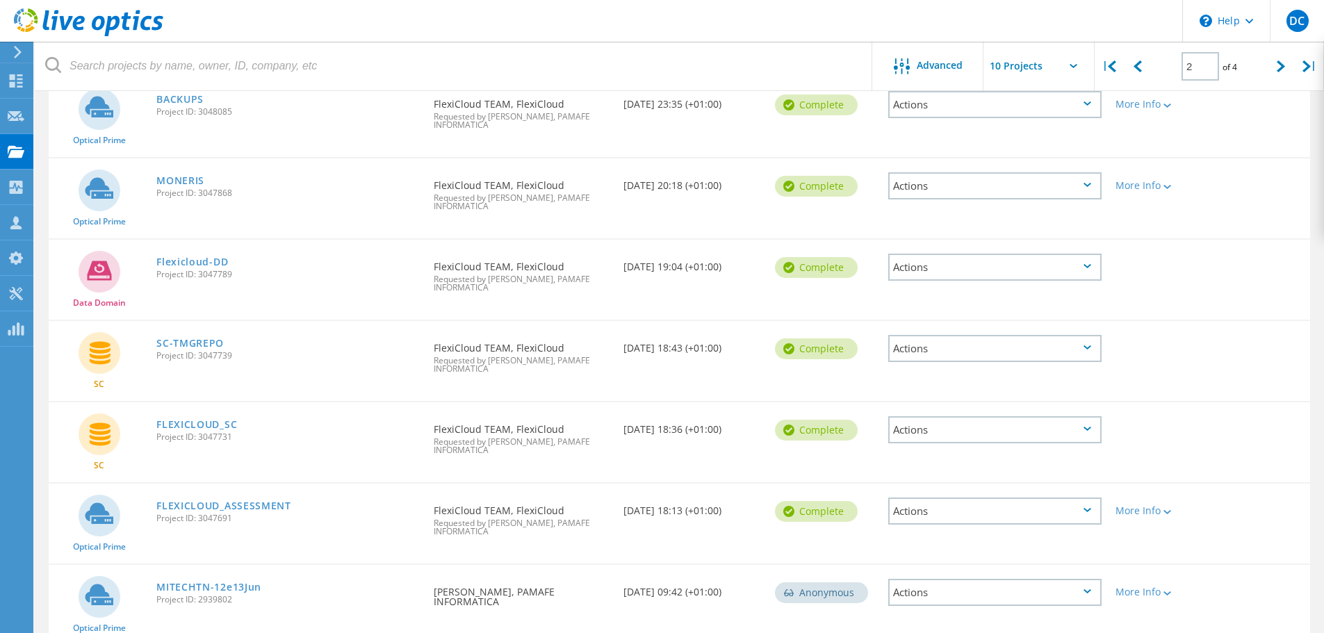
scroll to position [320, 0]
click at [1041, 435] on div "Actions" at bounding box center [994, 430] width 213 height 27
click at [953, 412] on div "Project Details" at bounding box center [995, 409] width 211 height 22
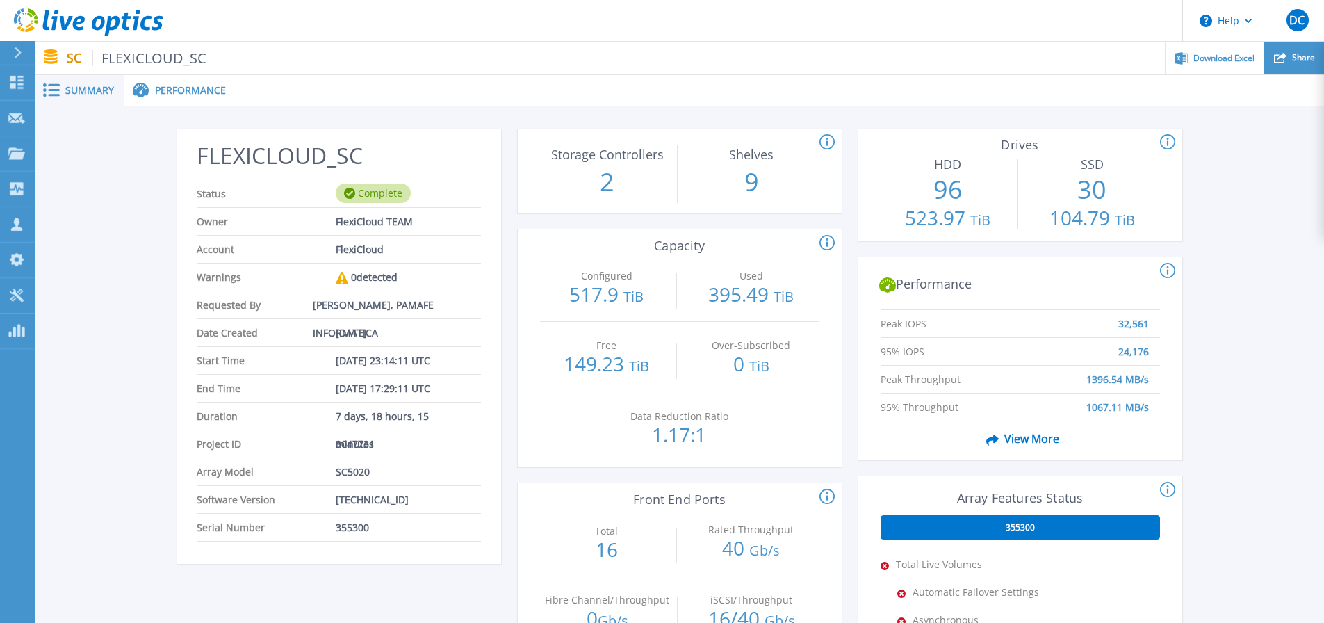
click at [1288, 65] on div "Share" at bounding box center [1295, 58] width 60 height 33
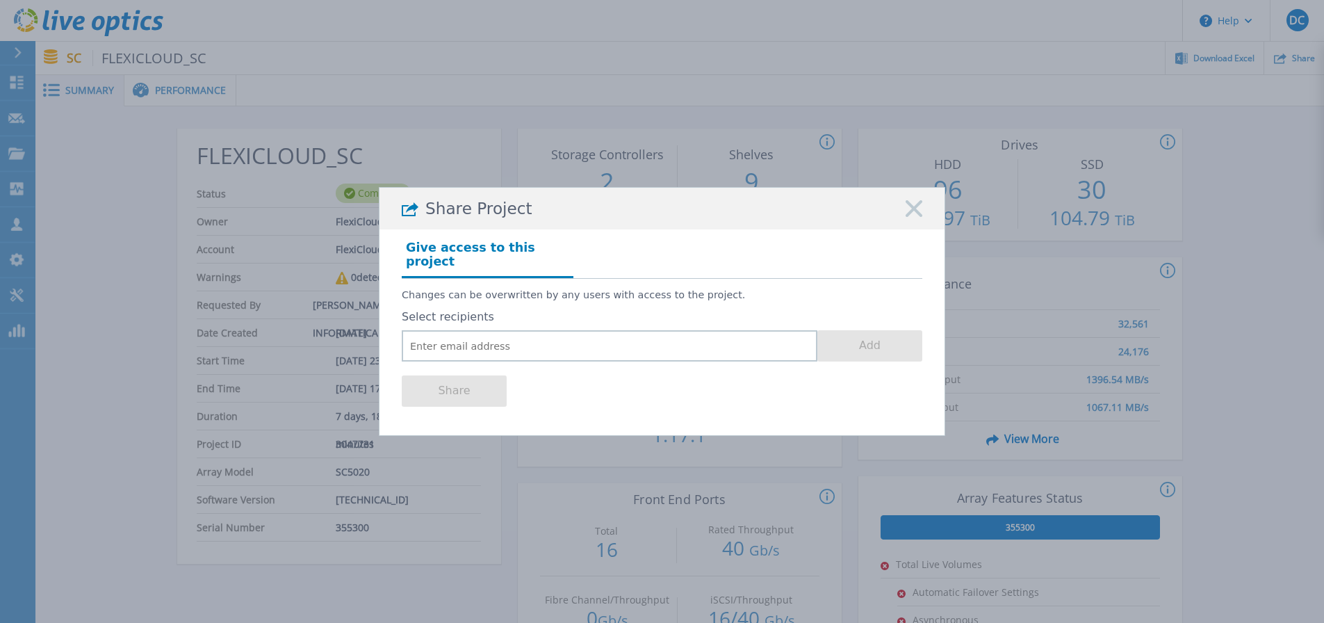
click at [914, 214] on rect at bounding box center [914, 209] width 18 height 18
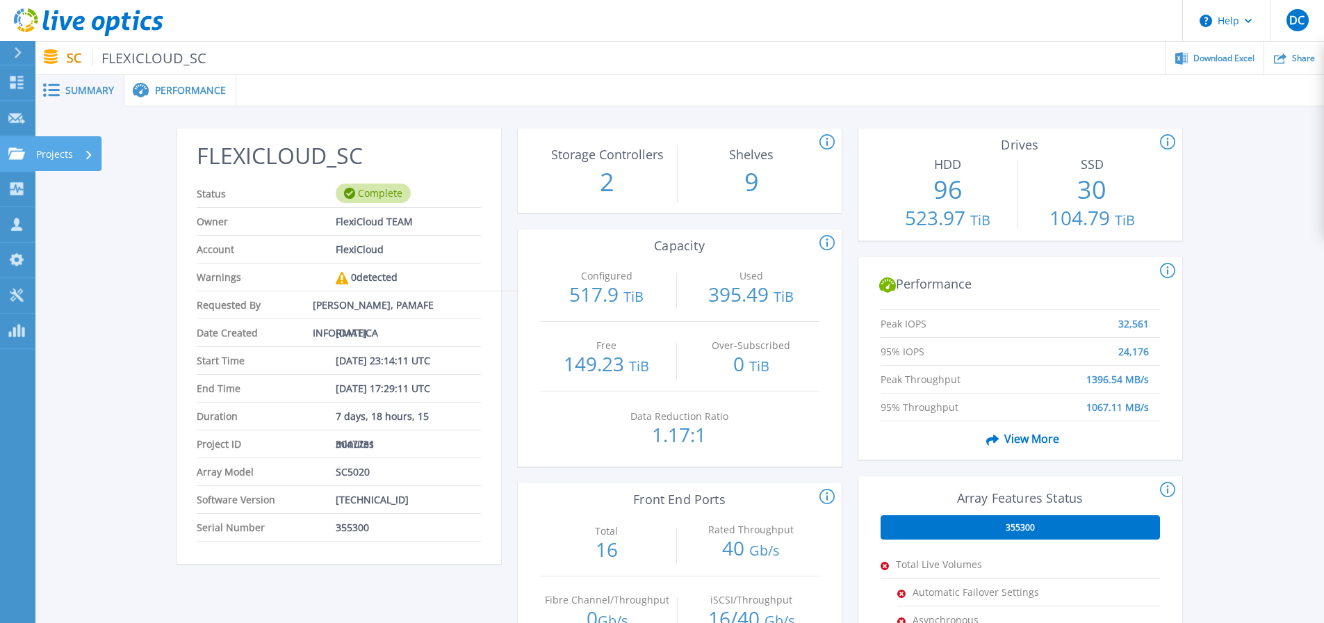
click at [15, 149] on icon at bounding box center [16, 153] width 17 height 12
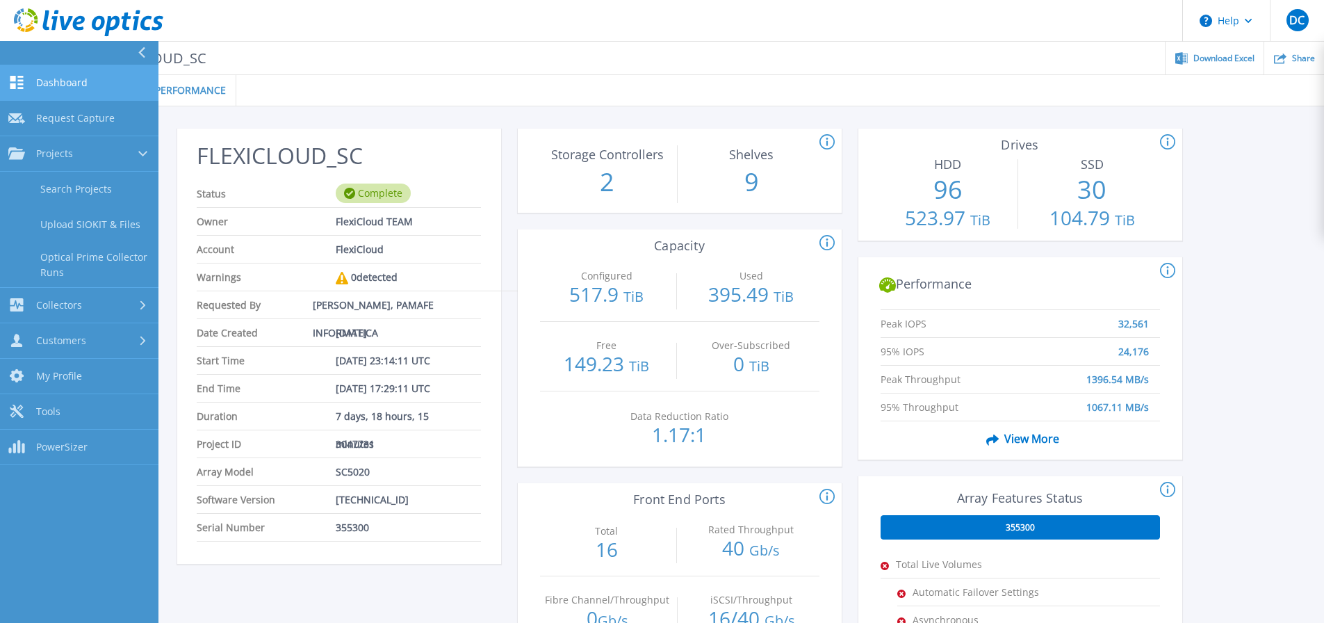
click at [81, 75] on link "Dashboard Dashboard" at bounding box center [79, 82] width 159 height 35
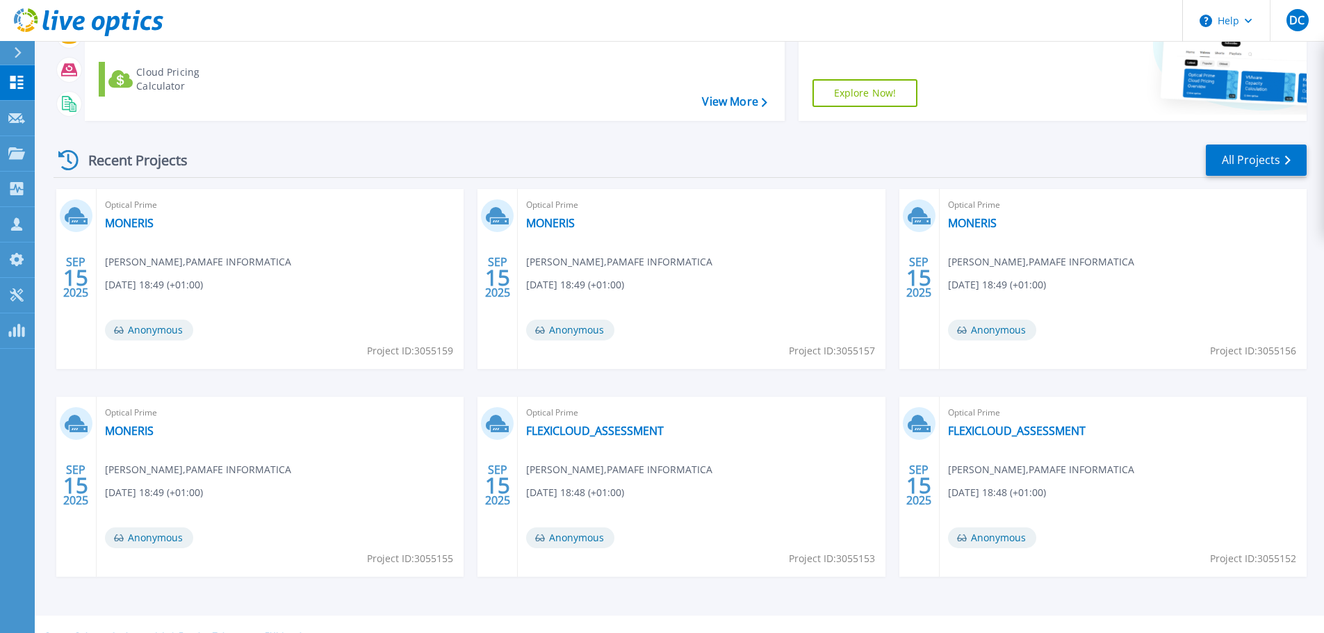
scroll to position [195, 0]
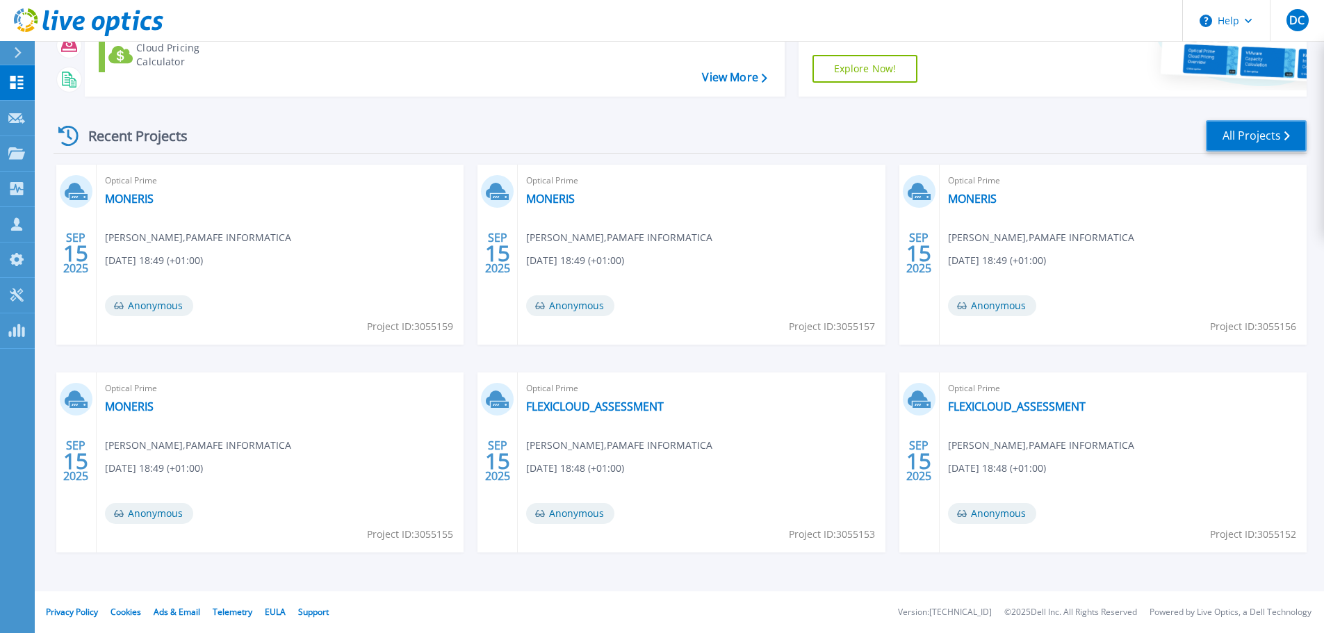
click at [1252, 130] on link "All Projects" at bounding box center [1256, 135] width 101 height 31
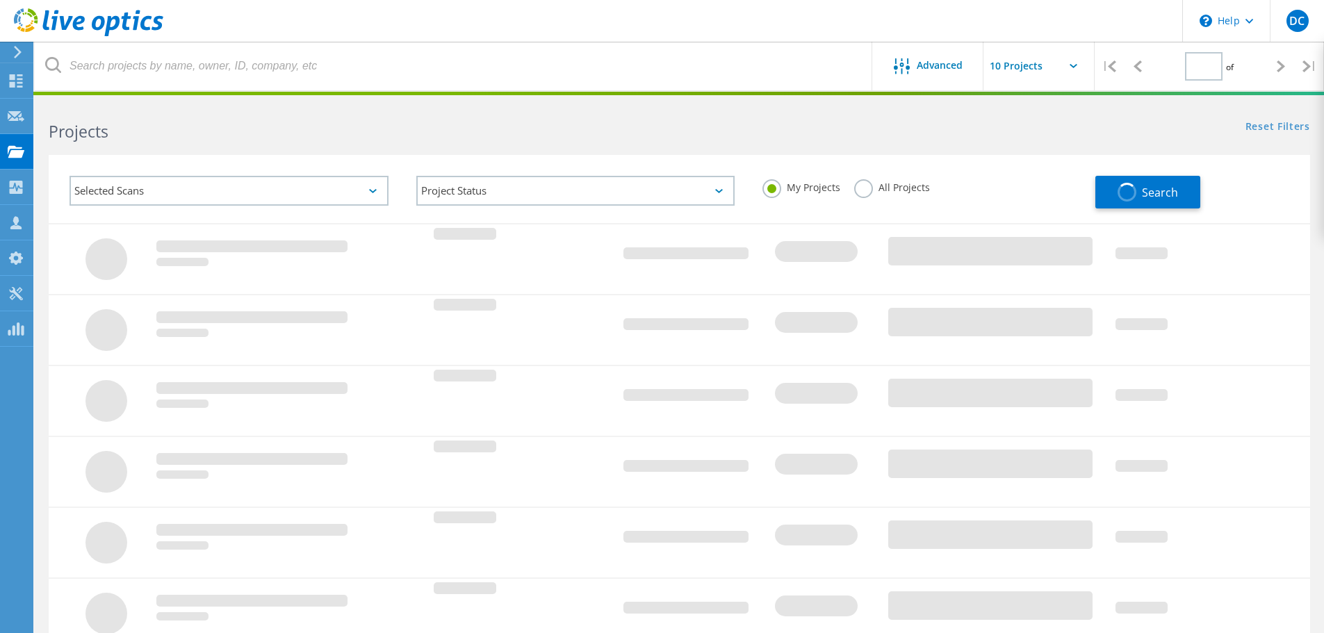
type input "2"
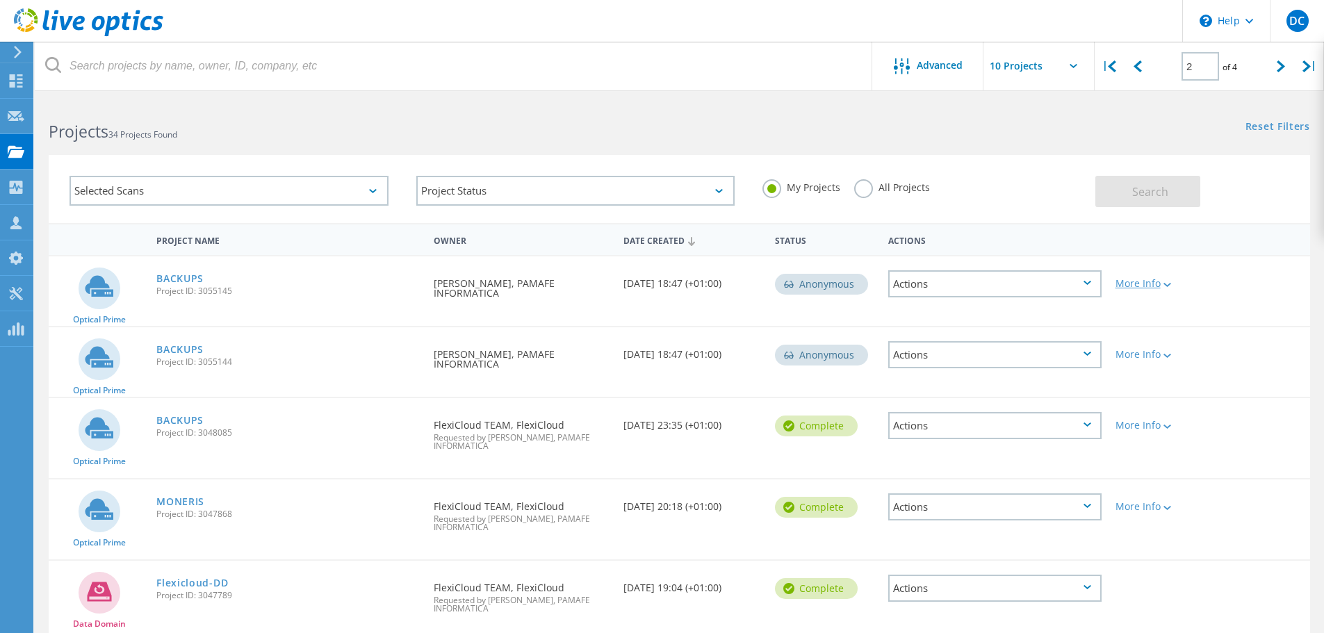
click at [1157, 286] on div "More Info" at bounding box center [1159, 284] width 87 height 10
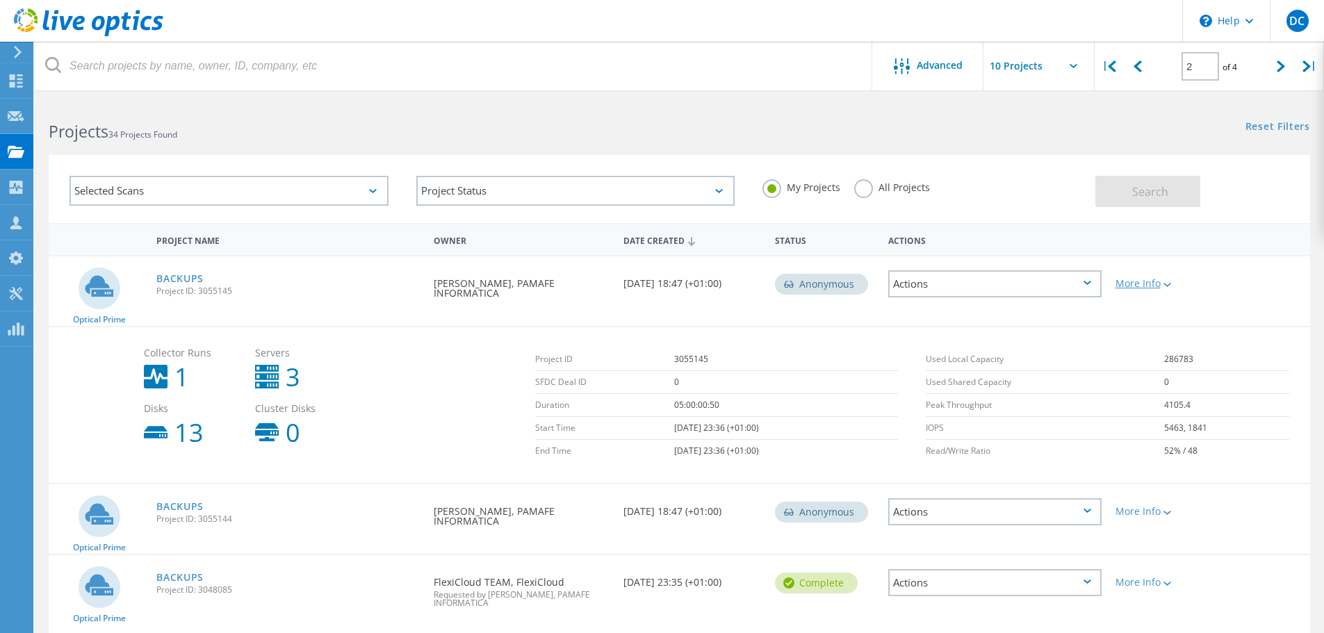
click at [1166, 279] on lo-svg-helper at bounding box center [1166, 284] width 10 height 12
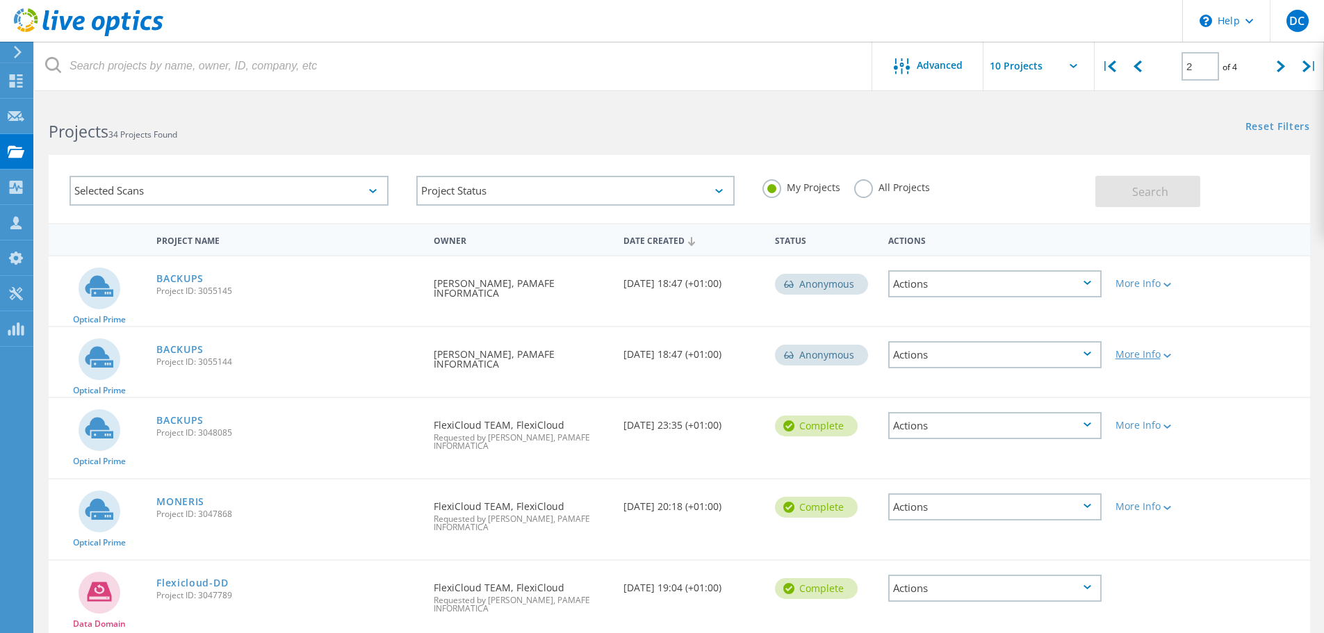
click at [1160, 355] on div "More Info" at bounding box center [1159, 355] width 87 height 10
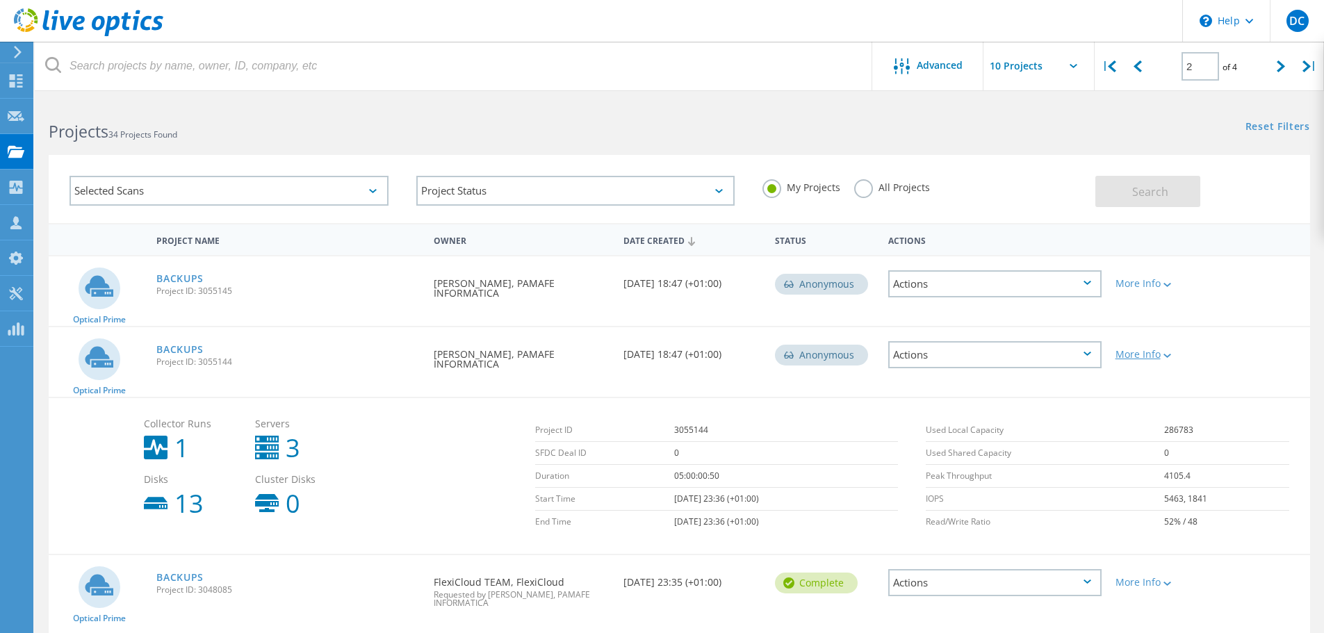
click at [1161, 353] on div "More Info" at bounding box center [1159, 355] width 87 height 10
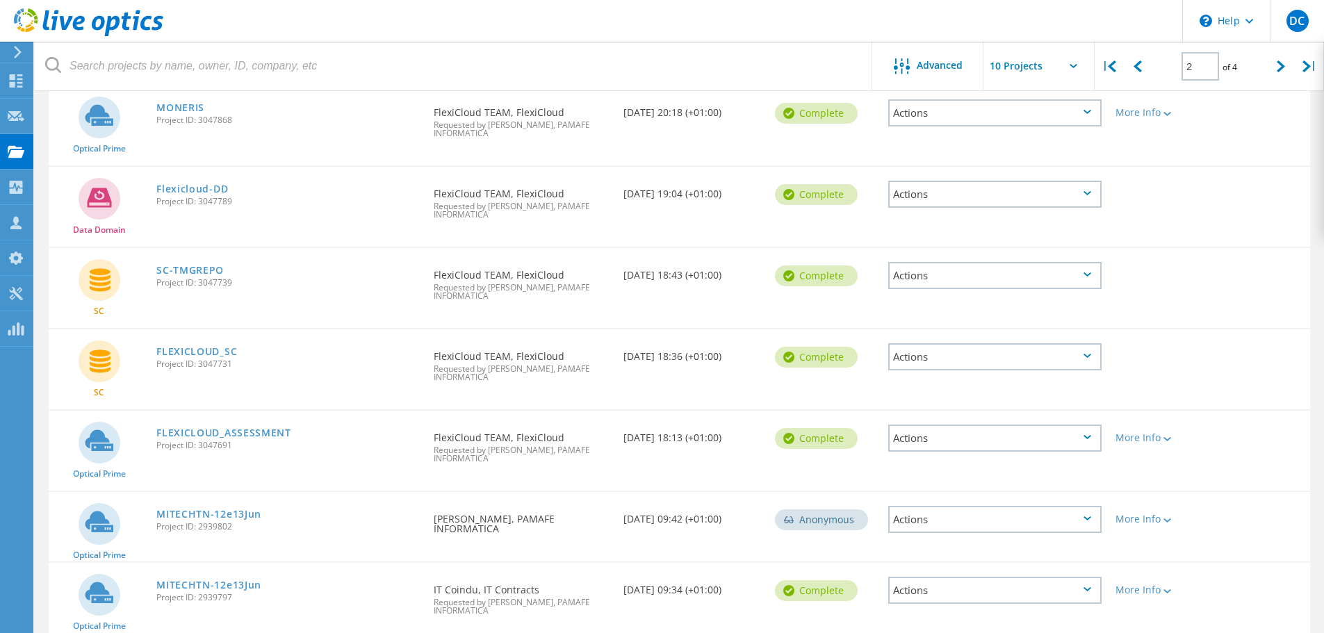
scroll to position [460, 0]
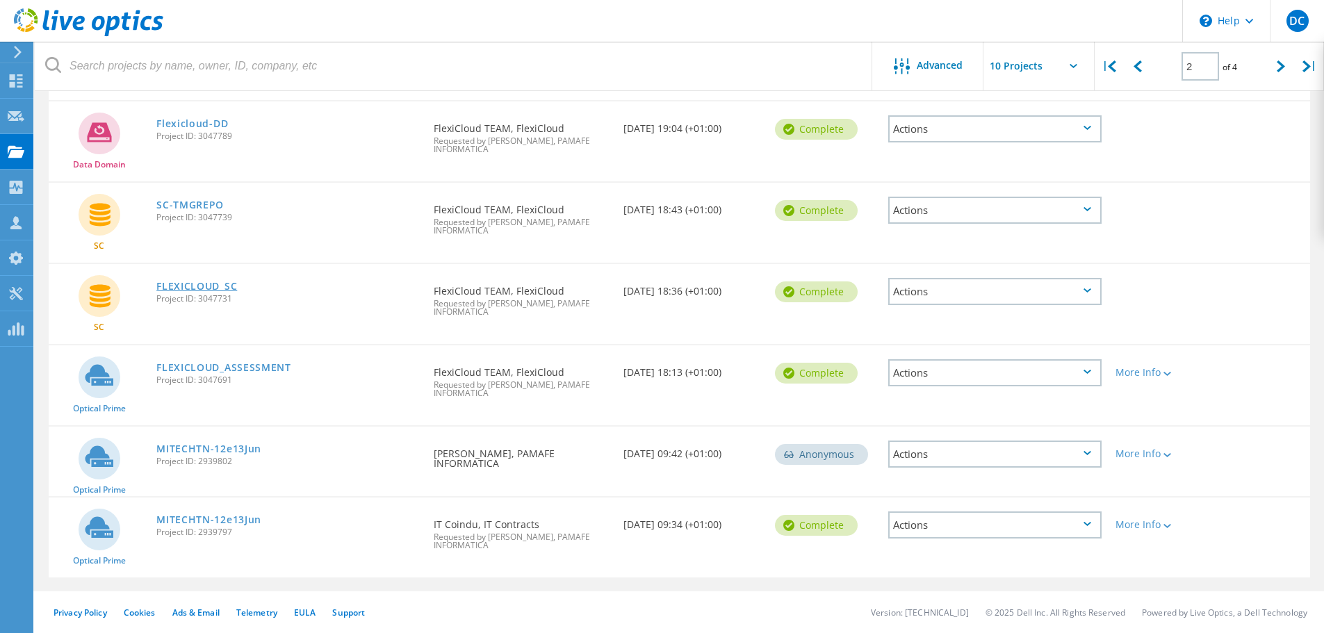
click at [216, 285] on link "FLEXICLOUD_SC" at bounding box center [196, 287] width 81 height 10
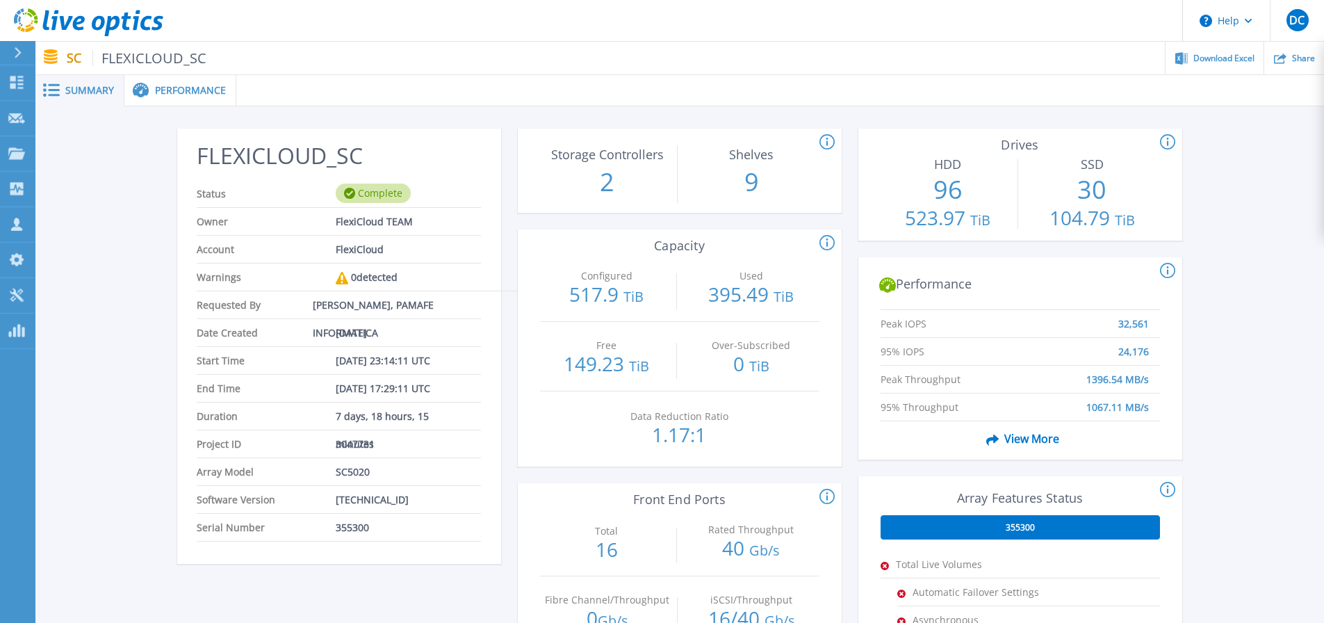
click at [161, 92] on span "Performance" at bounding box center [190, 91] width 71 height 10
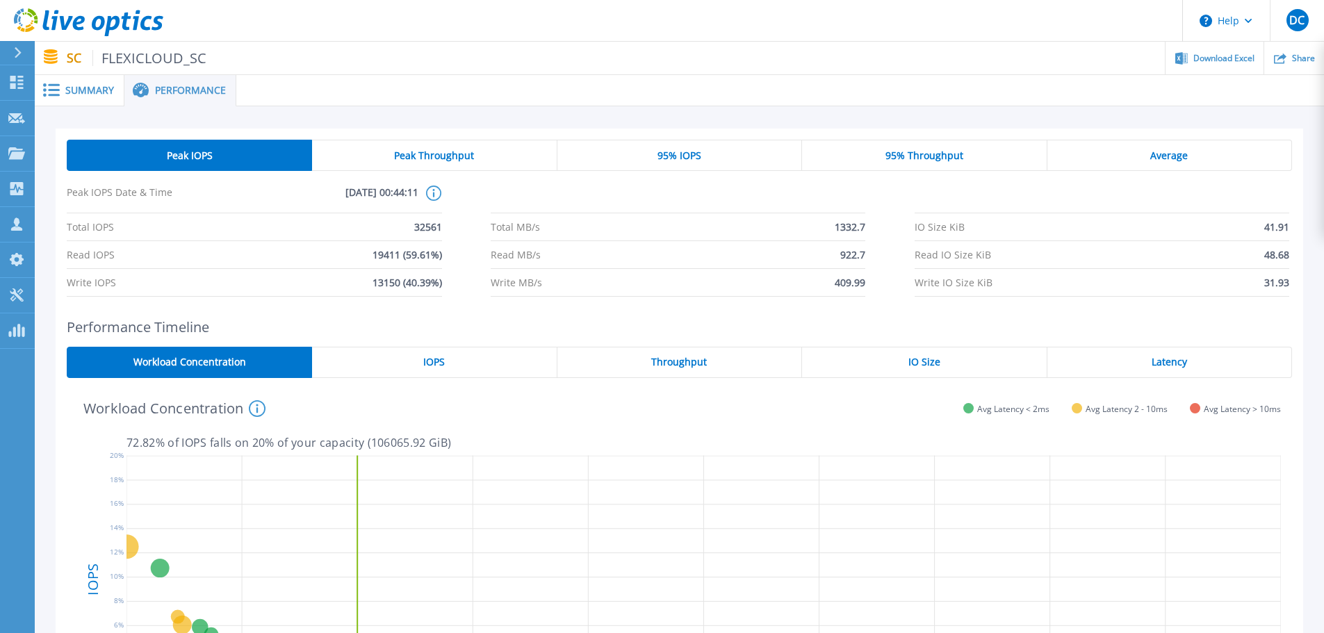
click at [43, 86] on icon at bounding box center [51, 89] width 17 height 13
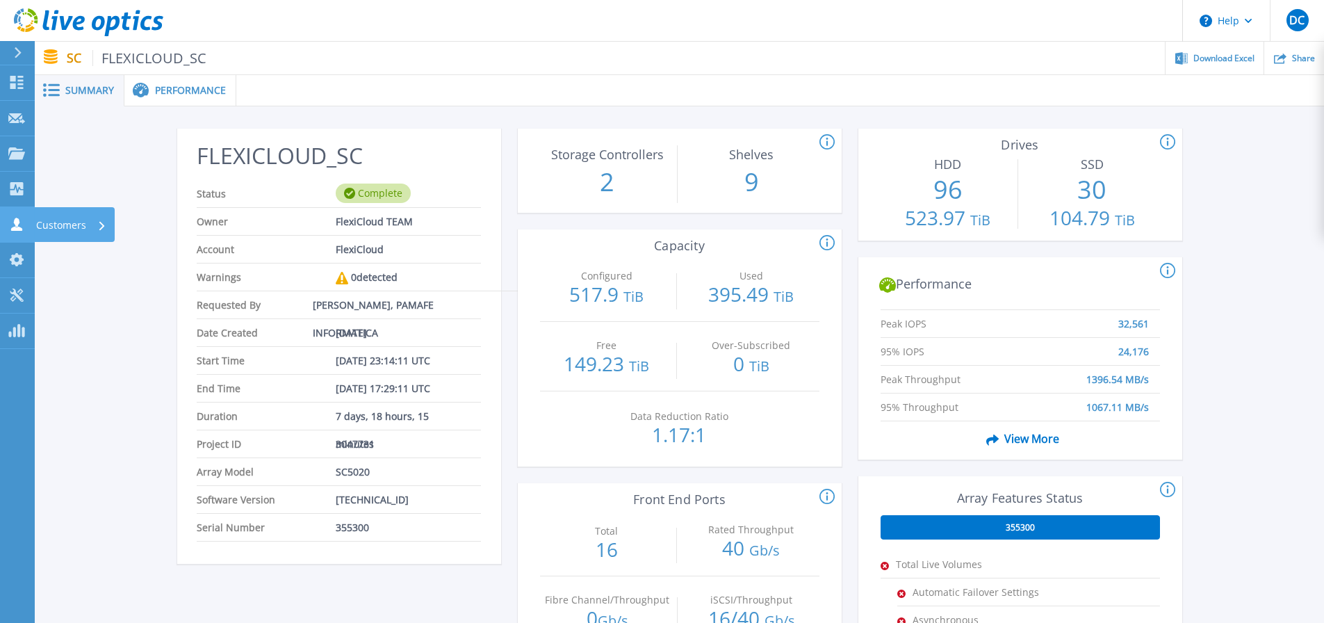
click at [38, 225] on p "Customers" at bounding box center [61, 225] width 50 height 36
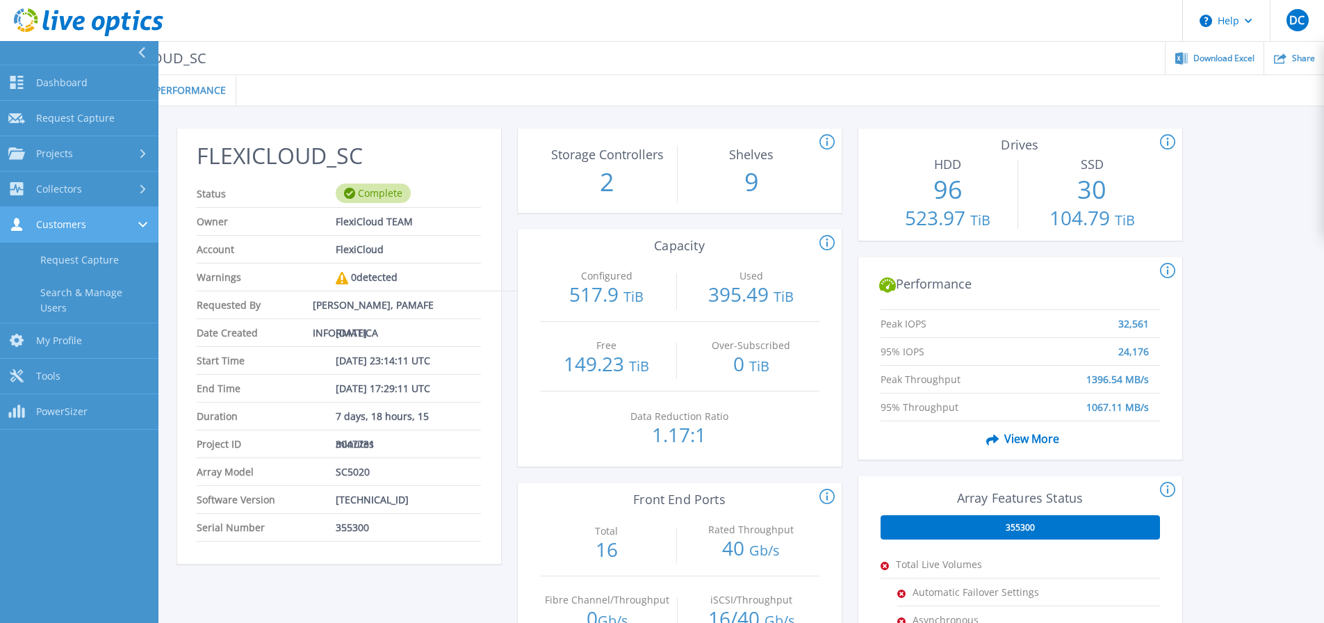
click at [38, 225] on span "Customers" at bounding box center [61, 224] width 50 height 13
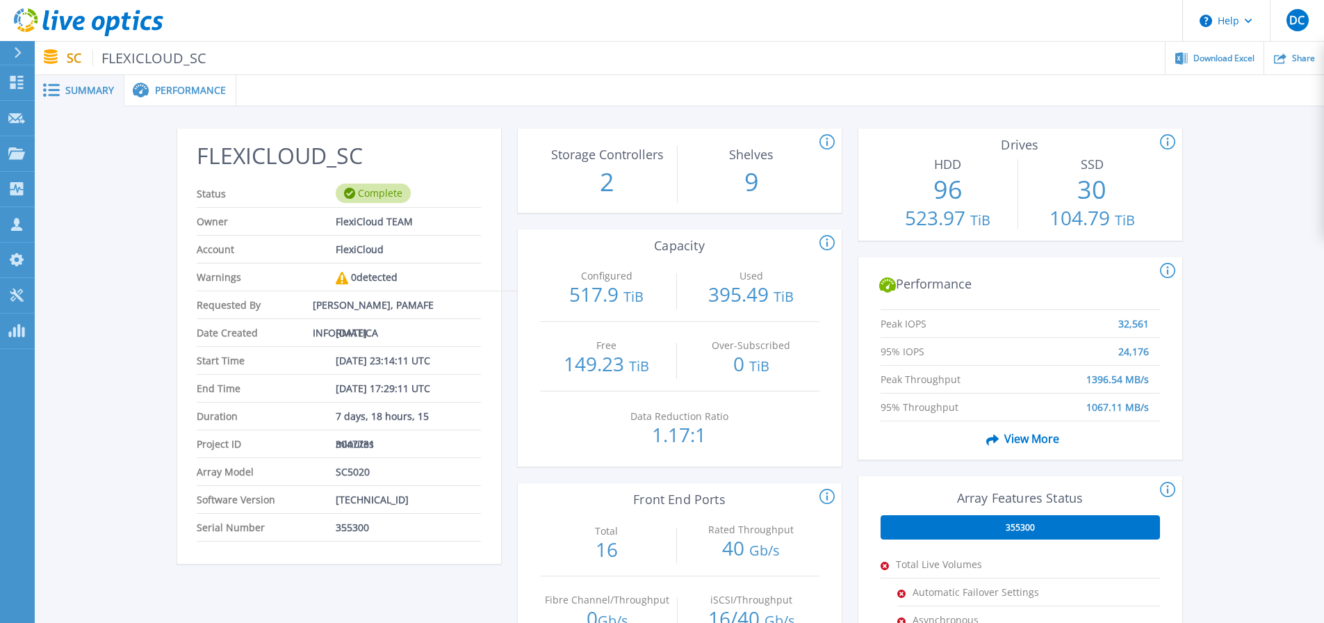
click at [1005, 133] on div "This section shows the total number of hard drives and SSD drives in the array.…" at bounding box center [1021, 185] width 324 height 112
click at [1292, 23] on span "DC" at bounding box center [1297, 20] width 15 height 11
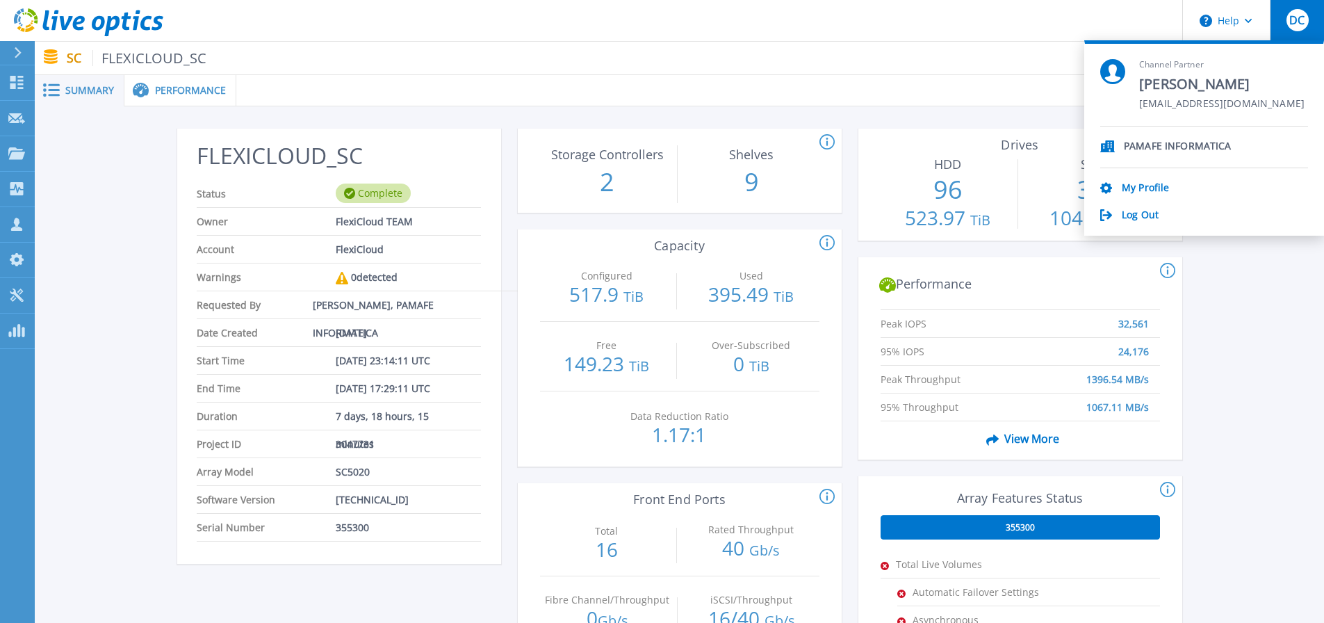
click at [608, 51] on ul "Download Excel Share" at bounding box center [765, 58] width 1118 height 33
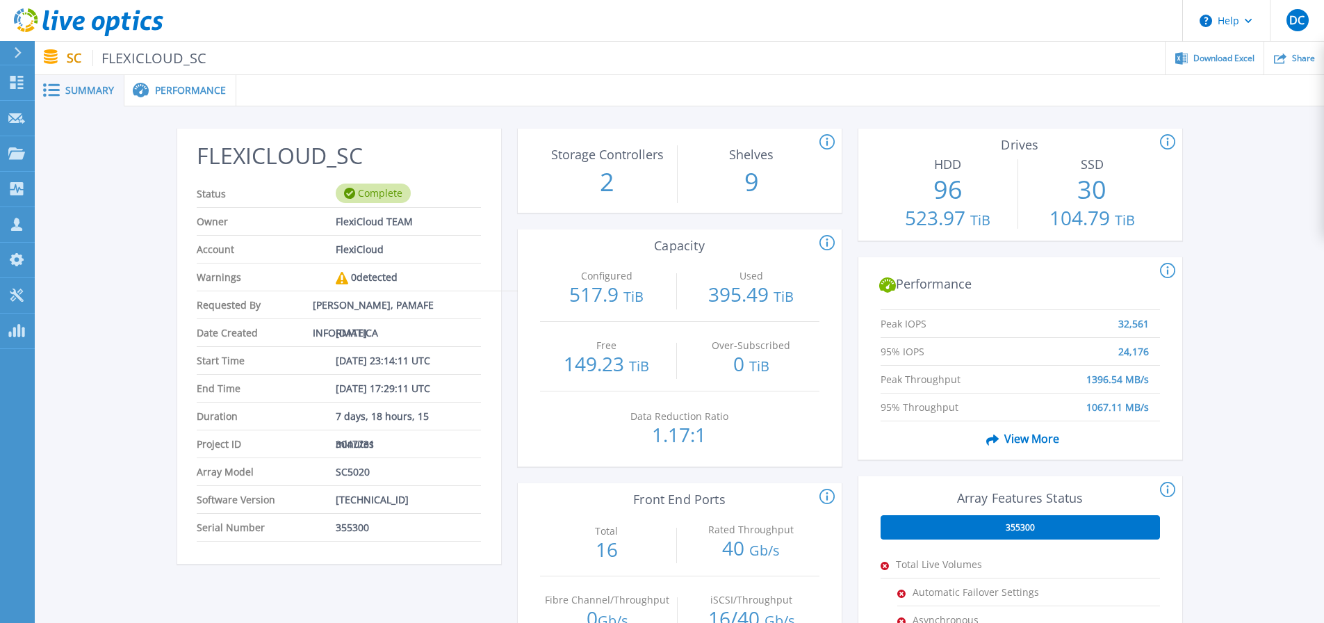
click at [165, 82] on div "Performance" at bounding box center [180, 90] width 112 height 31
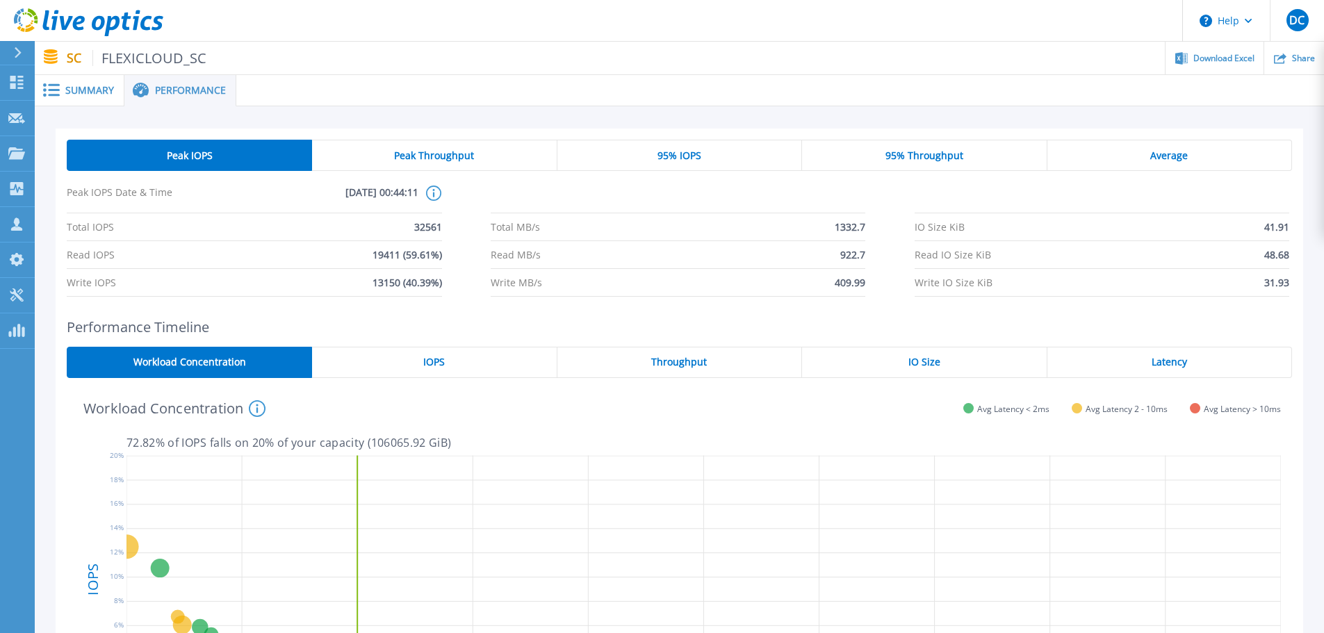
click at [98, 95] on span "Summary" at bounding box center [89, 91] width 49 height 10
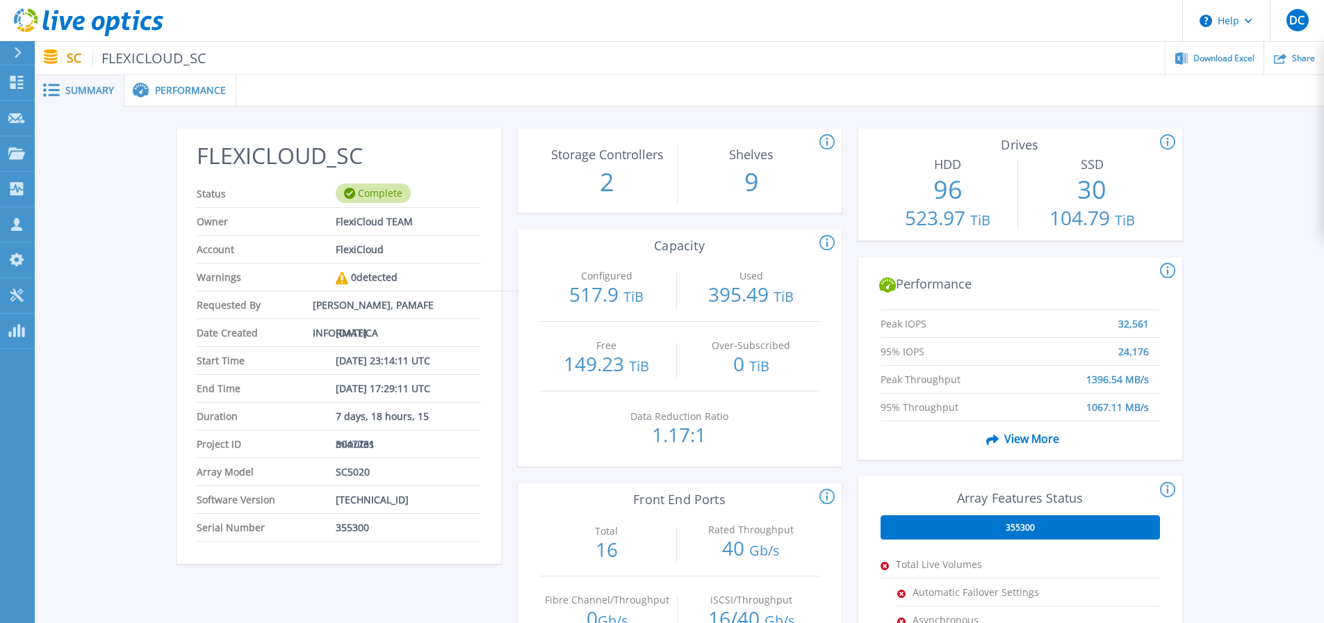
click at [367, 337] on span "Sep 09, 2025" at bounding box center [351, 332] width 31 height 27
click at [367, 337] on span "[DATE]" at bounding box center [351, 332] width 31 height 27
click at [315, 336] on span "Date Created" at bounding box center [266, 332] width 139 height 27
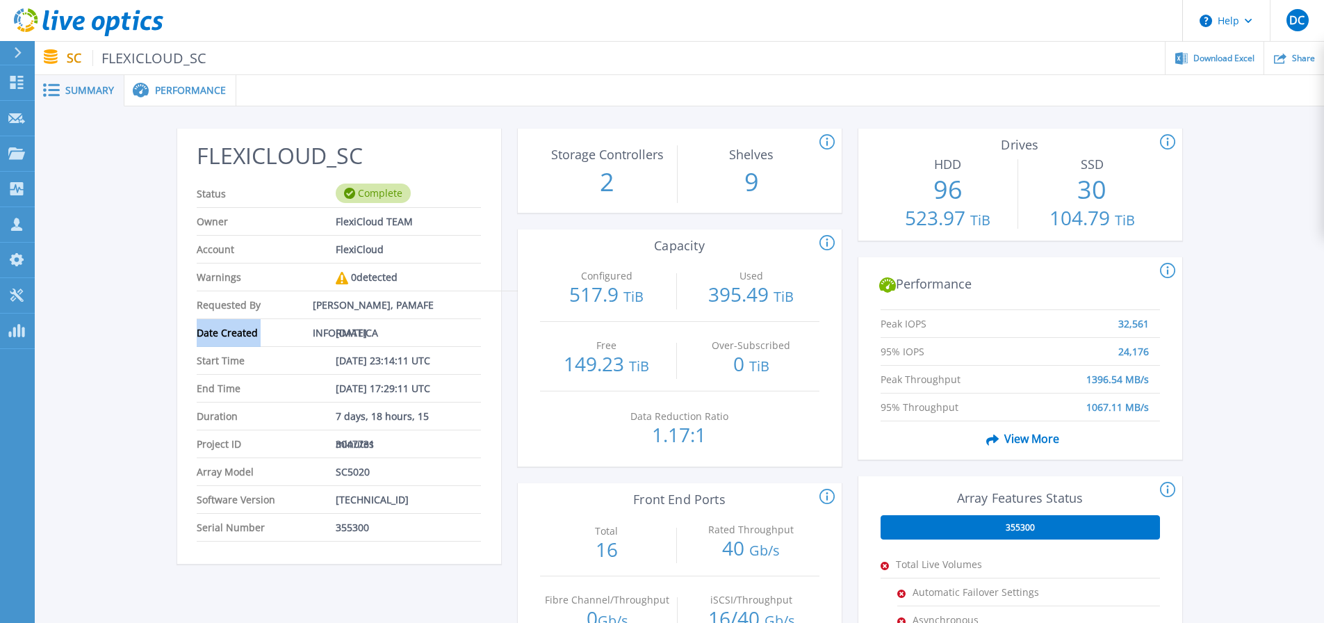
click at [315, 336] on span "Date Created" at bounding box center [266, 332] width 139 height 27
click at [357, 325] on span "Sep 09, 2025" at bounding box center [351, 332] width 31 height 27
click at [1167, 266] on icon at bounding box center [1167, 271] width 15 height 17
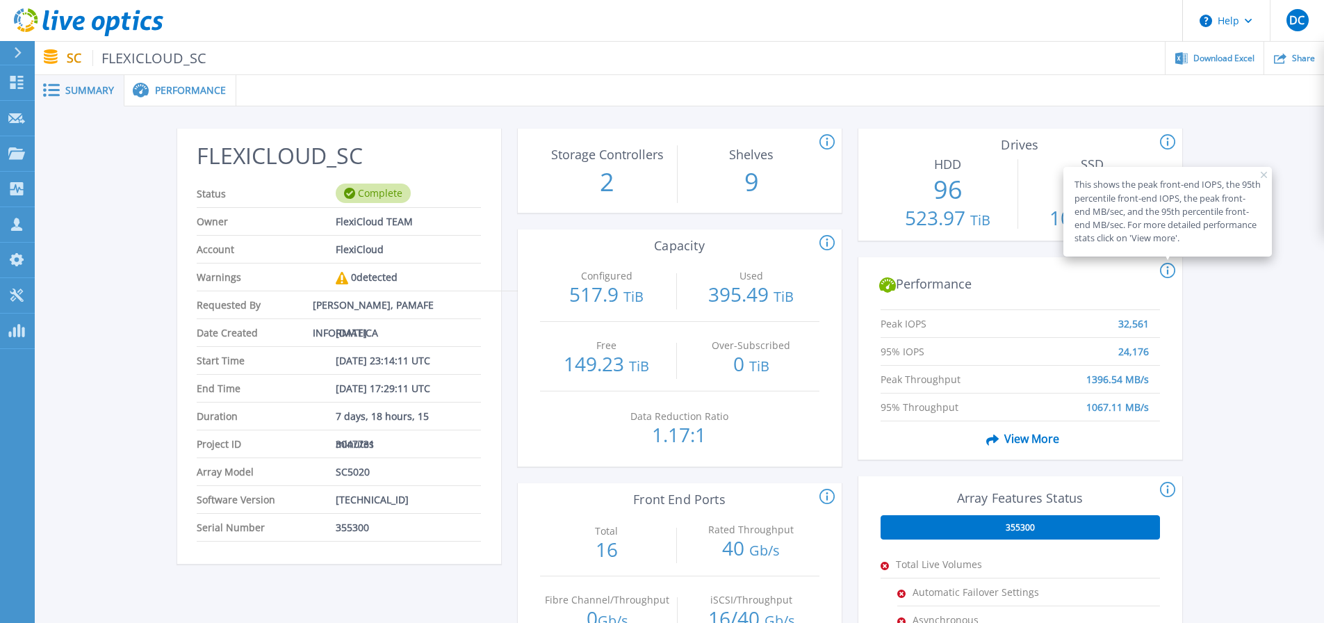
click at [1264, 179] on div "This shows the peak front-end IOPS, the 95th percentile front-end IOPS, the pea…" at bounding box center [1168, 211] width 209 height 89
click at [1265, 179] on div "This shows the peak front-end IOPS, the 95th percentile front-end IOPS, the pea…" at bounding box center [1168, 211] width 209 height 89
click at [1265, 170] on div "This shows the peak front-end IOPS, the 95th percentile front-end IOPS, the pea…" at bounding box center [1168, 211] width 209 height 89
click at [1262, 174] on icon at bounding box center [1264, 175] width 7 height 7
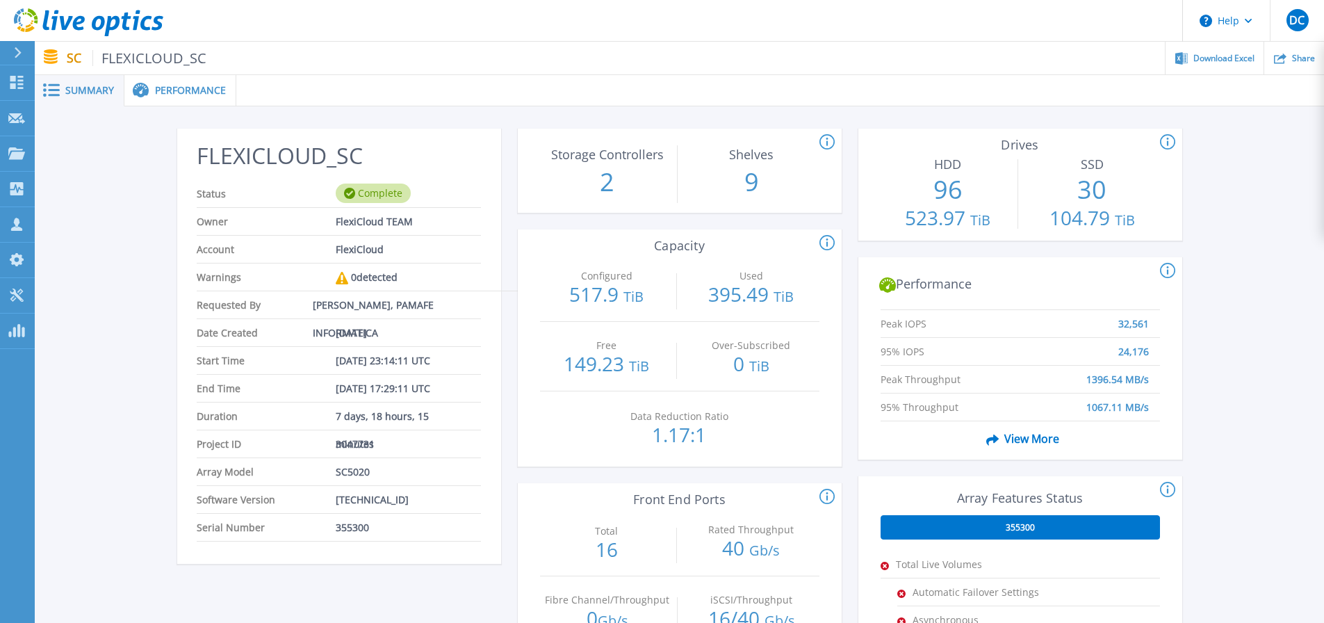
click at [329, 335] on span "Date Created" at bounding box center [266, 332] width 139 height 27
click at [344, 327] on span "[DATE]" at bounding box center [351, 332] width 31 height 27
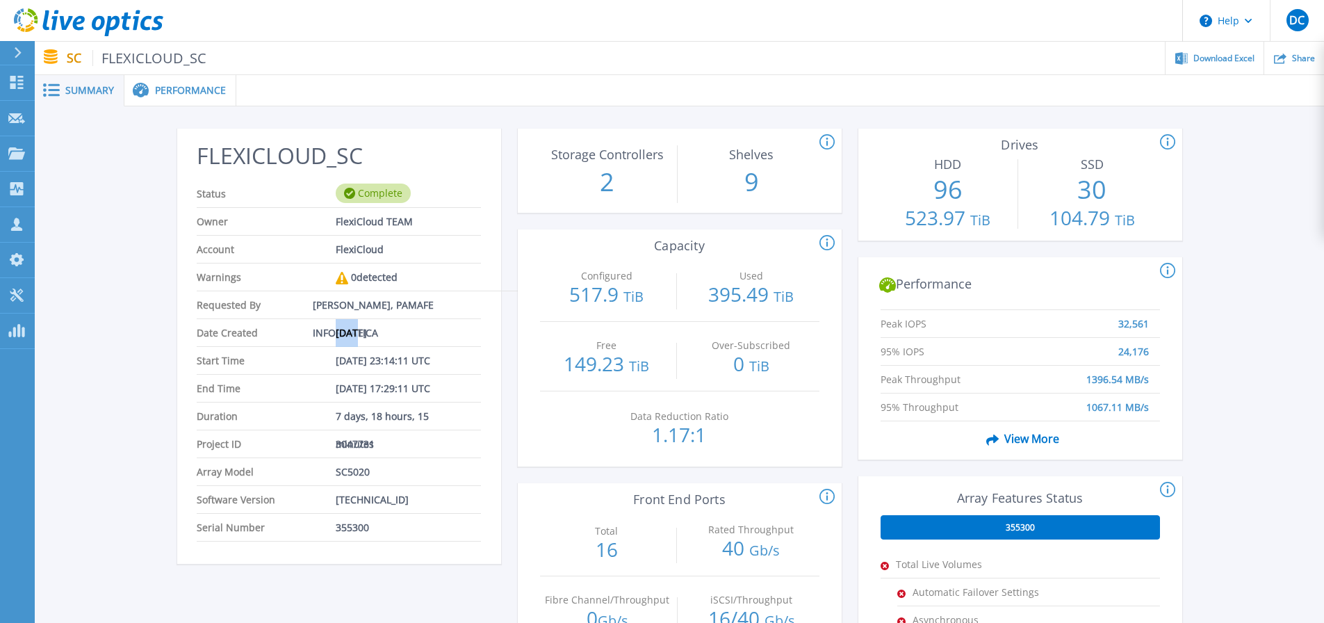
drag, startPoint x: 396, startPoint y: 332, endPoint x: 295, endPoint y: 335, distance: 100.2
click at [295, 335] on li "Date Created Sep 09, 2025" at bounding box center [339, 333] width 284 height 28
click at [215, 92] on span "Performance" at bounding box center [190, 91] width 71 height 10
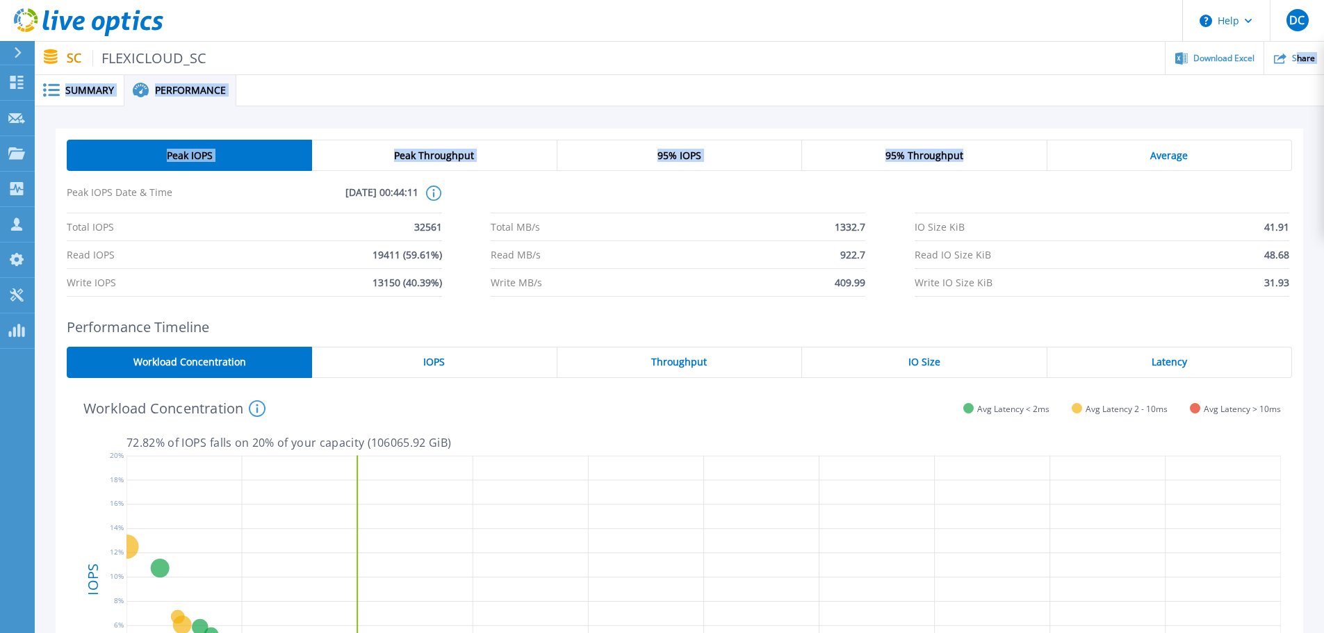
drag, startPoint x: 1298, startPoint y: 54, endPoint x: 752, endPoint y: 131, distance: 551.2
click at [765, 132] on div "Help DC Channel Partner Diogo Costa diogo.costa@pamafe.pt PAMAFE INFORMATICA My…" at bounding box center [662, 290] width 1324 height 580
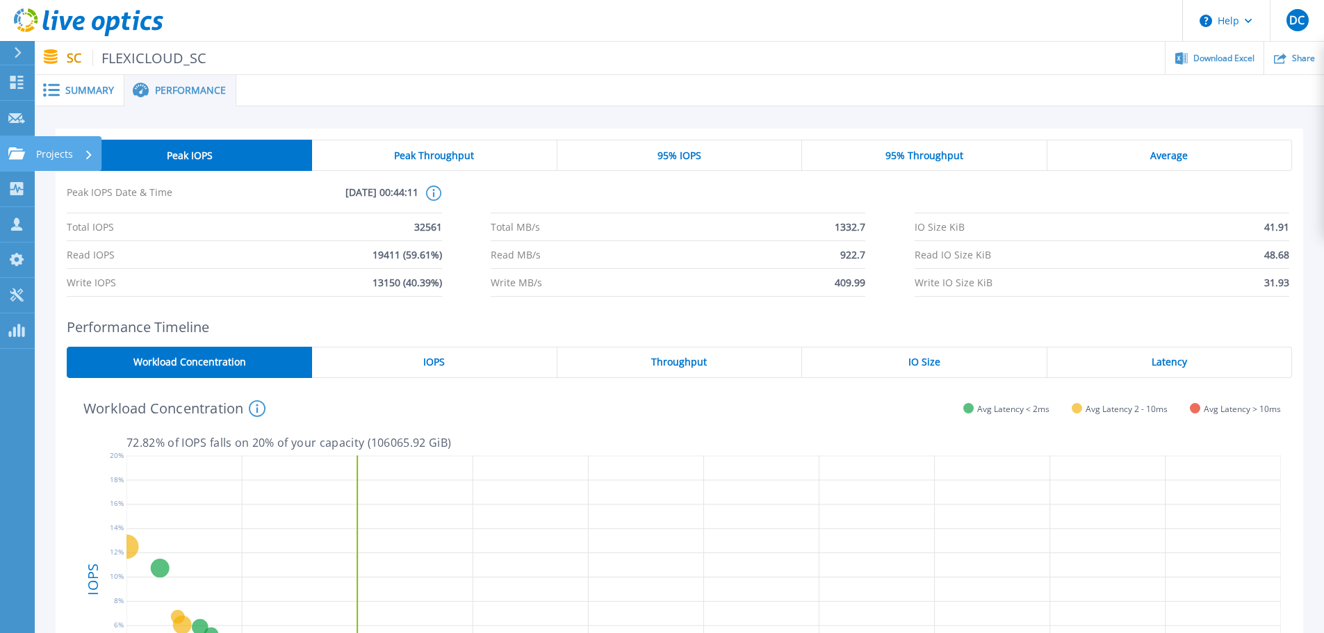
click at [14, 151] on icon at bounding box center [16, 153] width 17 height 12
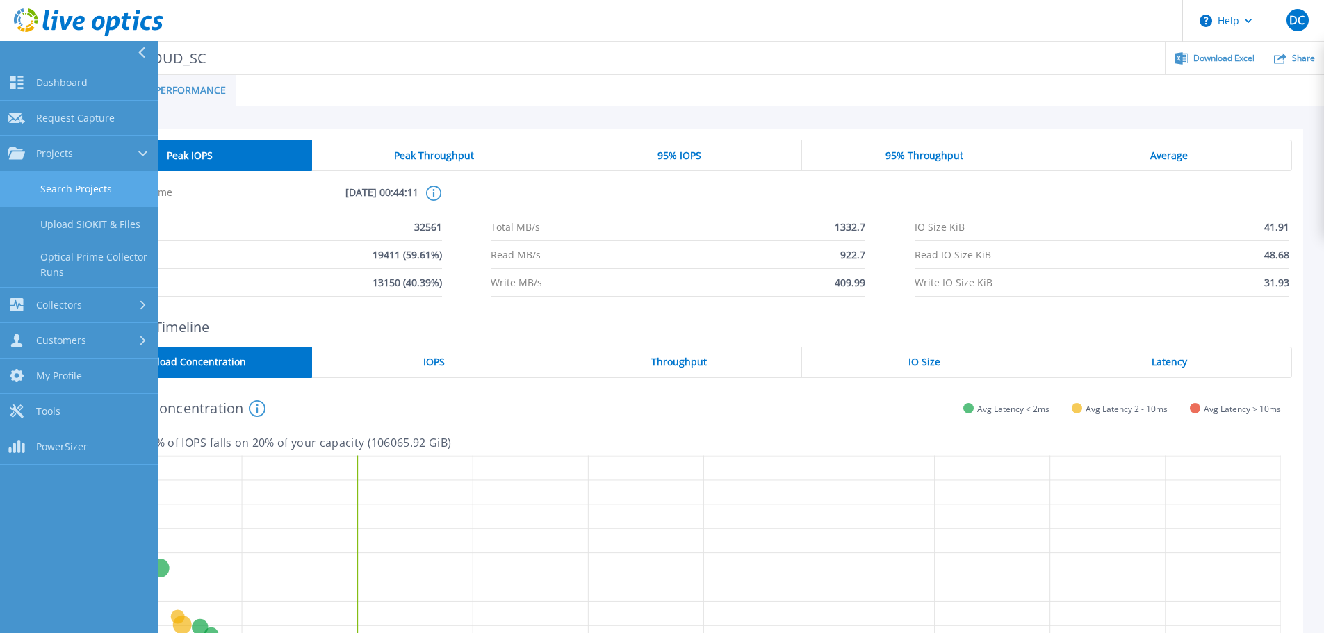
click at [98, 189] on link "Search Projects" at bounding box center [79, 189] width 159 height 35
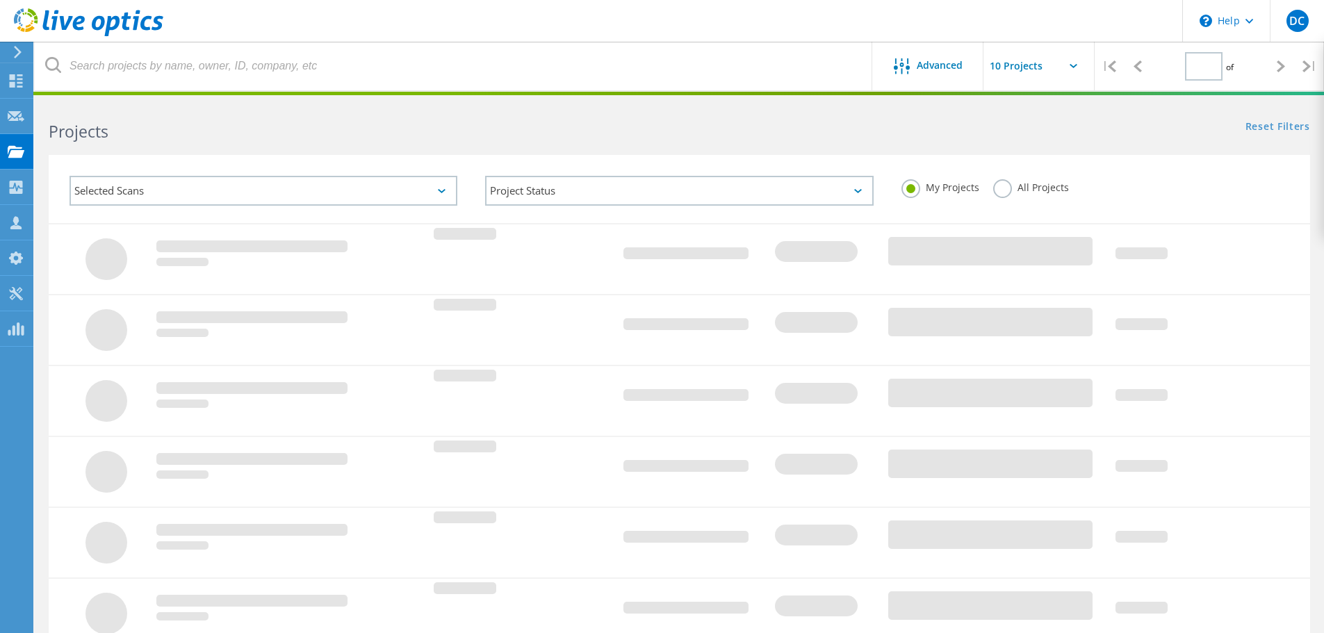
type input "2"
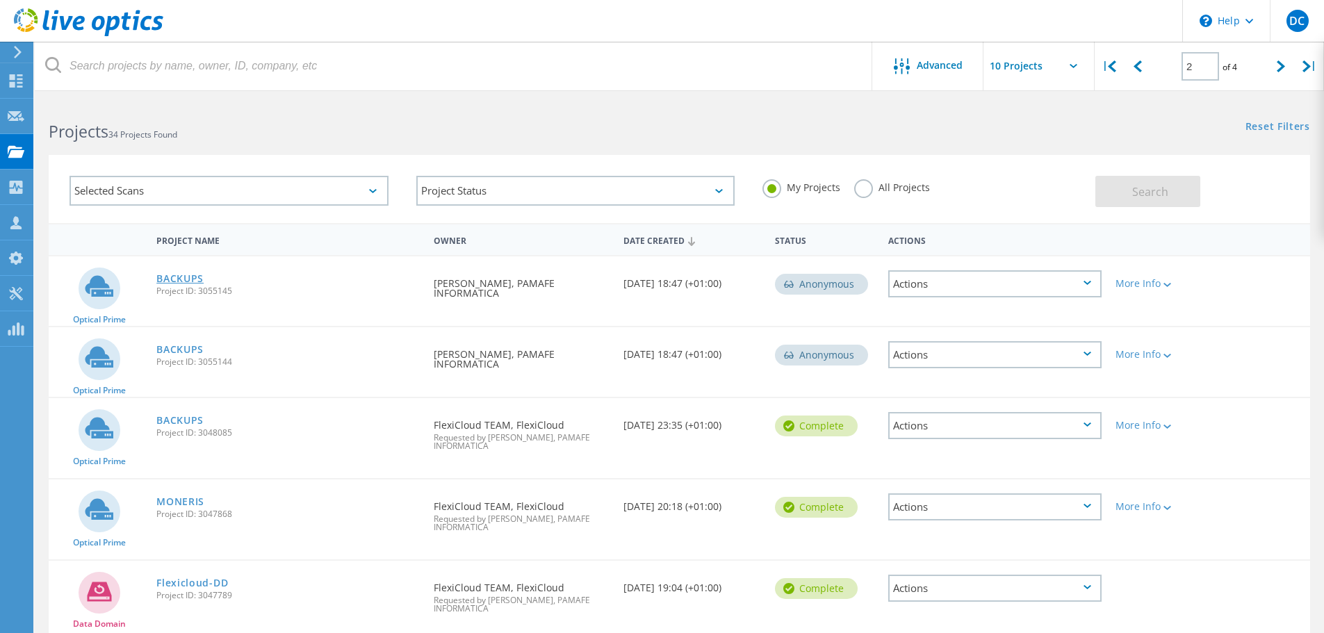
click at [195, 275] on link "BACKUPS" at bounding box center [179, 279] width 47 height 10
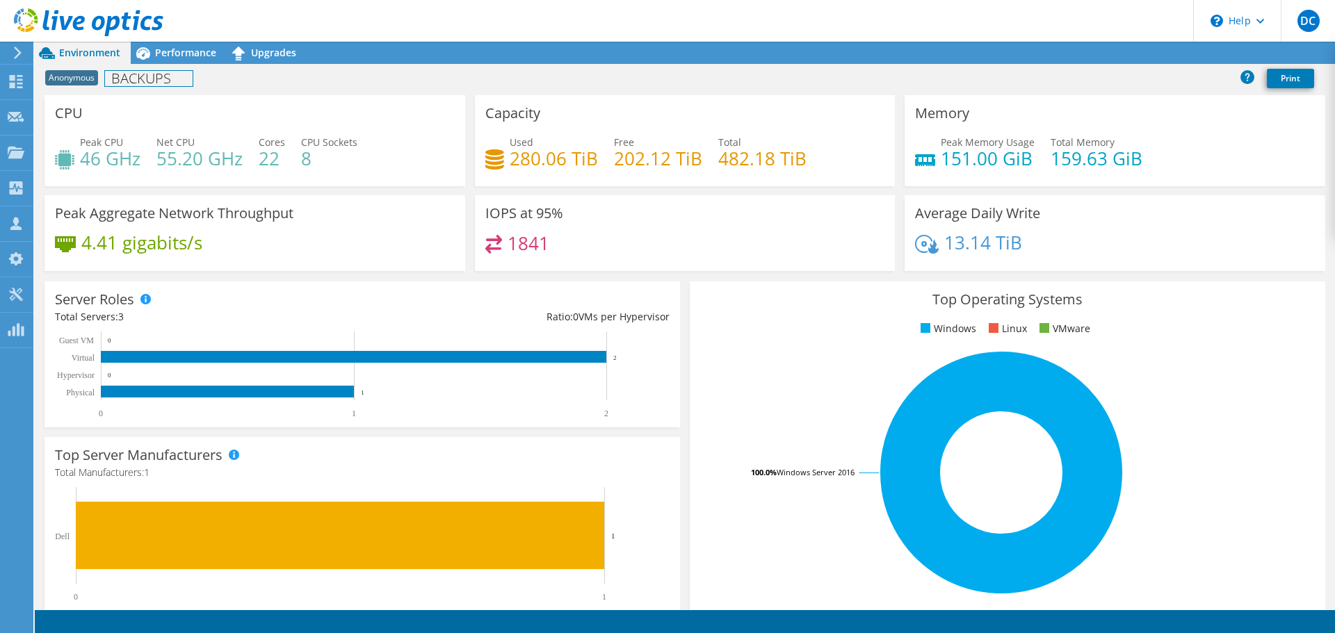
click at [157, 83] on h1 "BACKUPS" at bounding box center [149, 78] width 88 height 15
click at [162, 54] on span "Performance" at bounding box center [185, 52] width 61 height 13
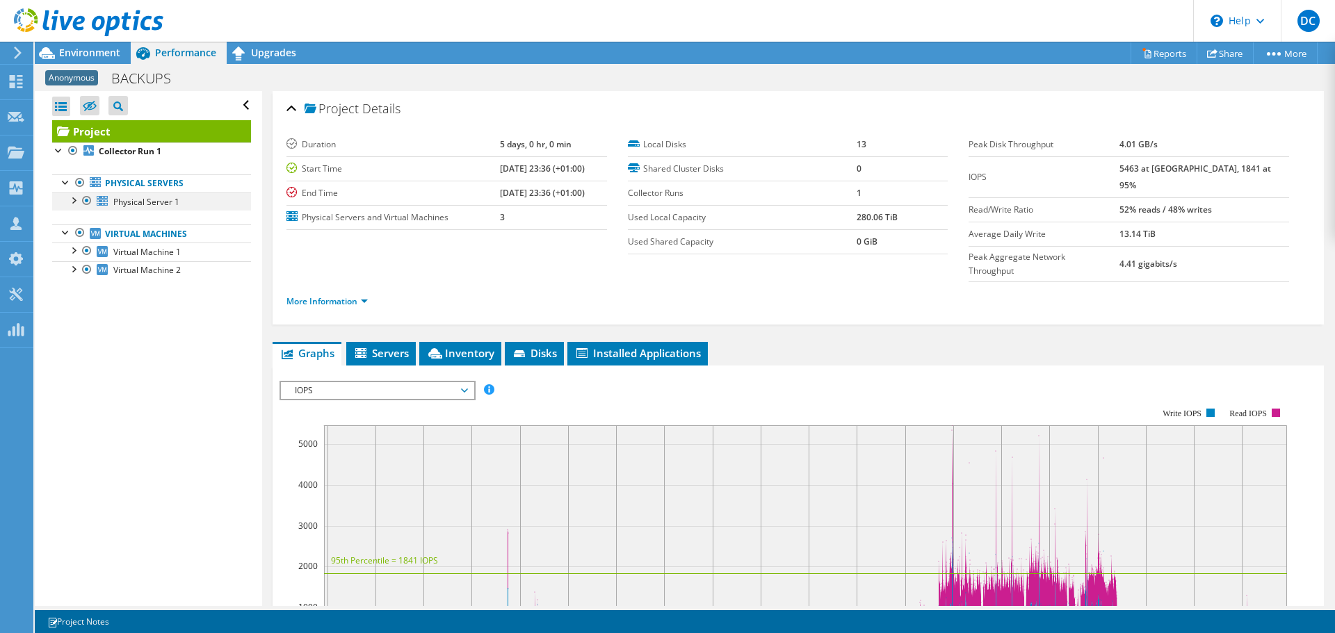
click at [75, 204] on div at bounding box center [73, 200] width 14 height 14
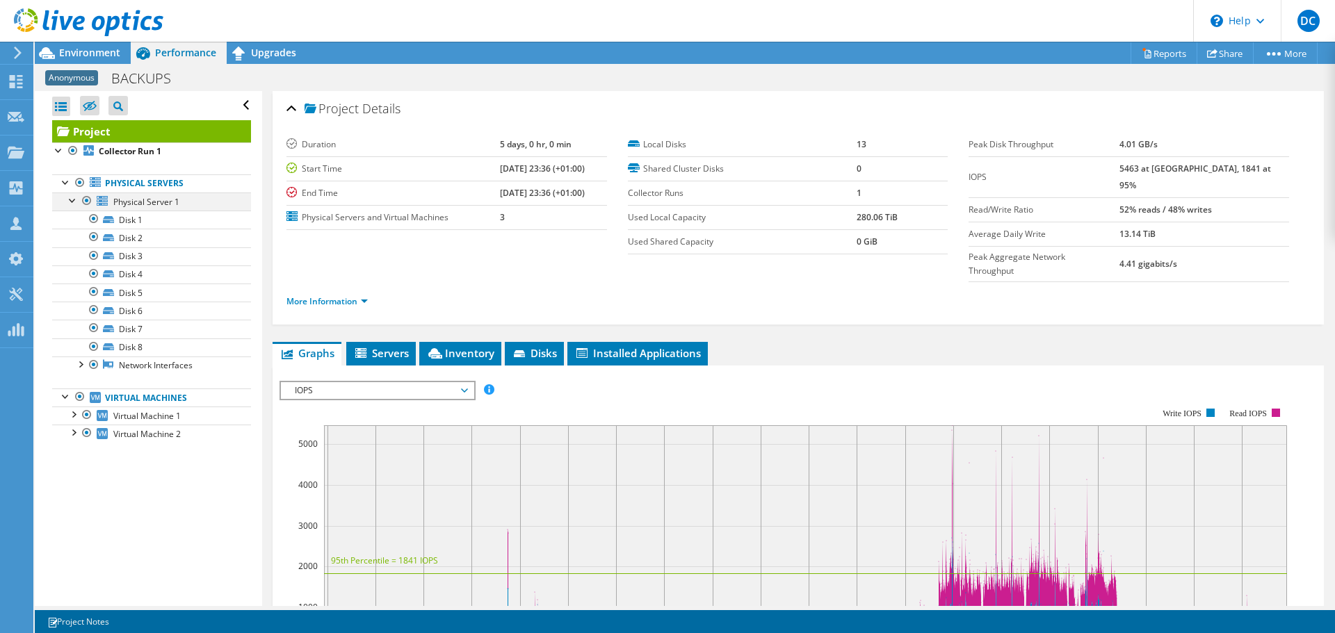
click at [72, 199] on div at bounding box center [73, 200] width 14 height 14
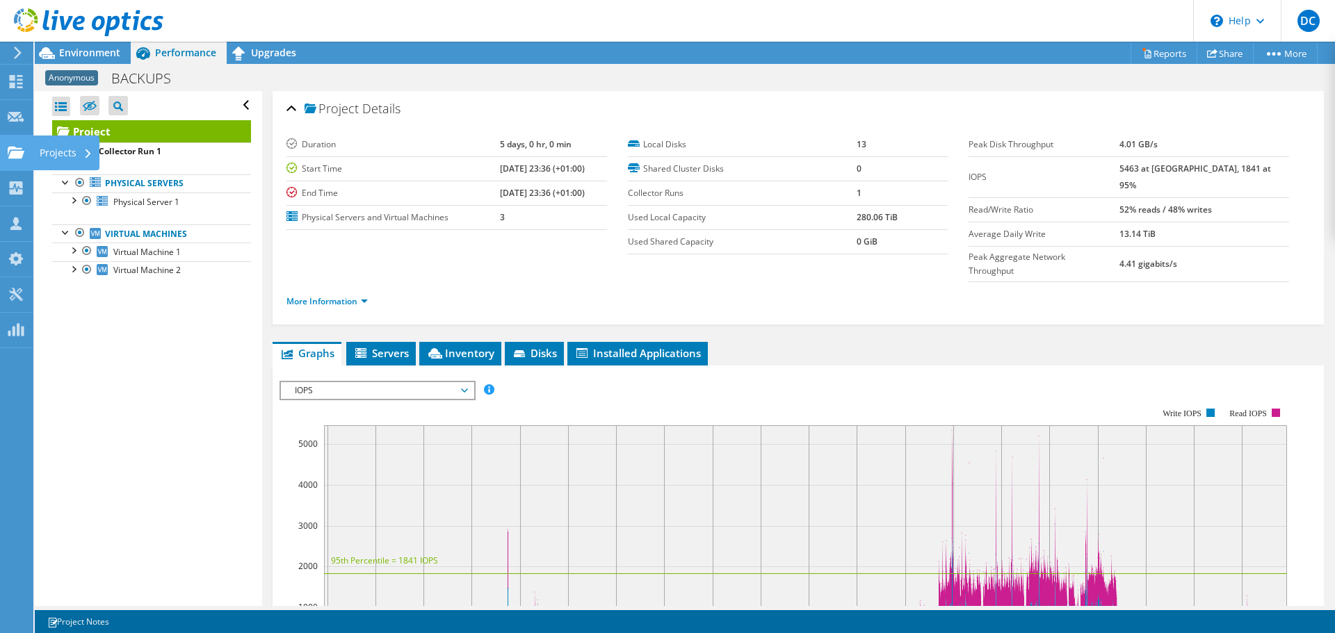
click at [16, 148] on use at bounding box center [16, 152] width 17 height 12
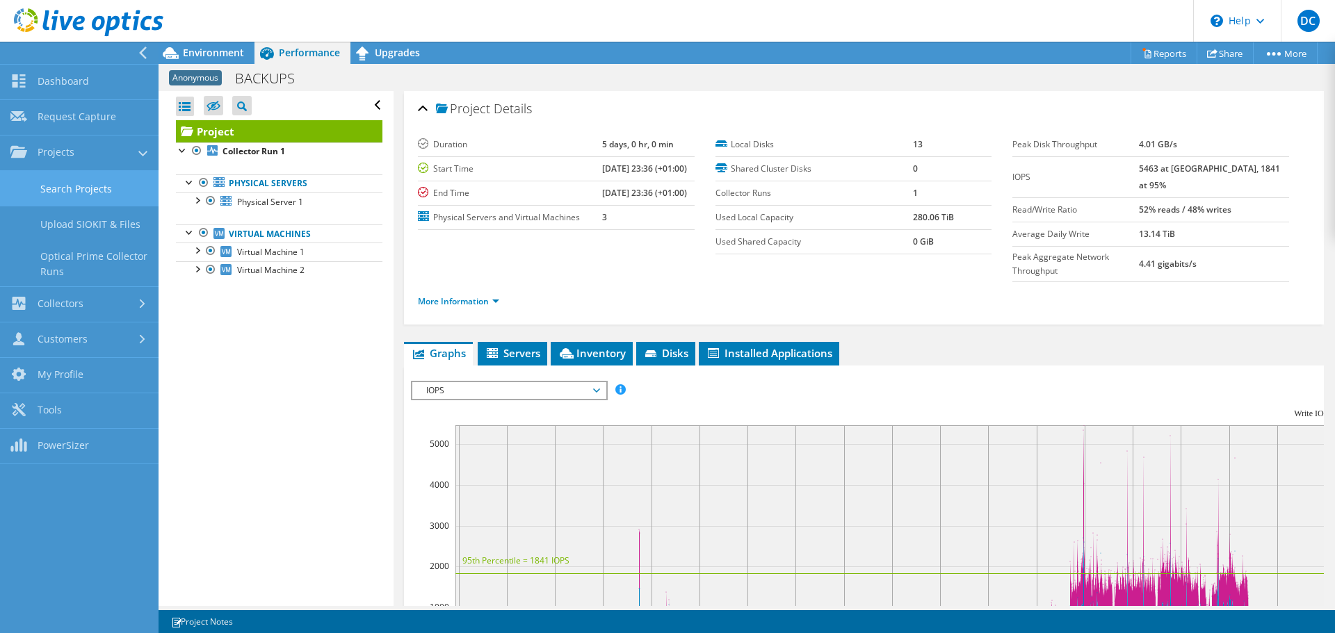
click at [29, 183] on link "Search Projects" at bounding box center [79, 188] width 159 height 35
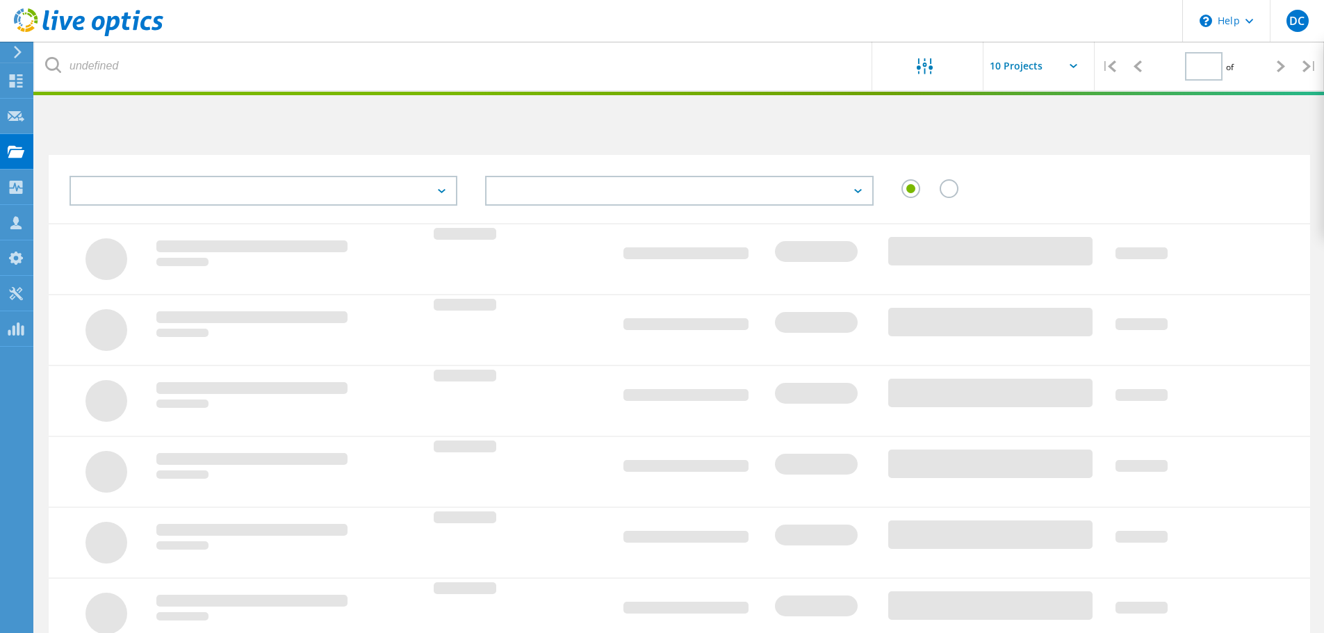
type input "2"
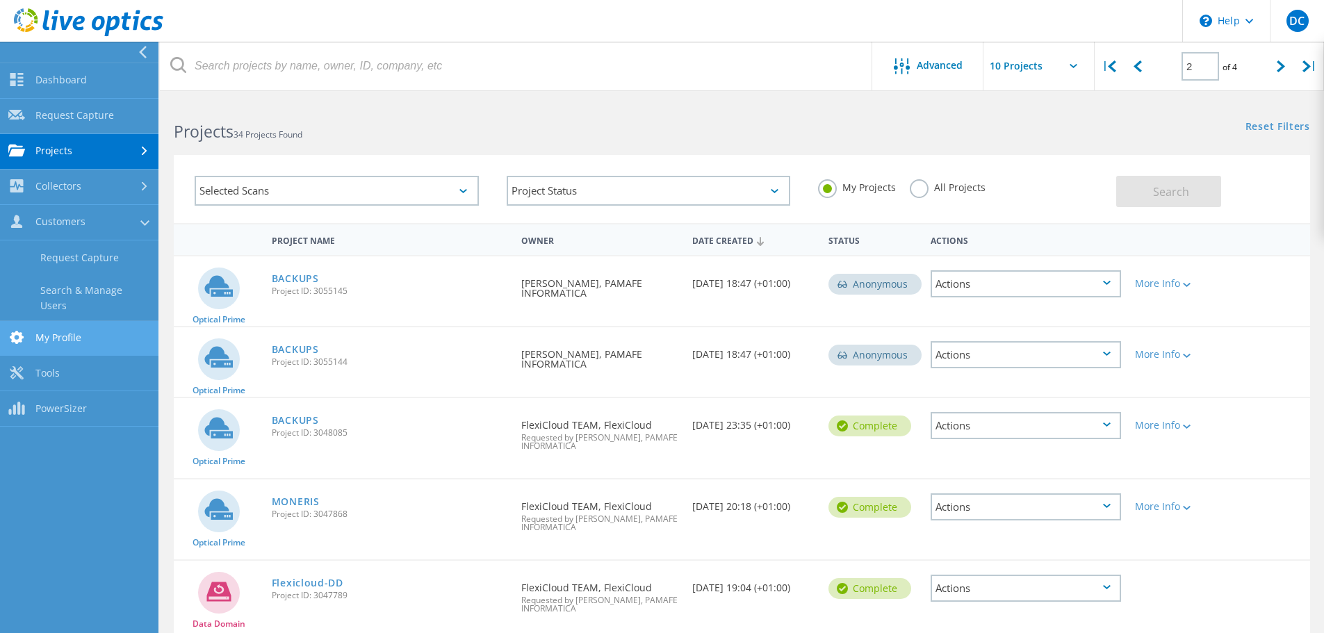
click at [58, 337] on link "My Profile" at bounding box center [79, 338] width 159 height 35
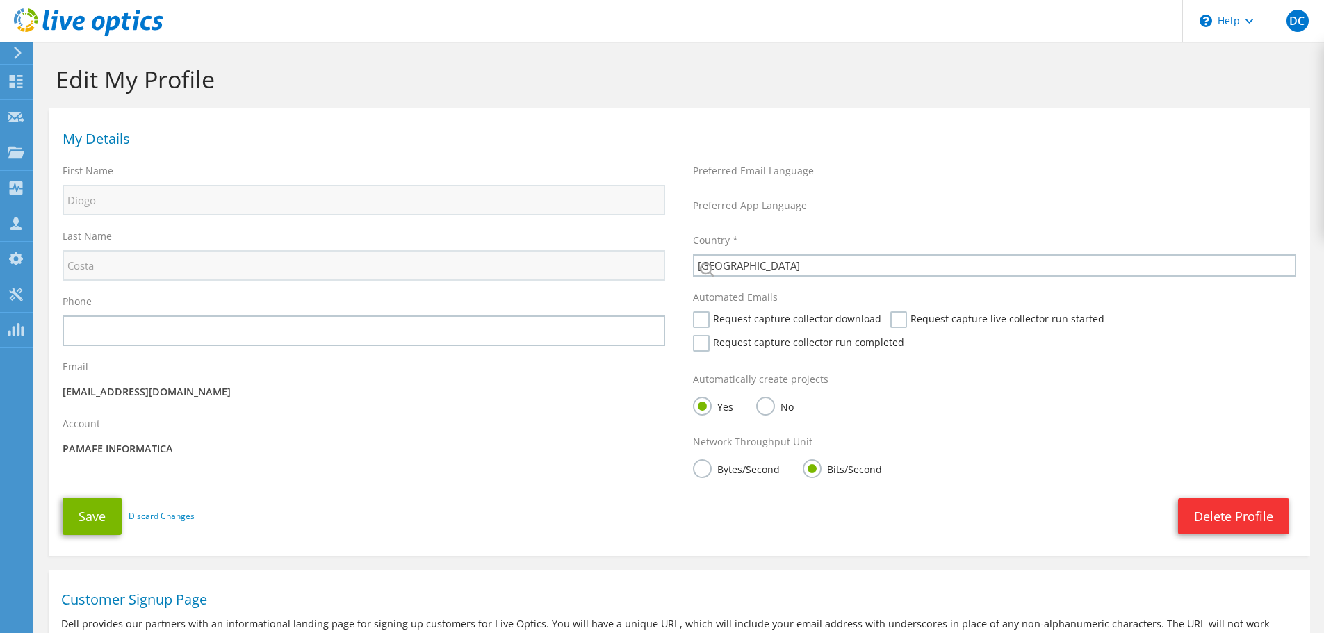
select select "177"
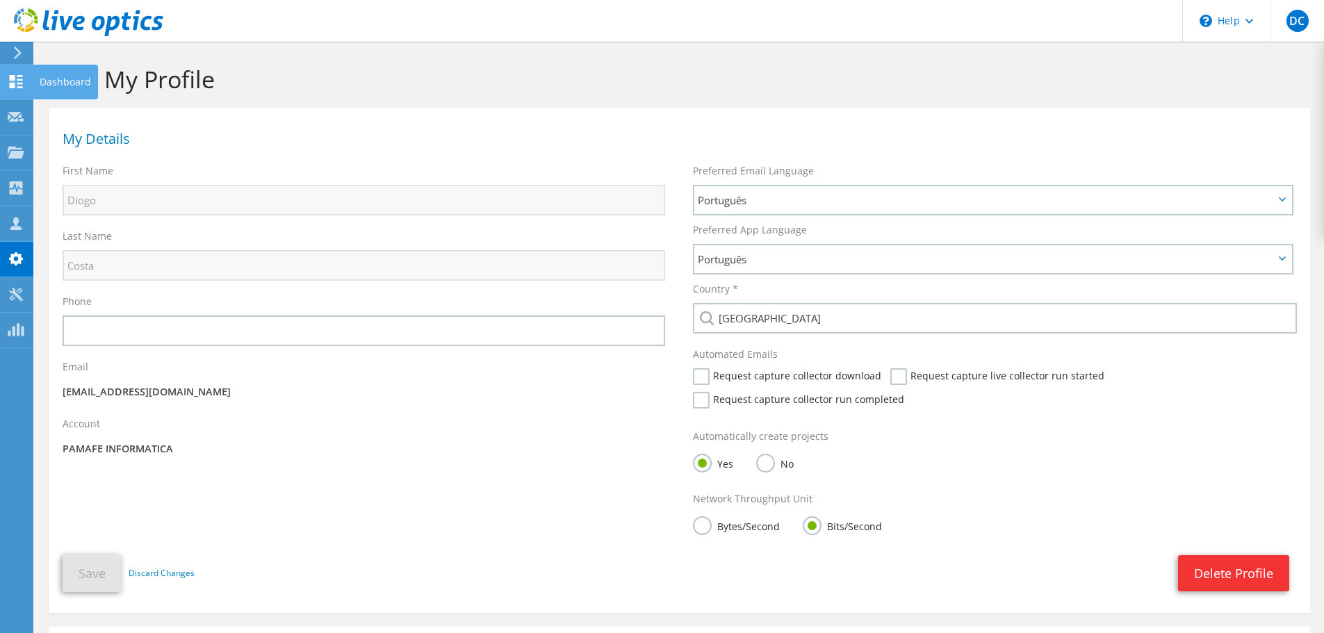
click at [16, 79] on icon at bounding box center [16, 81] width 17 height 13
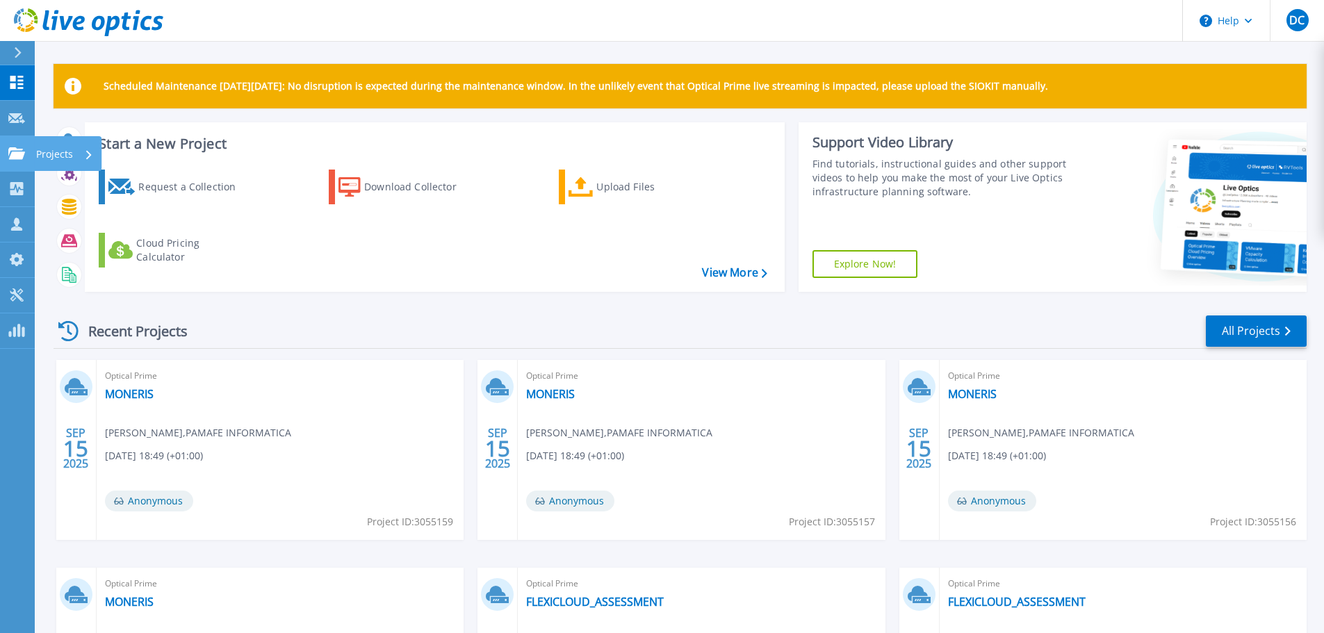
click at [12, 153] on icon at bounding box center [16, 153] width 17 height 12
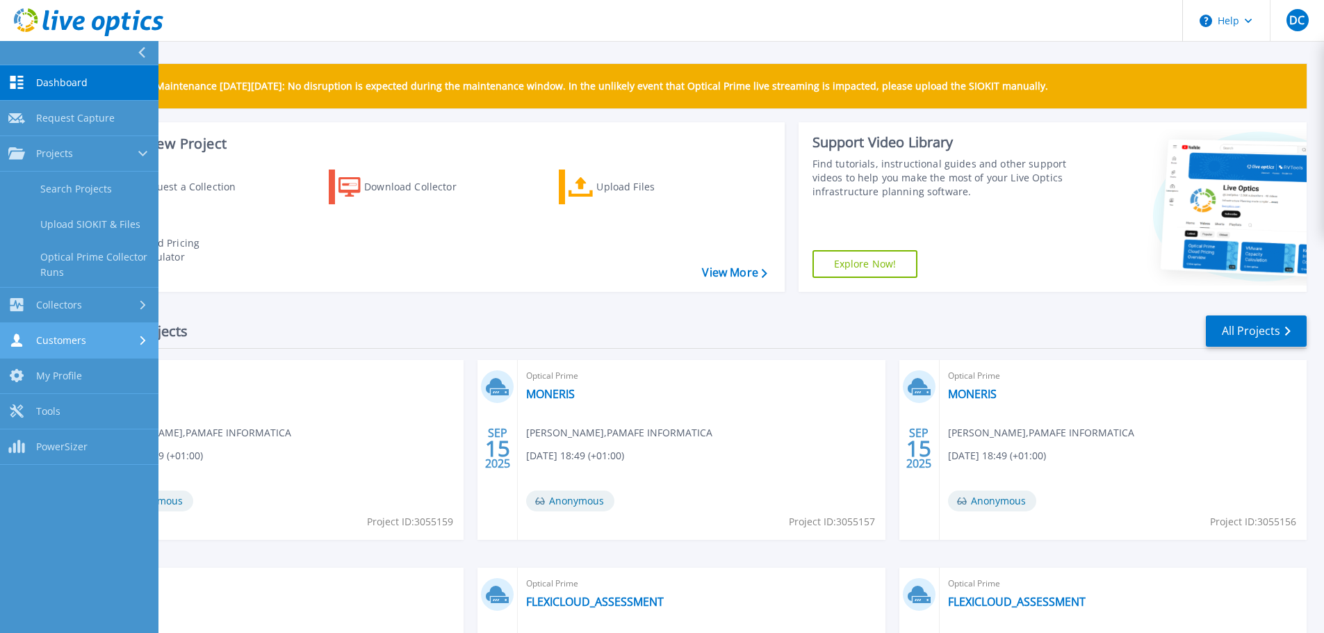
click at [82, 337] on span "Customers" at bounding box center [61, 340] width 50 height 13
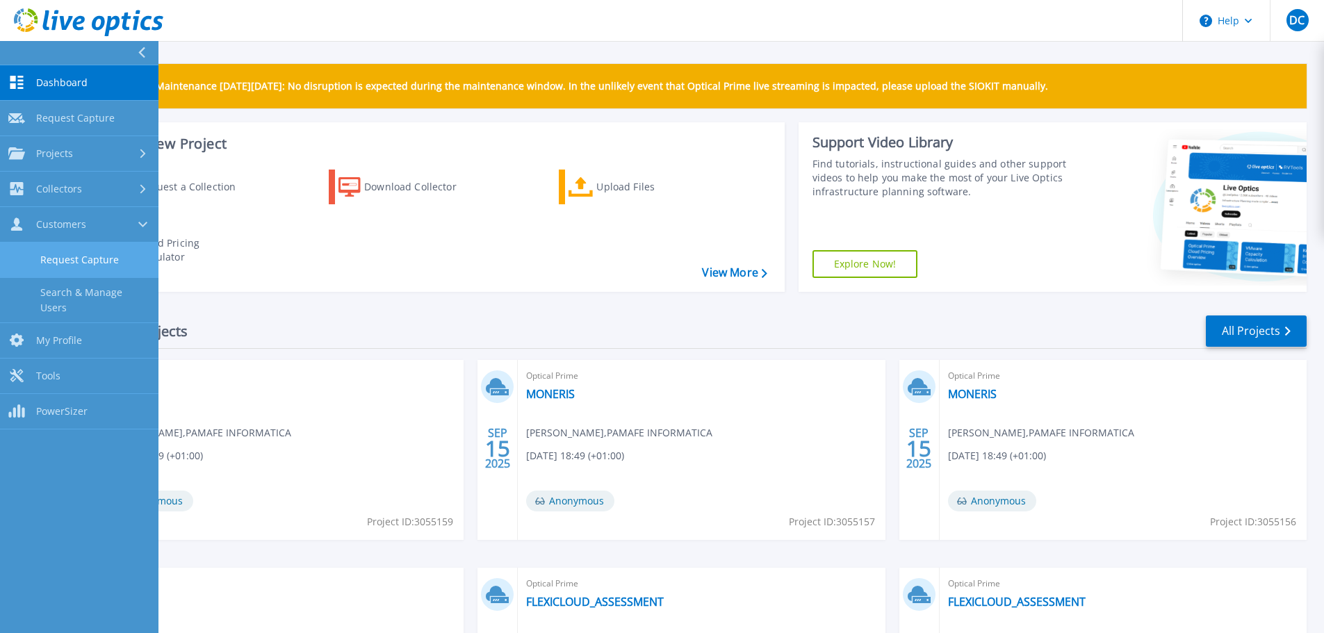
click at [58, 253] on link "Request Capture" at bounding box center [79, 260] width 159 height 35
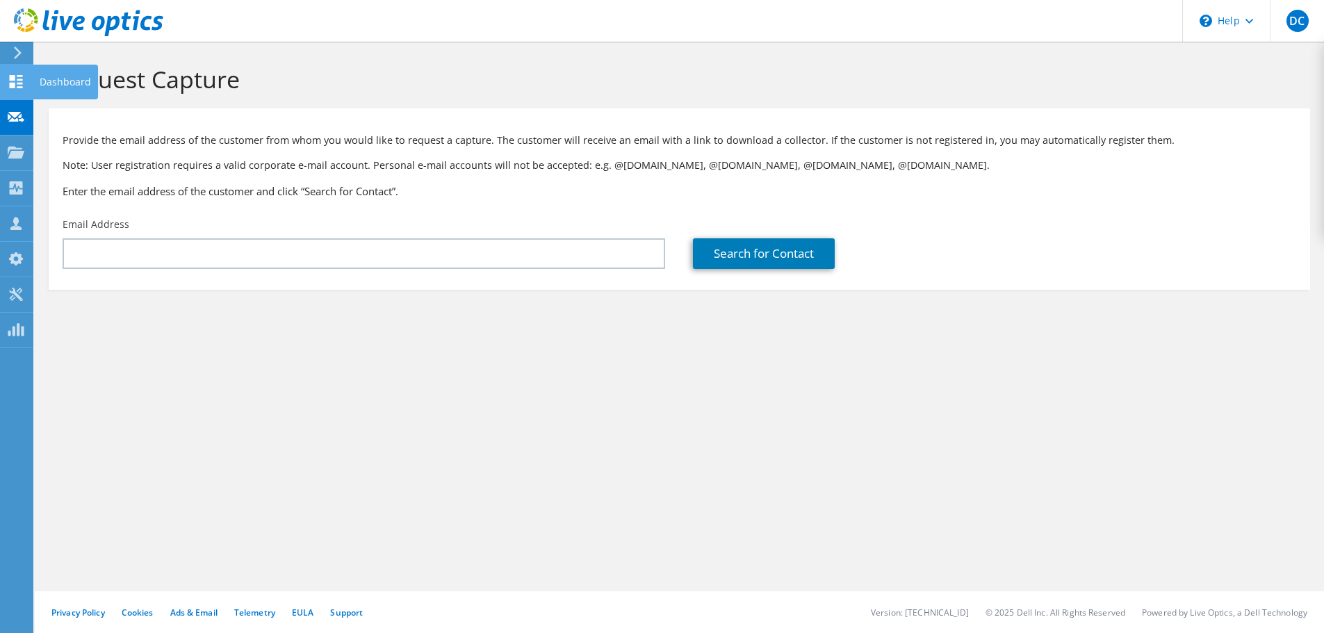
click at [19, 88] on div at bounding box center [16, 83] width 17 height 15
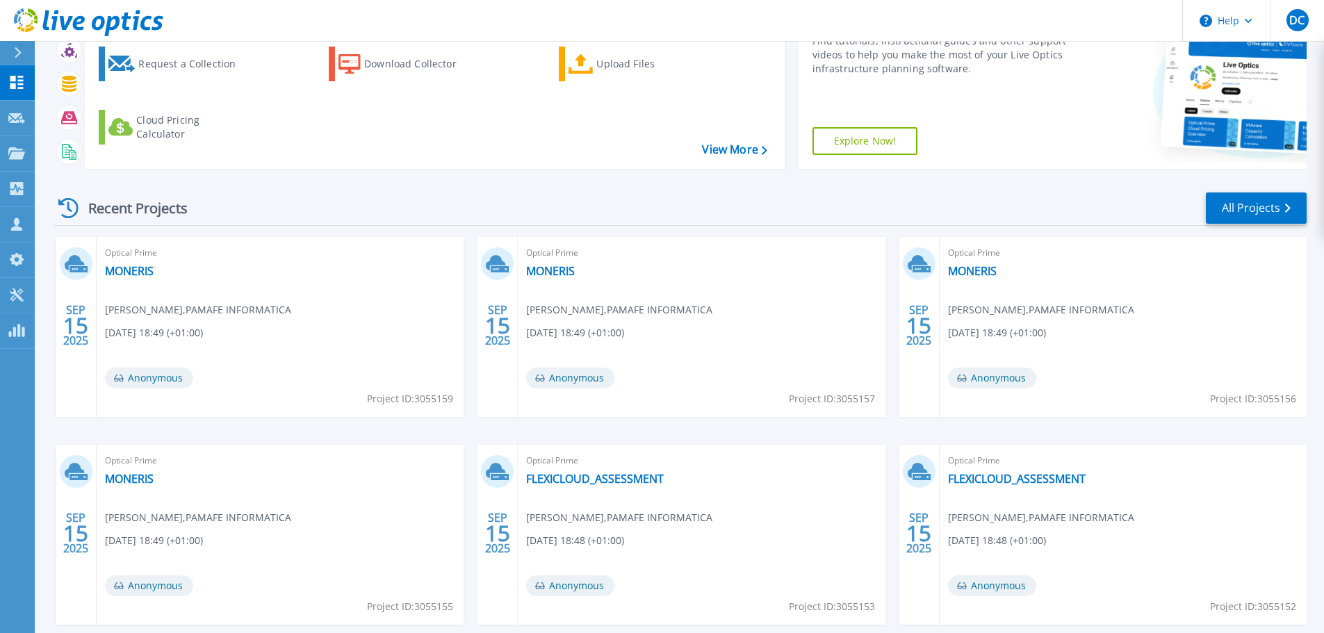
scroll to position [195, 0]
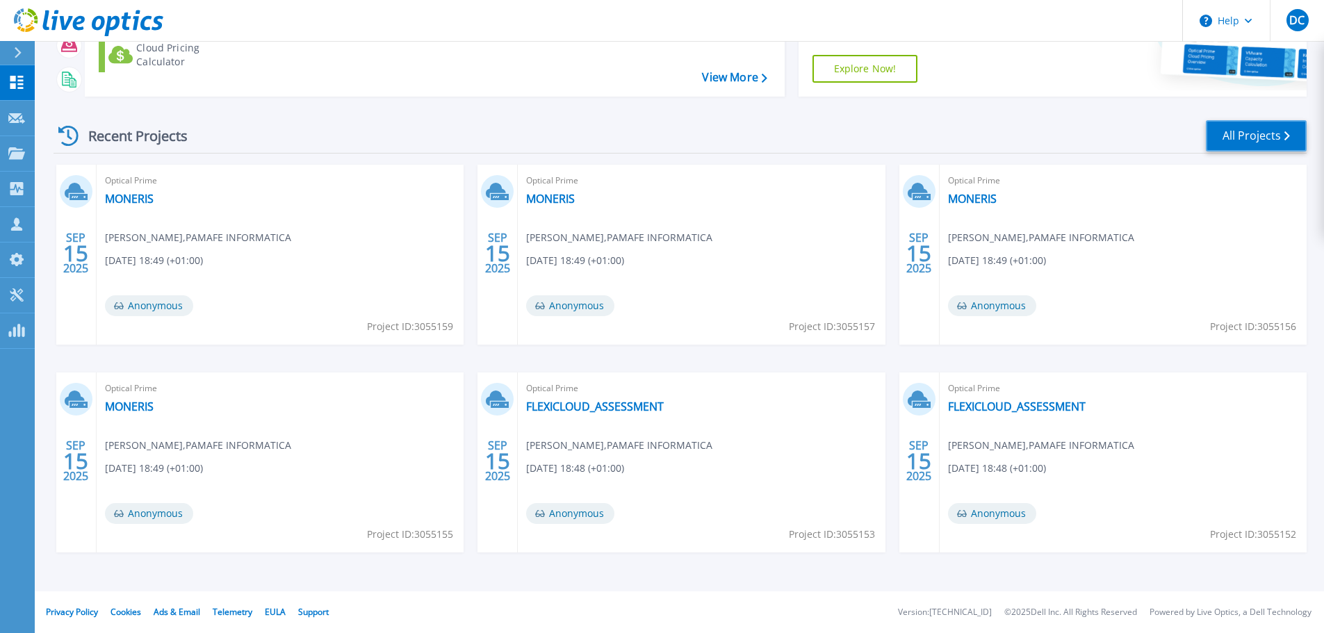
click at [1274, 127] on link "All Projects" at bounding box center [1256, 135] width 101 height 31
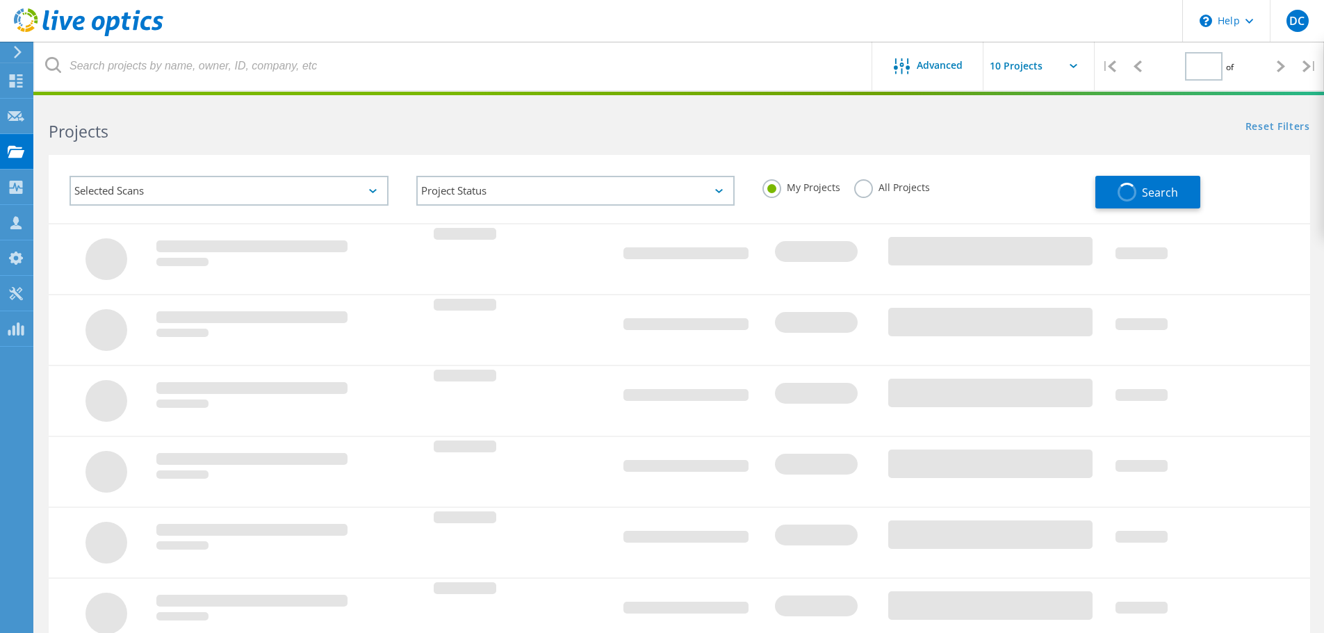
type input "1"
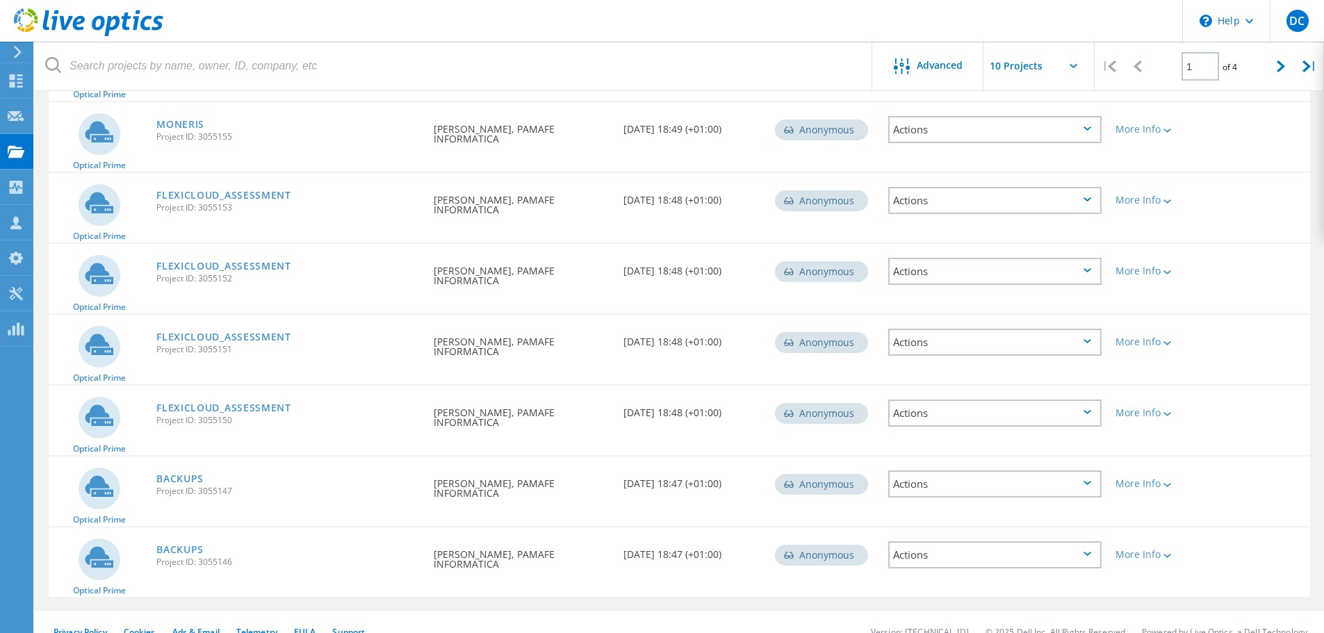
scroll to position [387, 0]
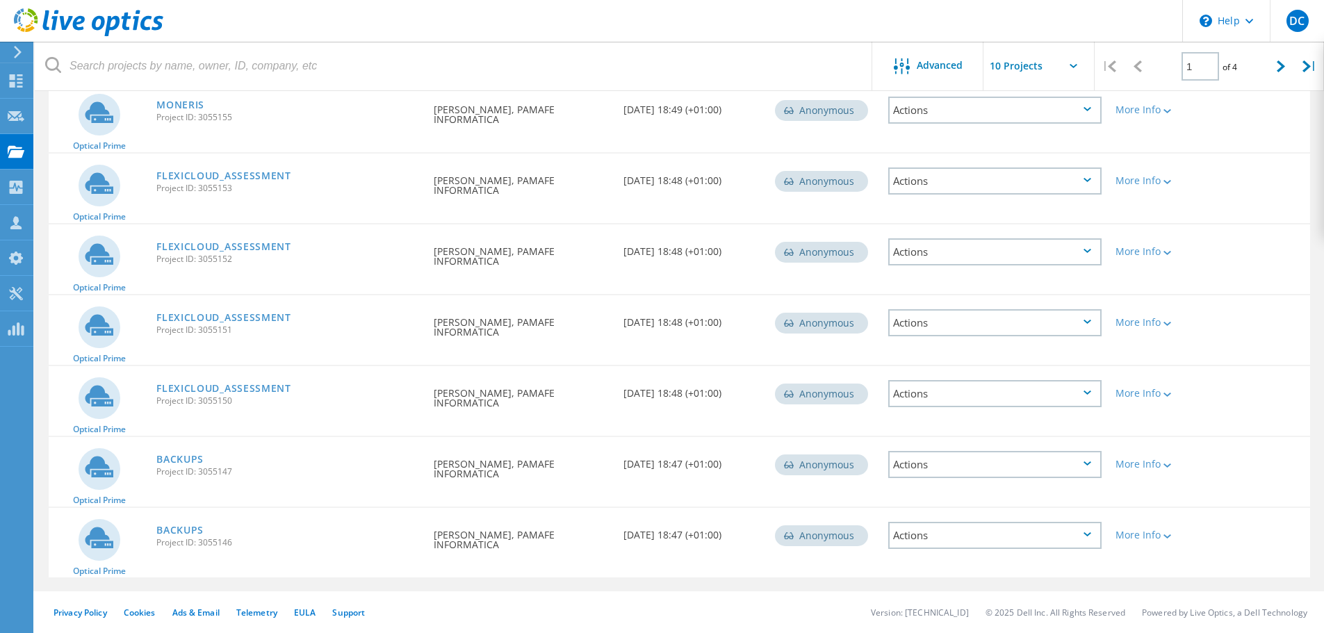
click at [1020, 59] on input "text" at bounding box center [1053, 66] width 139 height 49
click at [1035, 174] on div "Show 40 Projects" at bounding box center [1053, 171] width 138 height 23
type input "Show 40 Projects"
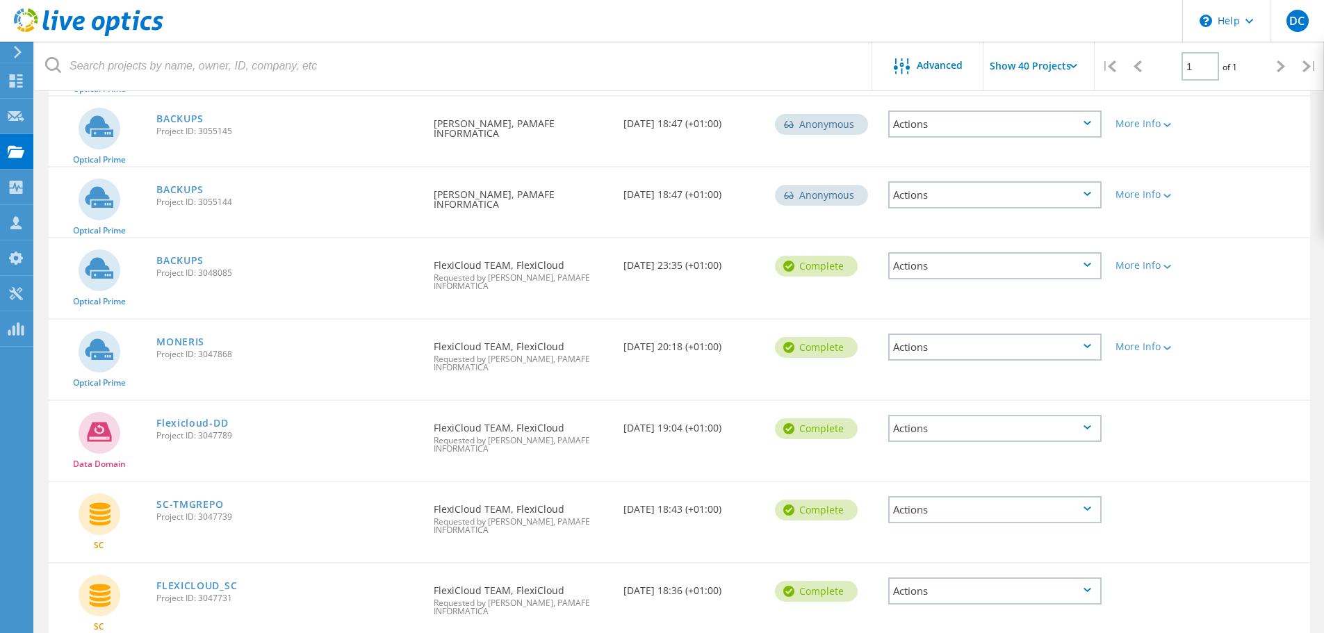
scroll to position [904, 0]
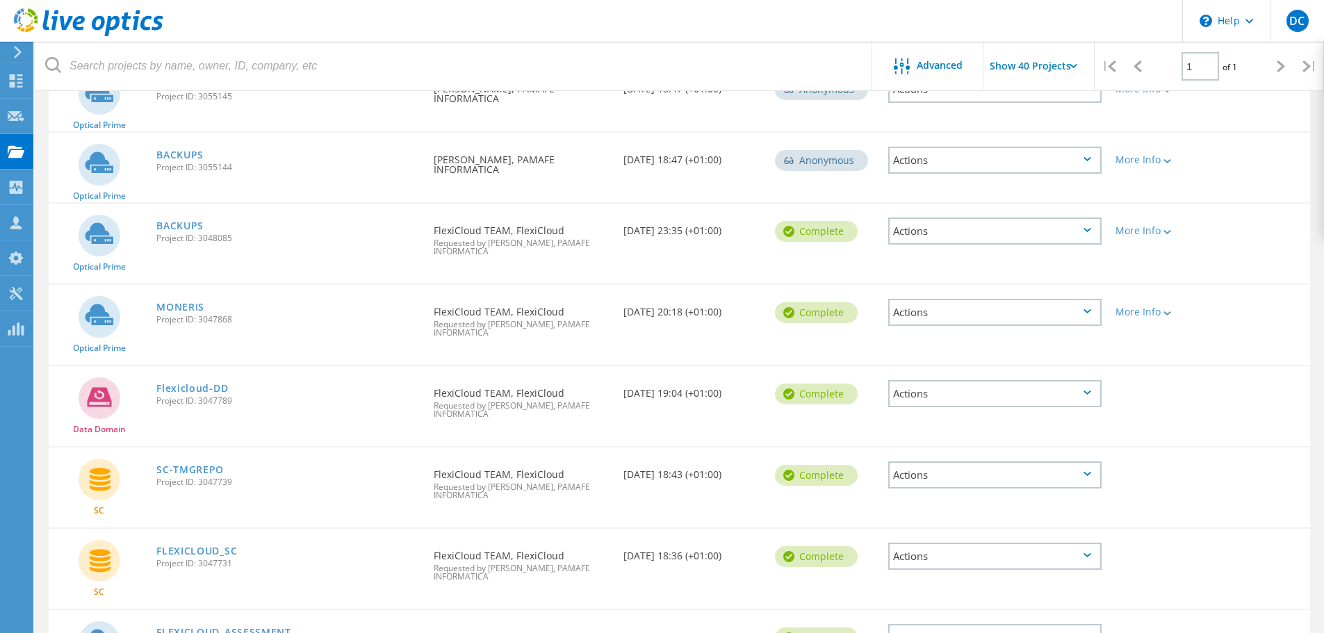
click at [1040, 380] on div "Actions" at bounding box center [994, 393] width 213 height 27
click at [1033, 395] on div "Download XLSX" at bounding box center [995, 394] width 211 height 22
click at [1033, 395] on div "Actions" at bounding box center [994, 393] width 213 height 27
click at [951, 377] on div "Project Details" at bounding box center [995, 373] width 211 height 22
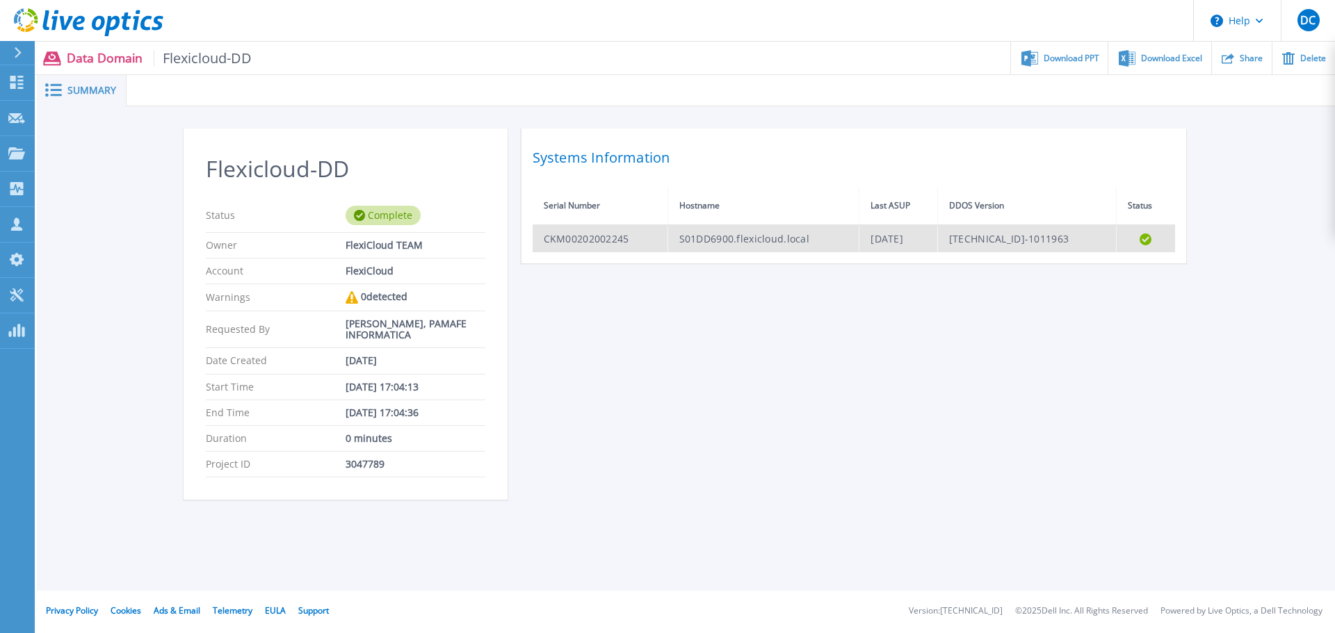
click at [615, 248] on td "CKM00202002245" at bounding box center [601, 238] width 136 height 27
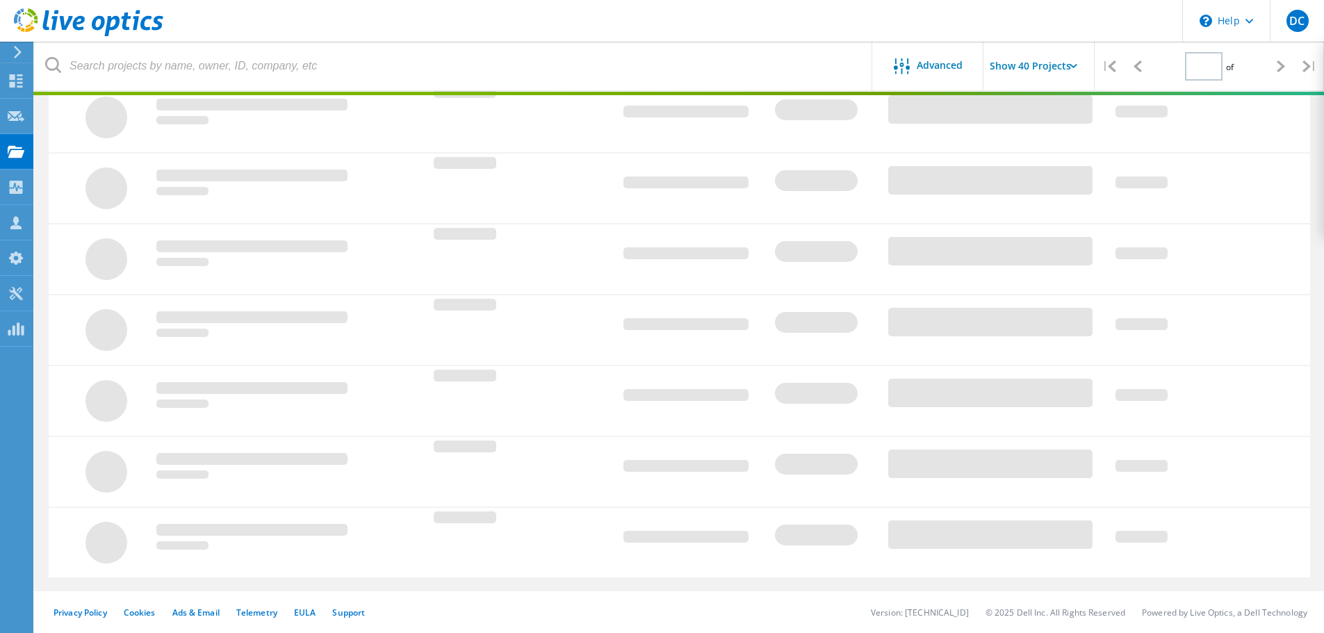
type input "1"
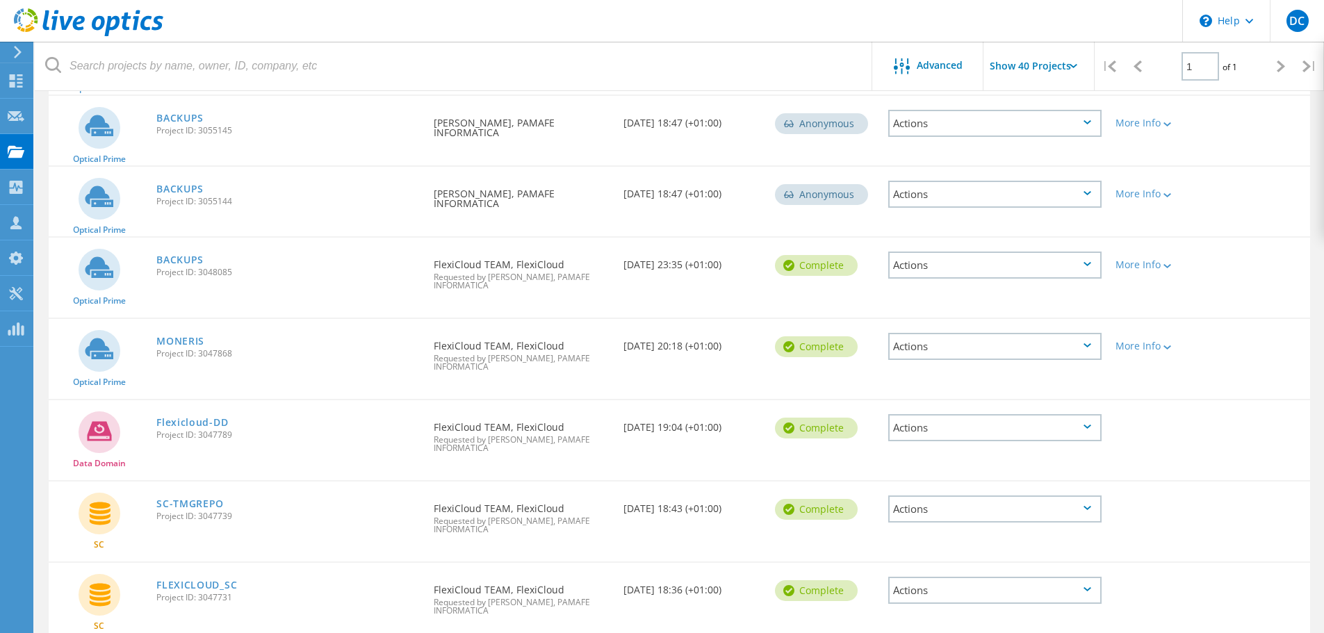
scroll to position [980, 0]
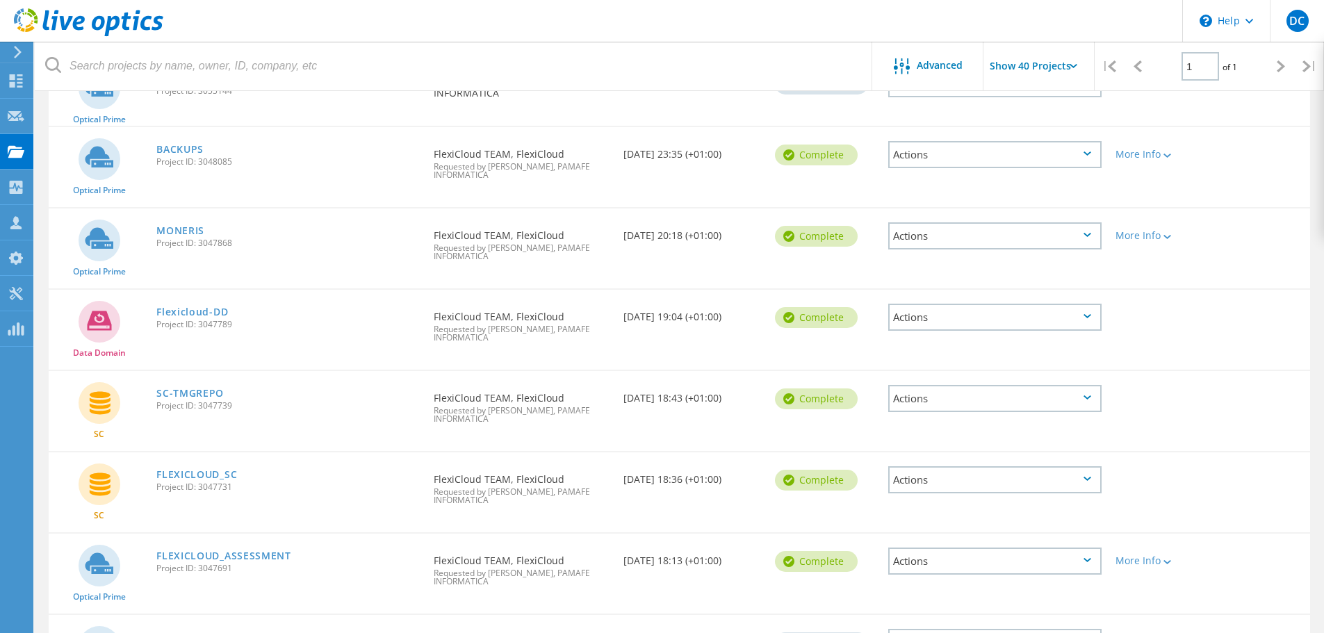
click at [998, 314] on div "Actions" at bounding box center [994, 317] width 213 height 27
click at [977, 290] on div "Project Details" at bounding box center [995, 296] width 211 height 22
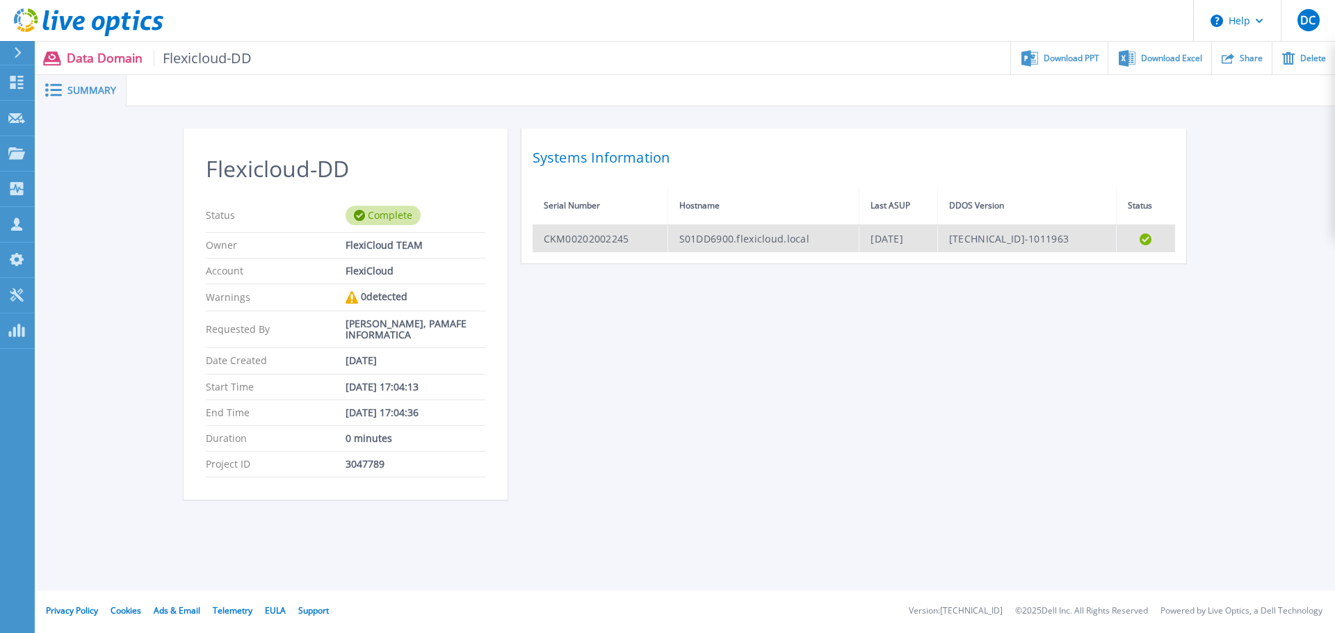
click at [876, 249] on td "[DATE]" at bounding box center [898, 238] width 79 height 27
click at [653, 241] on td "CKM00202002245" at bounding box center [601, 238] width 136 height 27
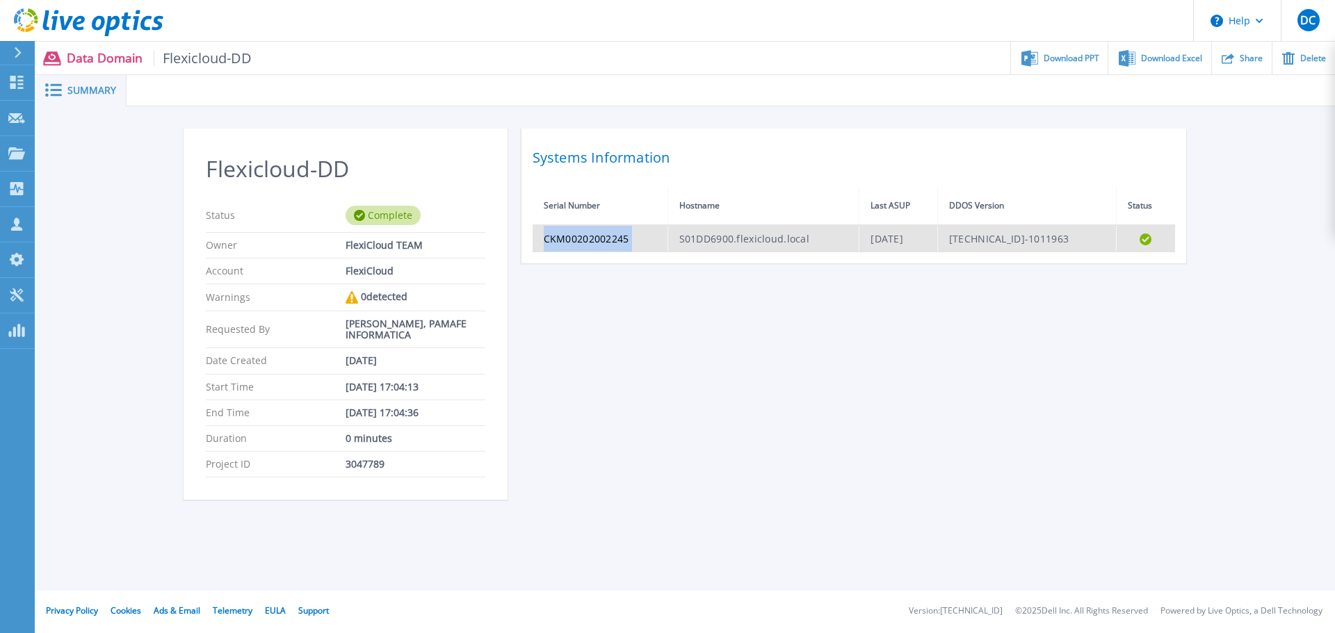
click at [653, 241] on td "CKM00202002245" at bounding box center [601, 238] width 136 height 27
click at [709, 250] on td "S01DD6900.flexicloud.local" at bounding box center [763, 238] width 192 height 27
click at [714, 246] on td "S01DD6900.flexicloud.local" at bounding box center [763, 238] width 192 height 27
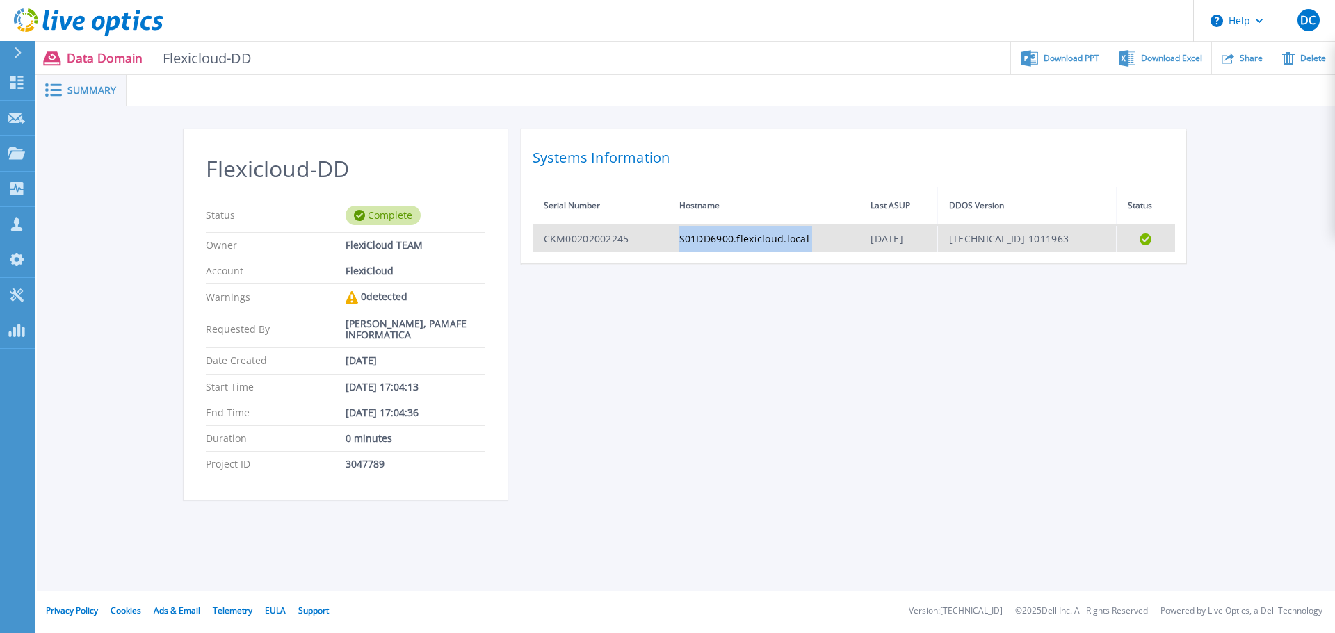
click at [714, 246] on td "S01DD6900.flexicloud.local" at bounding box center [763, 238] width 192 height 27
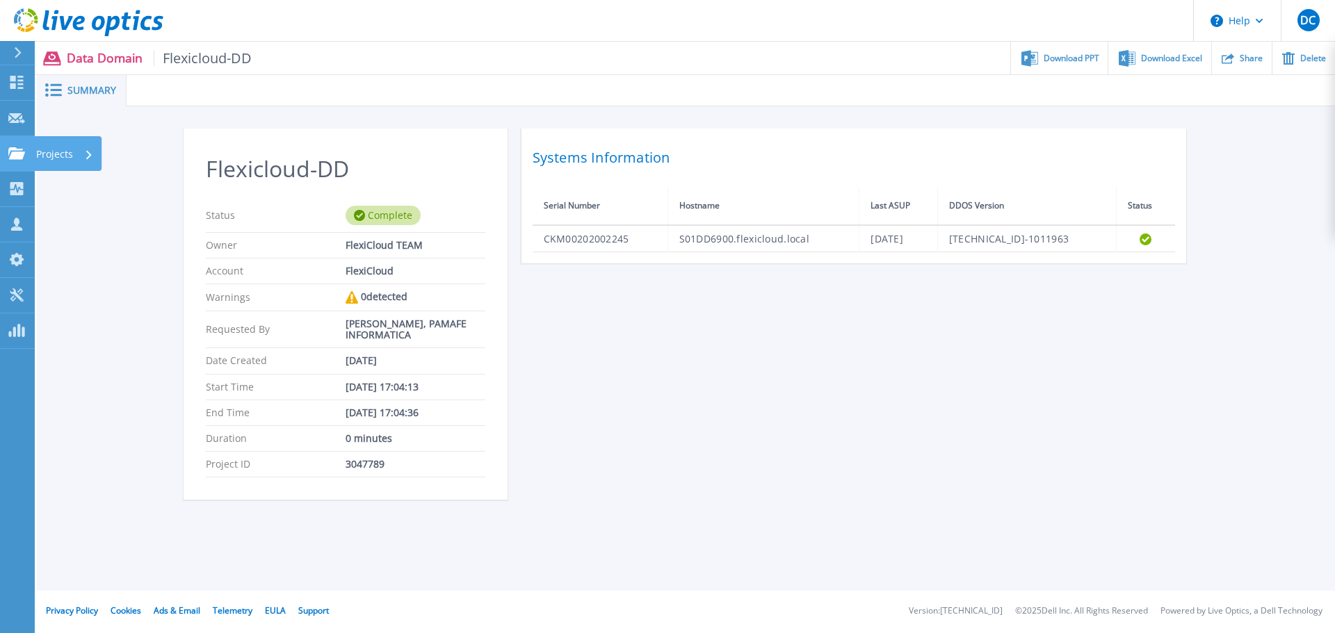
click at [23, 147] on div at bounding box center [16, 153] width 17 height 13
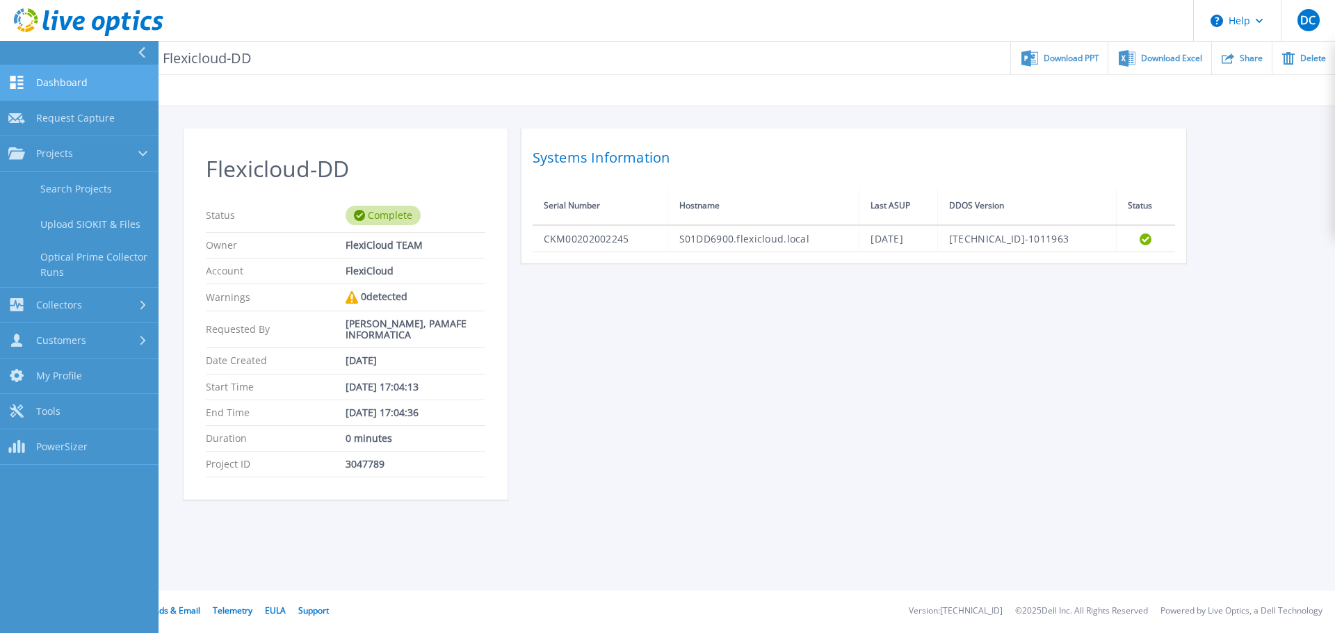
click at [58, 92] on link "Dashboard Dashboard" at bounding box center [79, 82] width 159 height 35
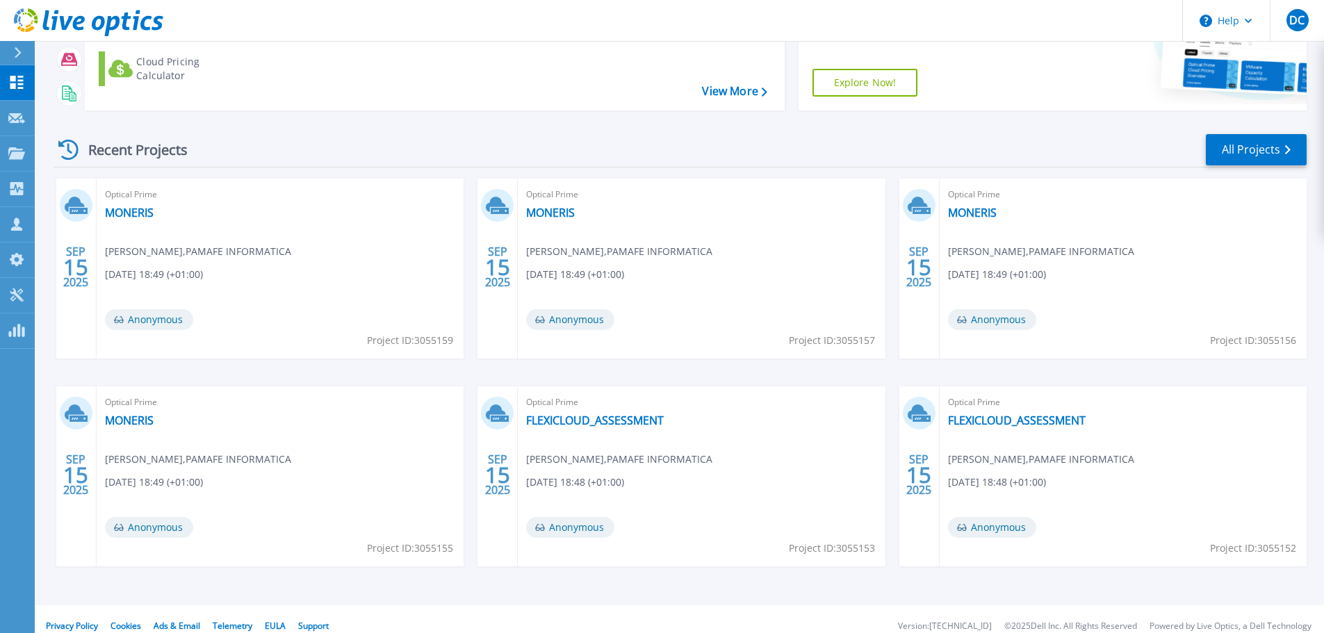
scroll to position [195, 0]
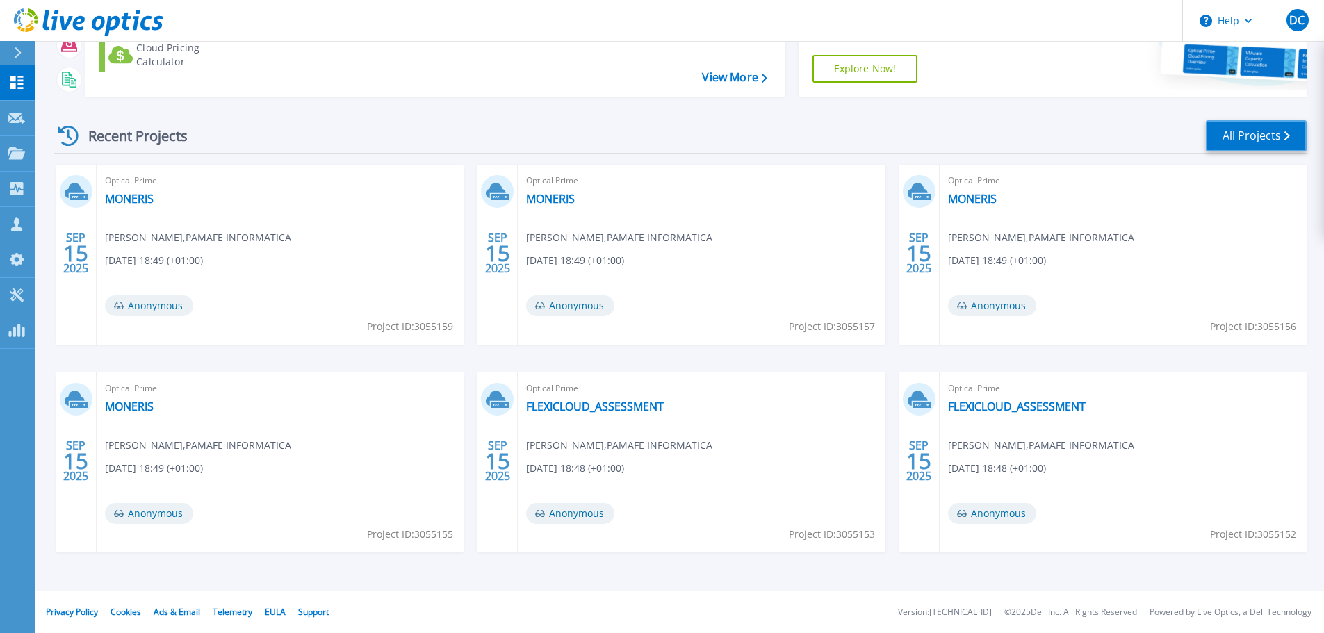
click at [1270, 138] on link "All Projects" at bounding box center [1256, 135] width 101 height 31
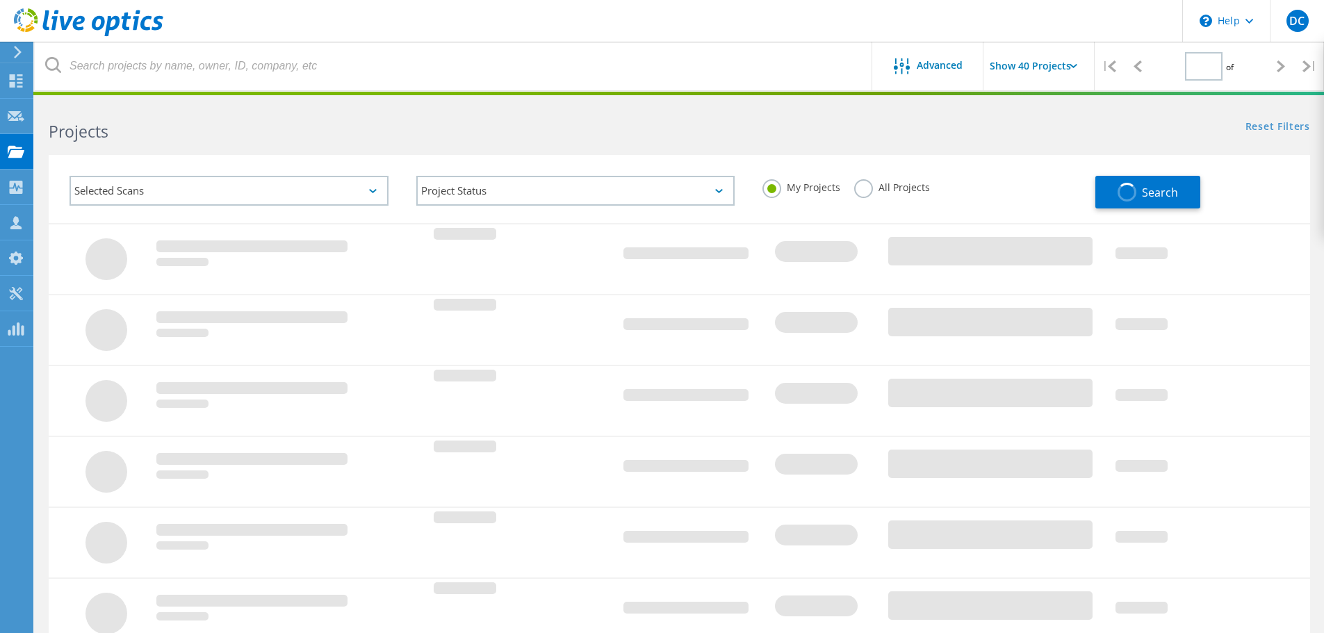
type input "1"
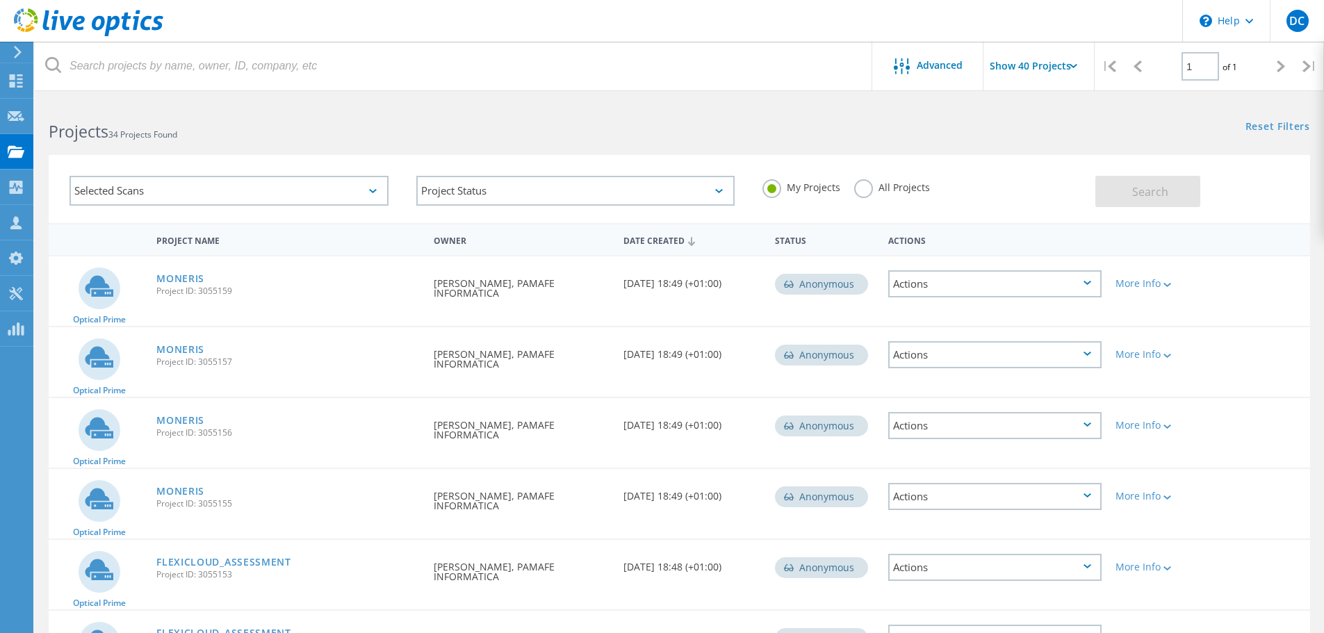
click at [1037, 60] on input "Show 40 Projects" at bounding box center [1053, 66] width 139 height 49
click at [1030, 168] on div "Show 40 Projects" at bounding box center [1053, 171] width 138 height 23
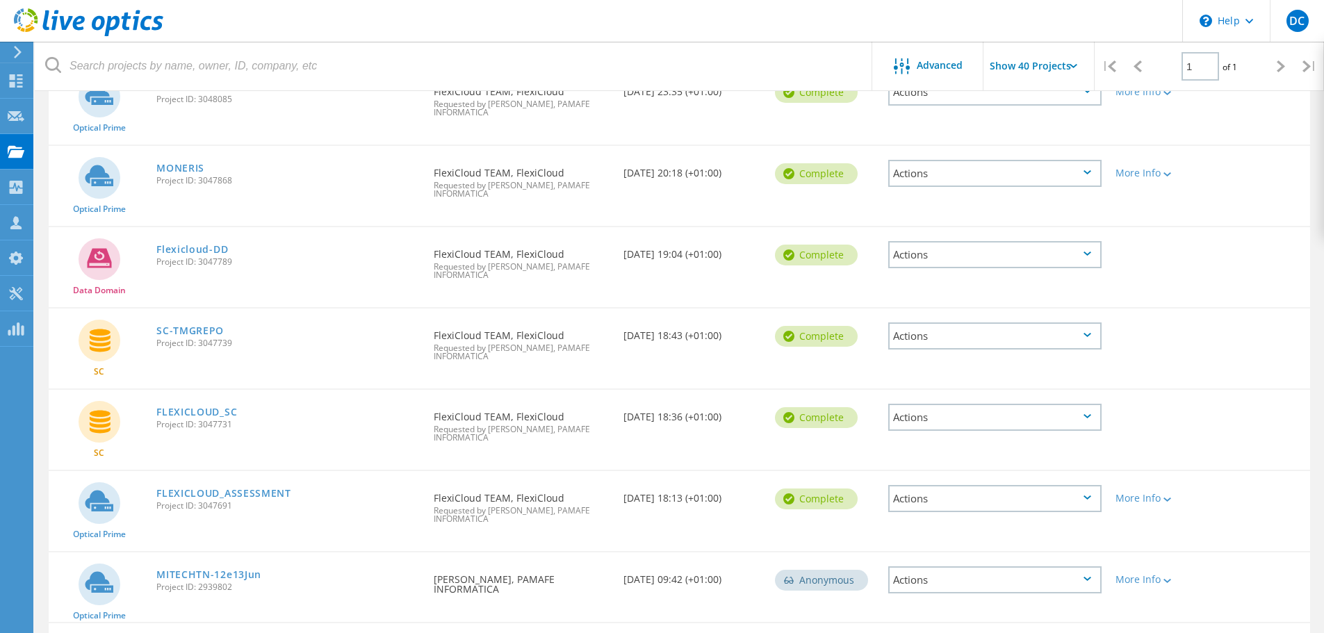
scroll to position [973, 0]
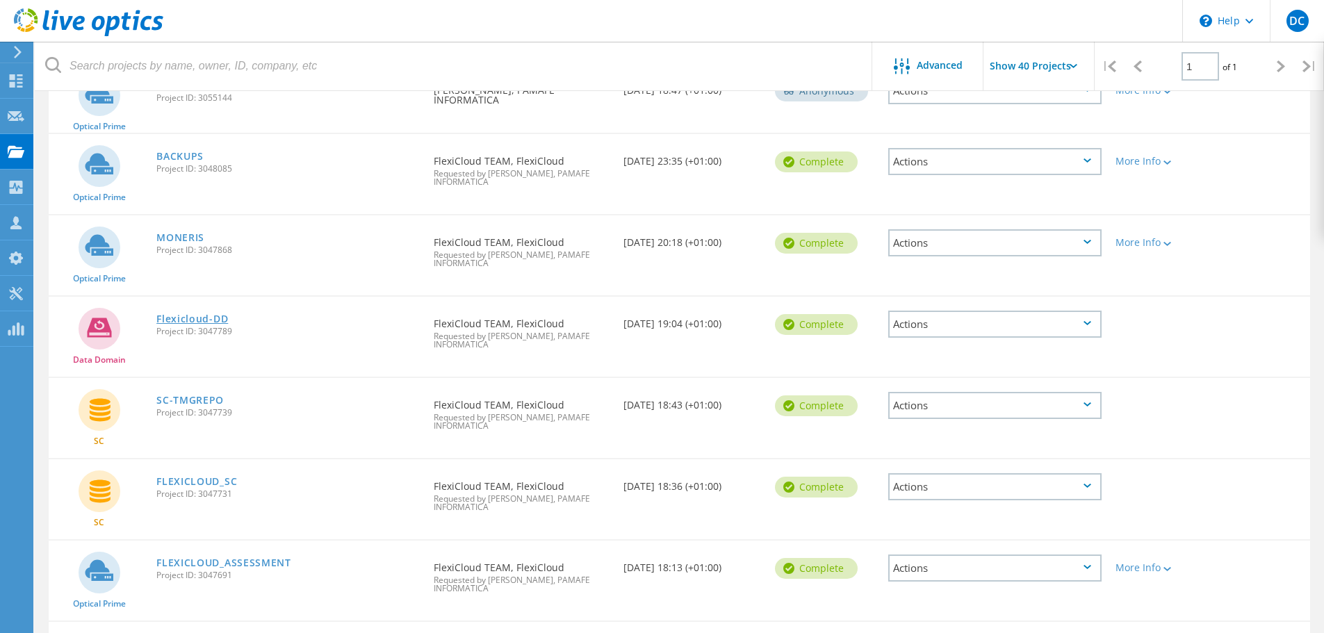
click at [227, 320] on link "Flexicloud-DD" at bounding box center [192, 319] width 72 height 10
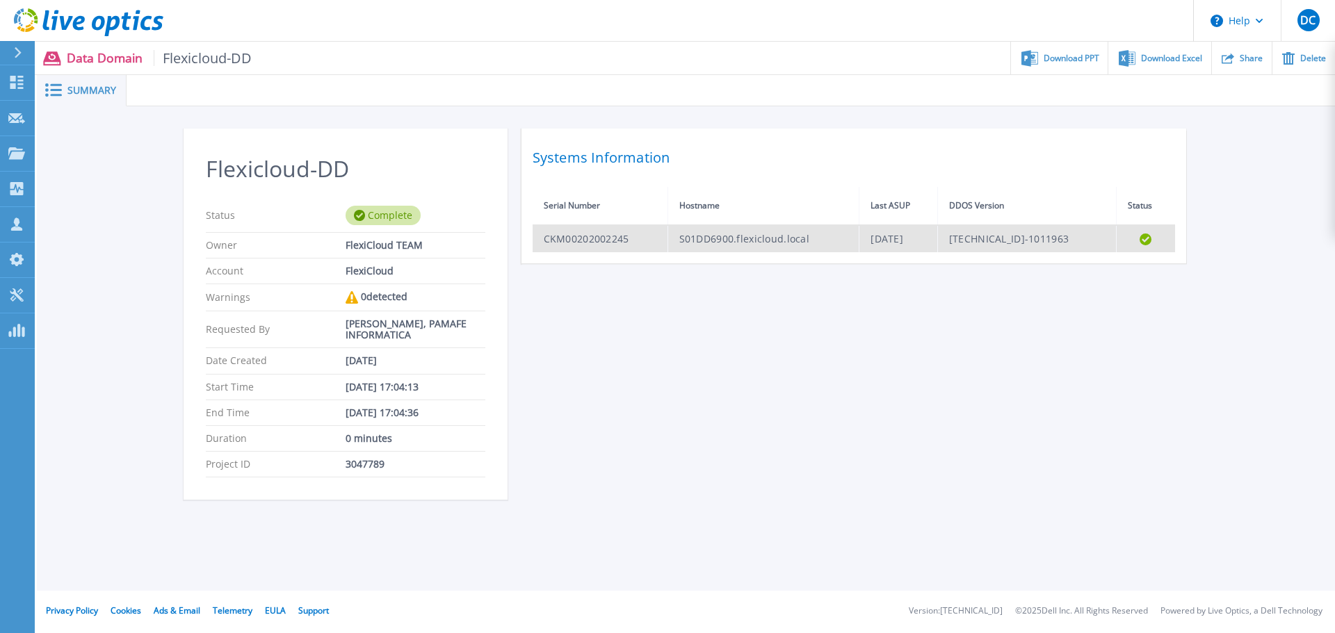
click at [904, 243] on td "Tue Sep 9 06:36:29 PDT 2025" at bounding box center [898, 238] width 79 height 27
click at [682, 247] on td "S01DD6900.flexicloud.local" at bounding box center [763, 238] width 192 height 27
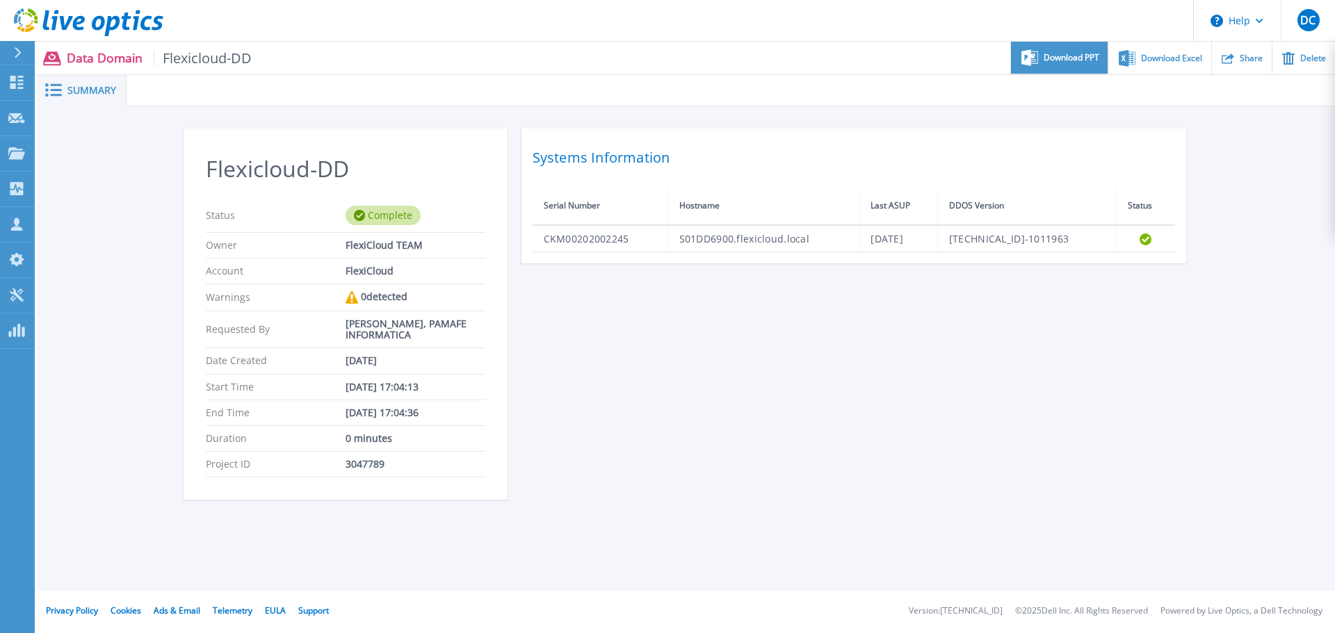
click at [1040, 56] on div "Download PPT" at bounding box center [1059, 58] width 97 height 33
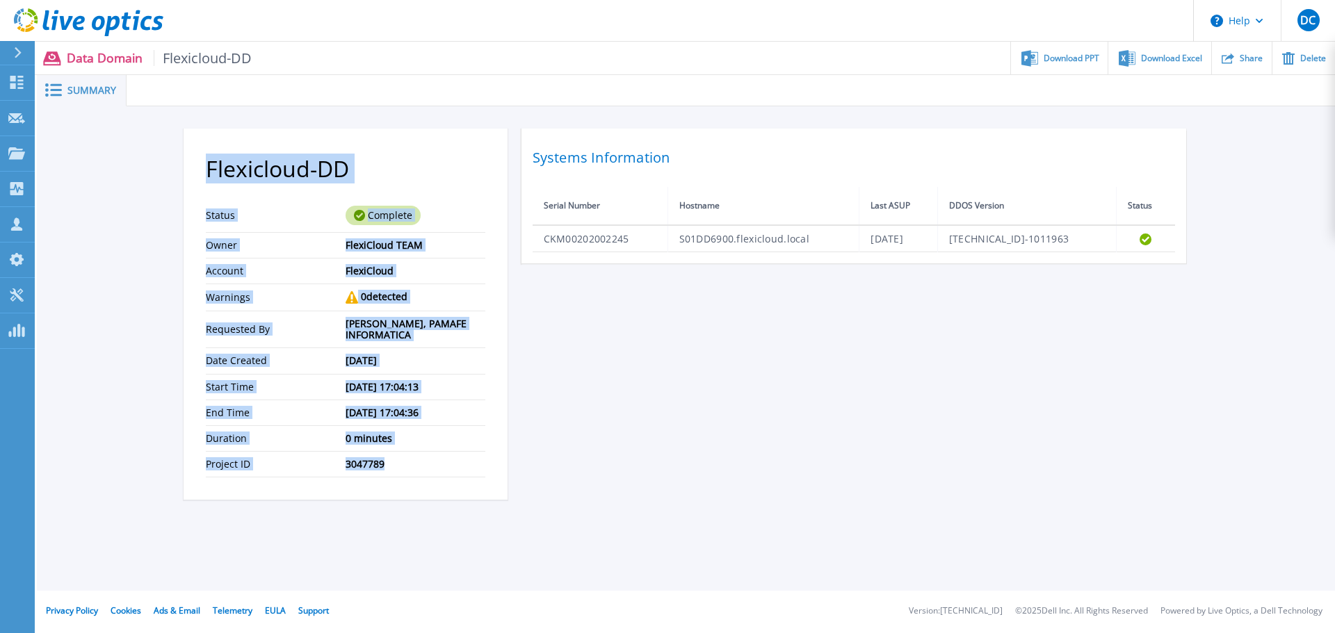
drag, startPoint x: 431, startPoint y: 466, endPoint x: 179, endPoint y: 170, distance: 389.1
click at [179, 170] on div "Flexicloud-DD Status Complete Owner FlexiCloud TEAM Account FlexiCloud Warnings…" at bounding box center [686, 321] width 1298 height 431
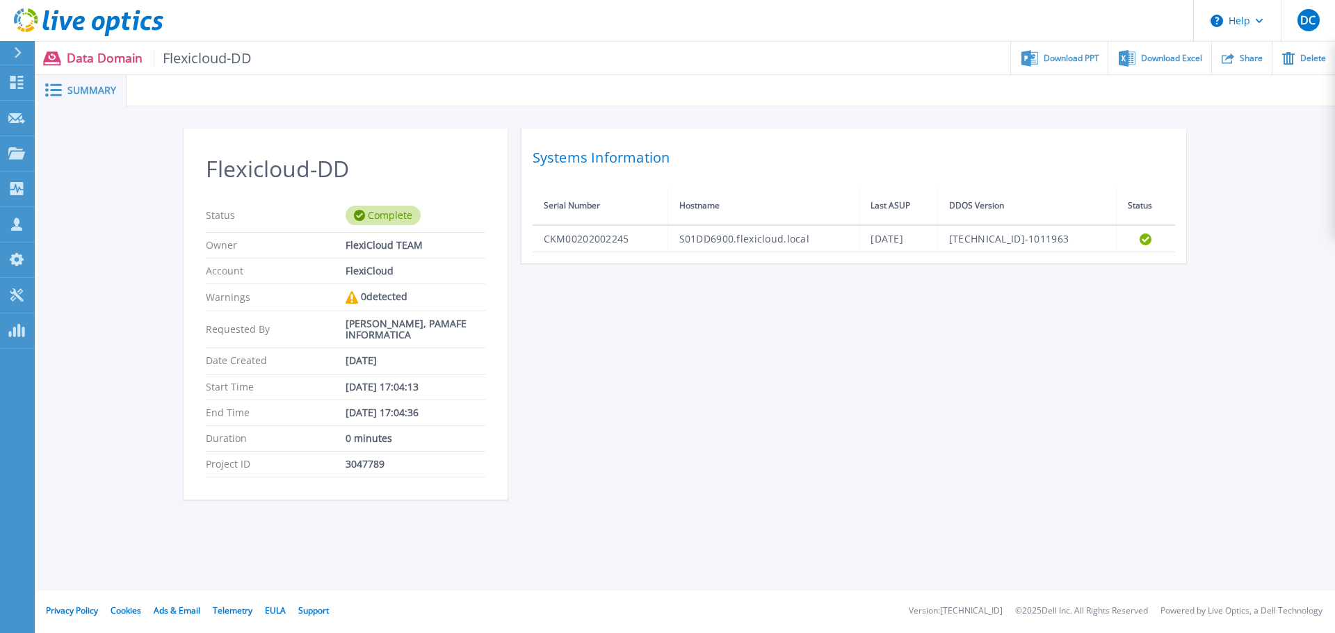
click at [895, 381] on div "Flexicloud-DD Status Complete Owner FlexiCloud TEAM Account FlexiCloud Warnings…" at bounding box center [686, 323] width 1005 height 388
click at [130, 179] on div "Flexicloud-DD Status Complete Owner FlexiCloud TEAM Account FlexiCloud Warnings…" at bounding box center [686, 321] width 1298 height 431
click at [9, 76] on icon at bounding box center [16, 82] width 17 height 13
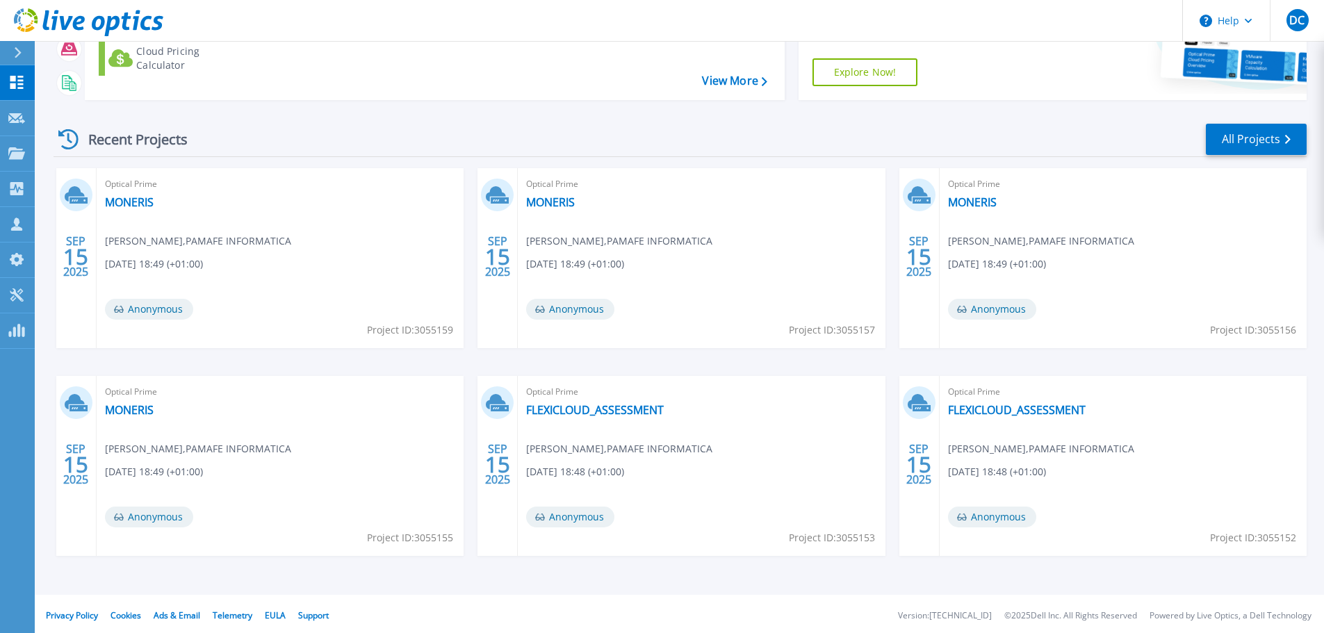
scroll to position [195, 0]
